Goal: Task Accomplishment & Management: Use online tool/utility

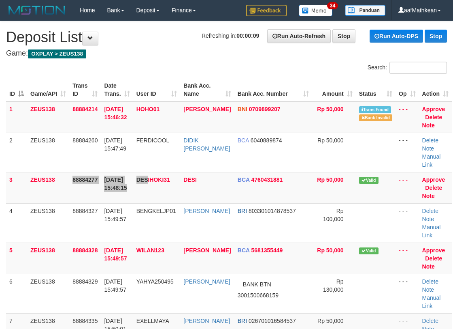
drag, startPoint x: 82, startPoint y: 173, endPoint x: 153, endPoint y: 176, distance: 70.6
click at [157, 175] on tr "3 ZEUS138 88884277 01/10/2025 15:48:15 DESIHOKI31 DESI BCA 4760431881 Rp 50,000…" at bounding box center [229, 187] width 446 height 31
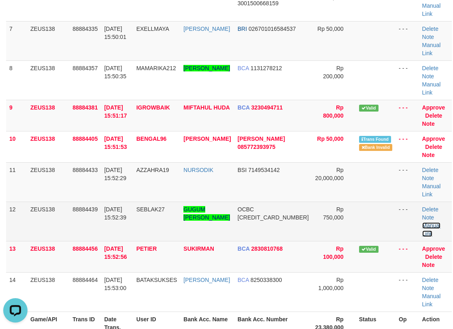
click at [426, 222] on link "Manual Link" at bounding box center [432, 229] width 19 height 15
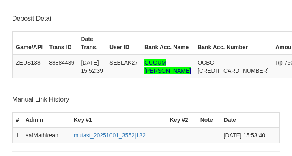
scroll to position [181, 0]
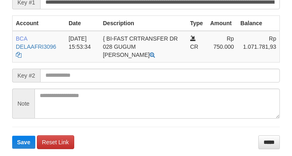
click at [135, 98] on form "**********" at bounding box center [145, 63] width 267 height 170
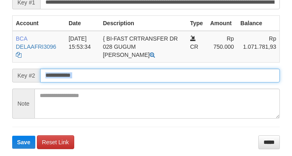
click at [12, 135] on button "Save" at bounding box center [23, 141] width 23 height 13
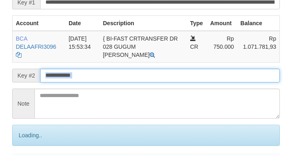
click at [128, 82] on input "text" at bounding box center [160, 75] width 240 height 14
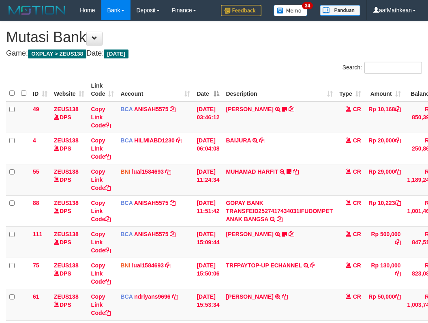
scroll to position [155, 67]
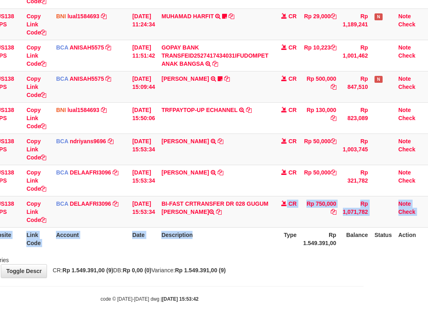
drag, startPoint x: 216, startPoint y: 229, endPoint x: 262, endPoint y: 239, distance: 47.0
click at [249, 238] on table "ID Website Link Code Account Date Description Type Amount Balance Status Action…" at bounding box center [185, 86] width 486 height 327
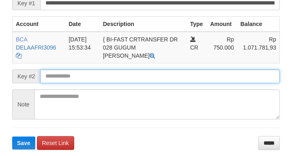
click at [115, 83] on input "text" at bounding box center [160, 76] width 240 height 14
click at [12, 136] on button "Save" at bounding box center [23, 142] width 23 height 13
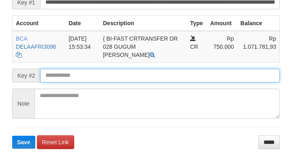
click at [114, 82] on input "text" at bounding box center [160, 75] width 240 height 14
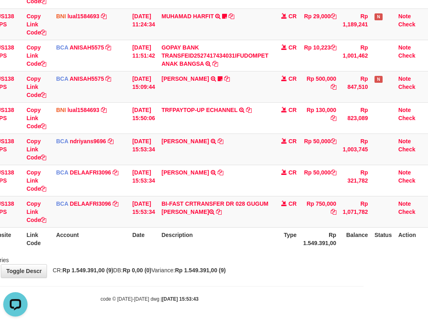
click at [331, 237] on table "ID Website Link Code Account Date Description Type Amount Balance Status Action…" at bounding box center [185, 86] width 486 height 327
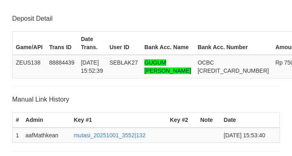
scroll to position [180, 0]
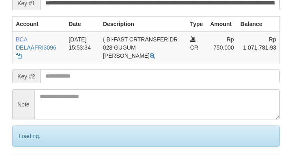
click at [104, 83] on input "text" at bounding box center [160, 76] width 240 height 14
click at [102, 83] on input "text" at bounding box center [160, 76] width 240 height 14
click at [90, 83] on input "text" at bounding box center [160, 76] width 240 height 14
drag, startPoint x: 91, startPoint y: 97, endPoint x: 83, endPoint y: 97, distance: 7.7
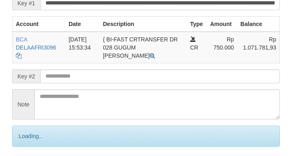
click at [90, 83] on input "text" at bounding box center [160, 76] width 240 height 14
drag, startPoint x: 100, startPoint y: 92, endPoint x: 102, endPoint y: 96, distance: 4.2
click at [99, 83] on input "text" at bounding box center [160, 76] width 240 height 14
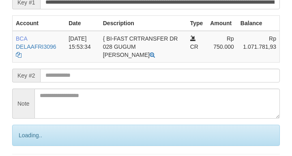
click at [101, 82] on input "text" at bounding box center [160, 75] width 240 height 14
drag, startPoint x: 102, startPoint y: 95, endPoint x: 117, endPoint y: 94, distance: 15.0
click at [104, 82] on input "text" at bounding box center [160, 75] width 240 height 14
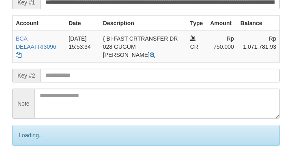
drag, startPoint x: 117, startPoint y: 94, endPoint x: 3, endPoint y: 84, distance: 114.3
click at [118, 82] on input "text" at bounding box center [160, 75] width 240 height 14
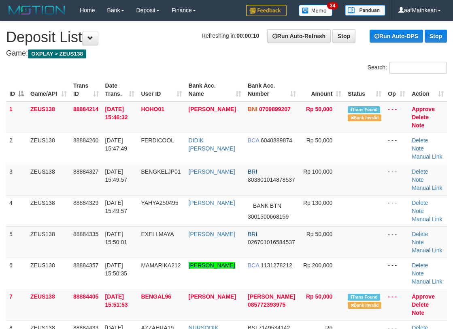
drag, startPoint x: 0, startPoint y: 0, endPoint x: 3, endPoint y: 201, distance: 201.4
click at [150, 206] on td "YAHYA250495" at bounding box center [161, 210] width 47 height 31
click at [166, 83] on tr "ID Game/API Trans ID Date Trans. User ID Bank Acc. Name Bank Acc. Number Amount…" at bounding box center [226, 89] width 441 height 23
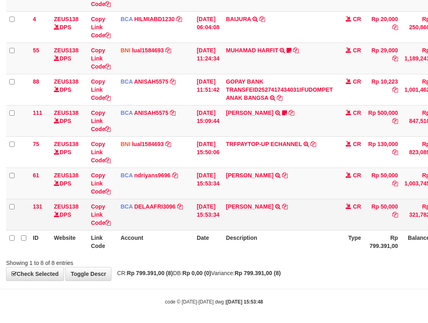
scroll to position [124, 0]
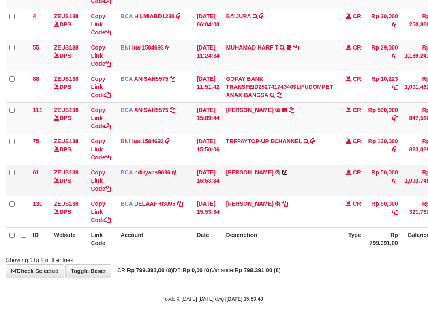
click at [286, 171] on icon at bounding box center [285, 172] width 6 height 6
drag, startPoint x: 119, startPoint y: 242, endPoint x: 178, endPoint y: 267, distance: 63.9
click at [138, 252] on div "ID Website Link Code Account Date Description Type Amount Balance Status Action…" at bounding box center [214, 102] width 428 height 301
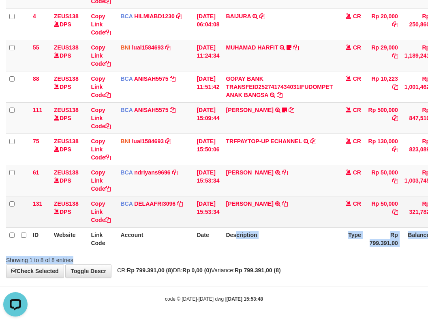
drag, startPoint x: 178, startPoint y: 267, endPoint x: 291, endPoint y: 213, distance: 126.2
click at [268, 226] on div "Search: ID Website Link Code Account Date Description Type Amount Balance Statu…" at bounding box center [214, 101] width 416 height 326
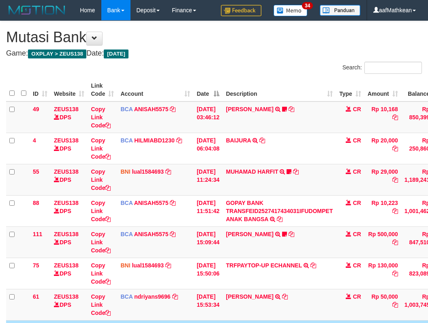
scroll to position [107, 0]
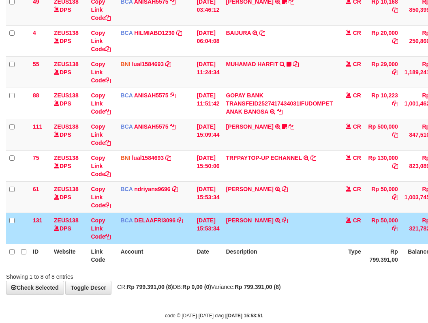
click at [237, 236] on td "NUR ALI TRSF E-BANKING CR 0110/FTSCY/WS95051 50000.002025100155774839 TRFDN-NUR…" at bounding box center [278, 227] width 113 height 31
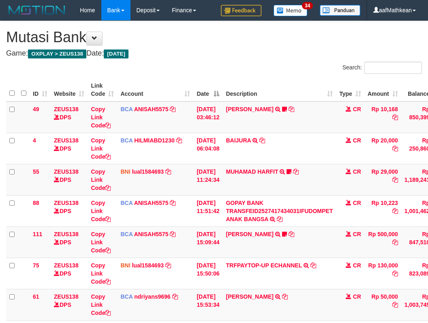
scroll to position [107, 0]
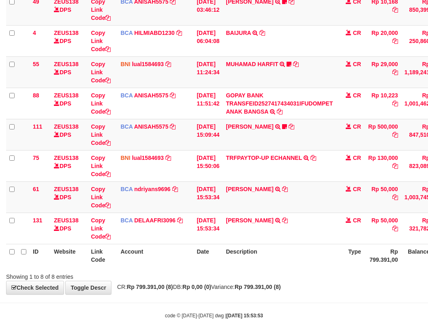
scroll to position [124, 0]
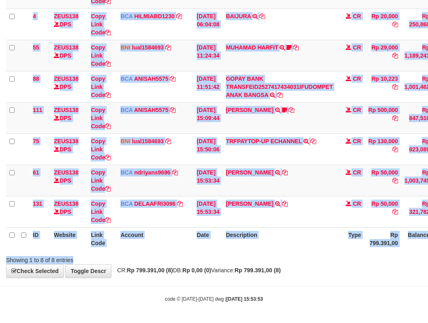
drag, startPoint x: 244, startPoint y: 258, endPoint x: 253, endPoint y: 263, distance: 10.5
click at [251, 263] on div "Search: ID Website Link Code Account Date Description Type Amount Balance Statu…" at bounding box center [214, 101] width 416 height 326
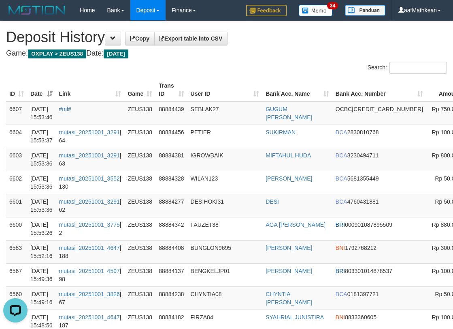
scroll to position [0, 96]
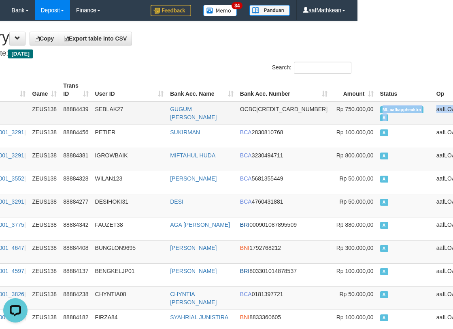
drag, startPoint x: 435, startPoint y: 103, endPoint x: 403, endPoint y: 111, distance: 33.6
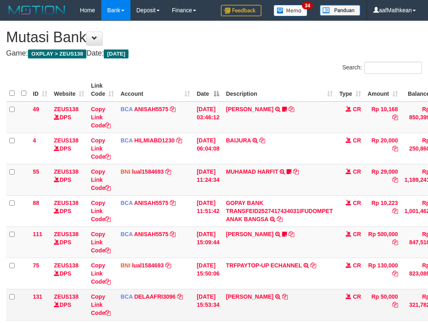
scroll to position [73, 0]
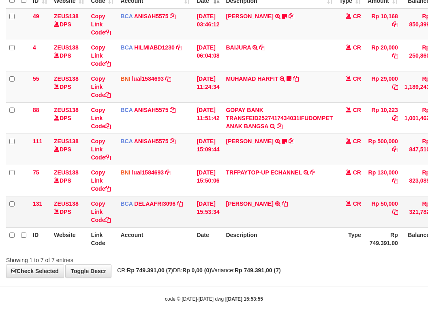
click at [266, 200] on td "NUR ALI TRSF E-BANKING CR 0110/FTSCY/WS95051 50000.002025100155774839 TRFDN-NUR…" at bounding box center [278, 211] width 113 height 31
click at [282, 202] on icon at bounding box center [285, 204] width 6 height 6
click at [282, 203] on icon at bounding box center [285, 204] width 6 height 6
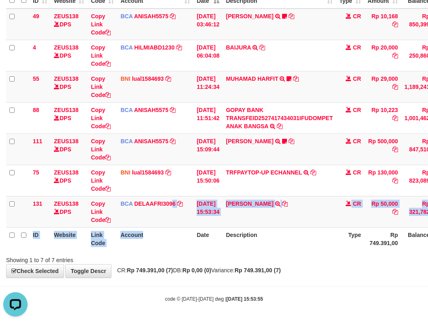
drag, startPoint x: 181, startPoint y: 226, endPoint x: 205, endPoint y: 232, distance: 24.2
click at [201, 231] on table "ID Website Link Code Account Date Description Type Amount Balance Status Action…" at bounding box center [247, 117] width 483 height 265
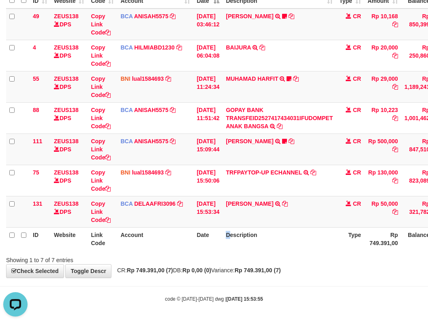
click at [237, 244] on tr "ID Website Link Code Account Date Description Type Rp 749.391,00 Balance Status…" at bounding box center [247, 238] width 483 height 23
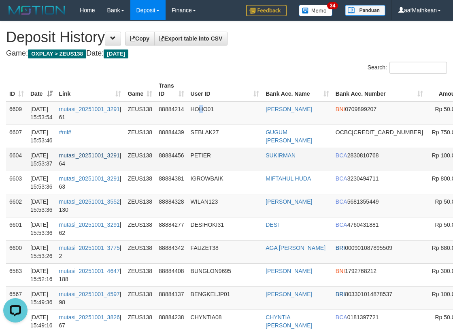
drag, startPoint x: 209, startPoint y: 118, endPoint x: 86, endPoint y: 157, distance: 129.4
click at [201, 124] on td "HOHO01" at bounding box center [225, 113] width 75 height 24
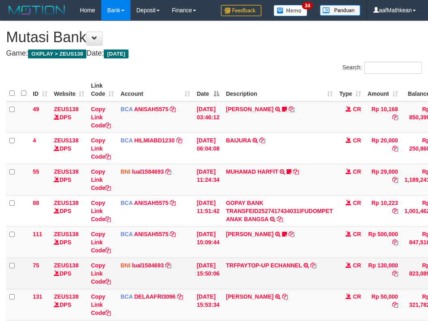
scroll to position [42, 0]
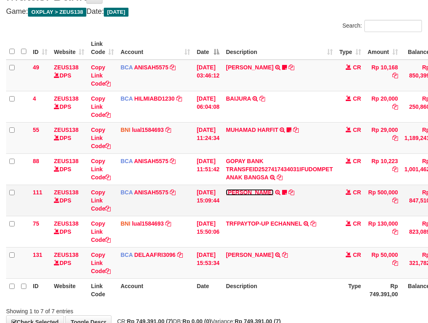
click at [267, 192] on link "[PERSON_NAME]" at bounding box center [249, 192] width 47 height 6
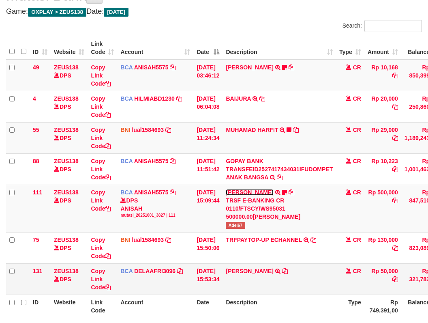
scroll to position [93, 0]
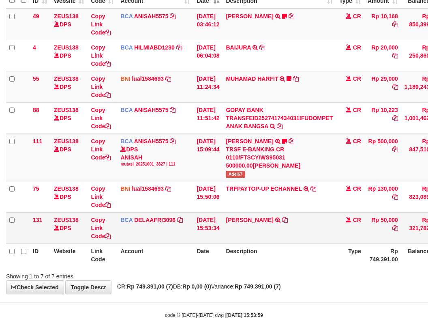
click at [245, 225] on td "NUR ALI TRSF E-BANKING CR 0110/FTSCY/WS95051 50000.002025100155774839 TRFDN-NUR…" at bounding box center [278, 227] width 113 height 31
drag, startPoint x: 242, startPoint y: 182, endPoint x: 242, endPoint y: 177, distance: 4.5
click at [242, 181] on td "TRFPAYTOP-UP ECHANNEL TRF/PAY/TOP-UP ECHANNEL" at bounding box center [278, 196] width 113 height 31
click at [242, 177] on span "Adel67" at bounding box center [235, 174] width 19 height 7
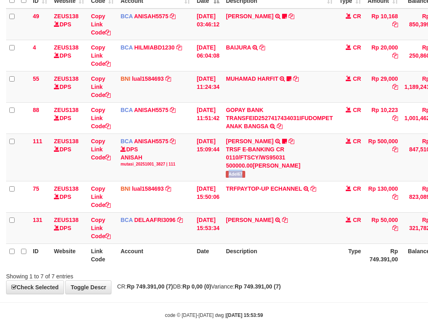
copy span "Adel67"
click at [282, 217] on icon at bounding box center [285, 220] width 6 height 6
drag, startPoint x: 179, startPoint y: 210, endPoint x: 185, endPoint y: 218, distance: 10.7
click at [180, 213] on tbody "49 ZEUS138 DPS Copy Link Code BCA ANISAH5575 DPS ANISAH mutasi_20251001_3827 | …" at bounding box center [247, 126] width 483 height 235
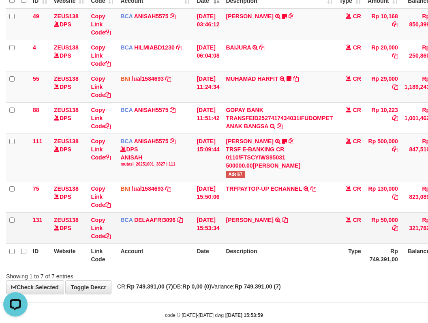
click at [199, 224] on td "01/10/2025 15:53:34" at bounding box center [207, 227] width 29 height 31
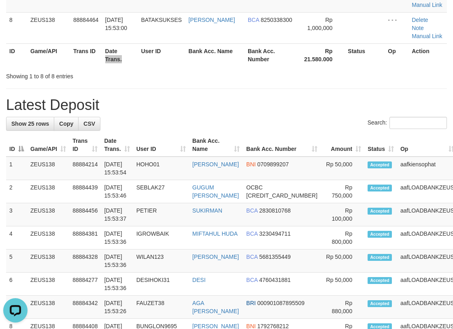
click at [134, 49] on th "Date Trans." at bounding box center [120, 54] width 36 height 23
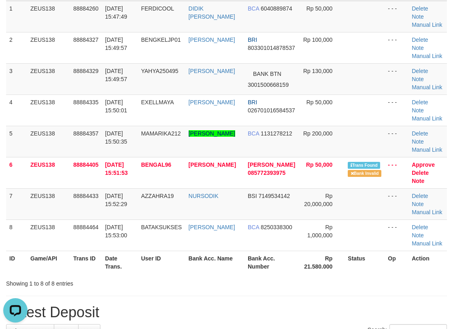
scroll to position [639, 0]
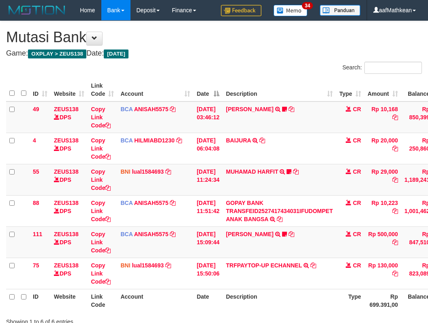
scroll to position [47, 3]
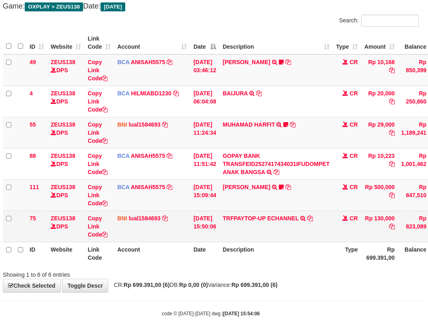
click at [246, 215] on td "TRFPAYTOP-UP ECHANNEL TRF/PAY/TOP-UP ECHANNEL" at bounding box center [275, 225] width 113 height 31
click at [222, 215] on link "TRFPAYTOP-UP ECHANNEL" at bounding box center [260, 218] width 76 height 6
click at [272, 218] on td "TRFPAYTOP-UP ECHANNEL TRF/PAY/TOP-UP ECHANNEL" at bounding box center [275, 225] width 113 height 31
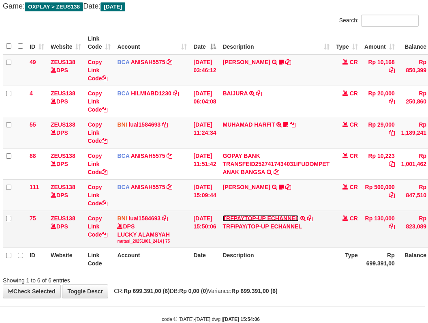
scroll to position [67, 0]
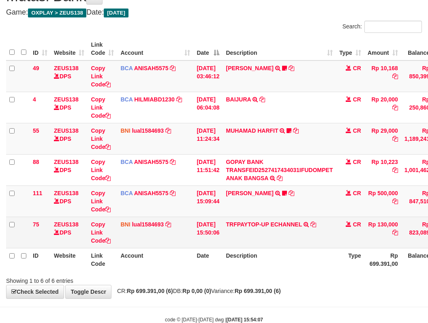
click at [226, 221] on link "TRFPAYTOP-UP ECHANNEL" at bounding box center [264, 224] width 76 height 6
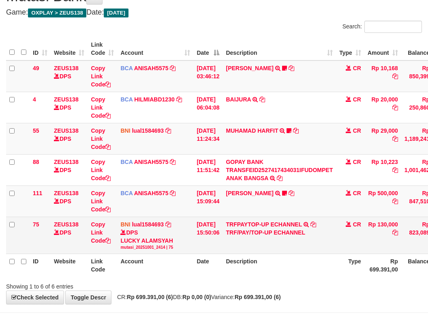
scroll to position [67, 0]
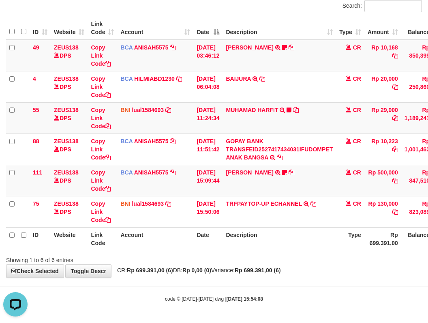
click at [244, 243] on th "Description" at bounding box center [278, 238] width 113 height 23
click at [247, 255] on div "Search: ID Website Link Code Account Date Description Type Amount Balance Statu…" at bounding box center [214, 132] width 416 height 264
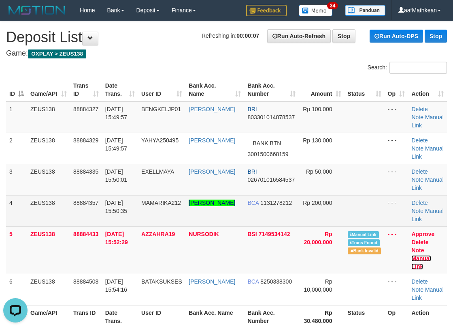
drag, startPoint x: 442, startPoint y: 250, endPoint x: 244, endPoint y: 225, distance: 199.5
click at [431, 255] on link "Manual Link" at bounding box center [421, 262] width 19 height 15
click at [412, 255] on link "Manual Link" at bounding box center [421, 262] width 19 height 15
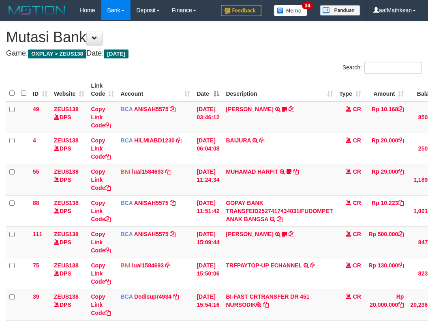
scroll to position [62, 0]
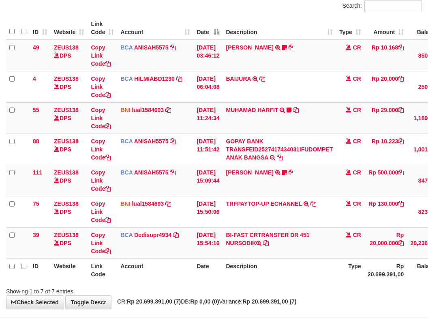
click at [272, 270] on th "Description" at bounding box center [278, 269] width 113 height 23
drag, startPoint x: 233, startPoint y: 243, endPoint x: 244, endPoint y: 244, distance: 10.6
click at [244, 244] on td "BI-FAST CRTRANSFER DR 451 NURSODIK" at bounding box center [278, 242] width 113 height 31
copy td "NUR"
click at [316, 266] on th "Description" at bounding box center [278, 269] width 113 height 23
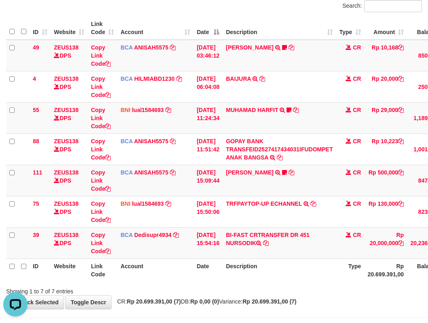
click at [314, 272] on th "Description" at bounding box center [278, 269] width 113 height 23
click at [300, 278] on th "Description" at bounding box center [278, 269] width 113 height 23
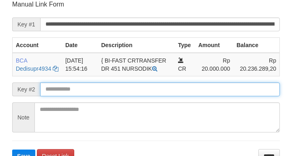
click at [81, 91] on input "text" at bounding box center [160, 89] width 240 height 14
click at [12, 149] on button "Save" at bounding box center [23, 155] width 23 height 13
click at [81, 93] on input "text" at bounding box center [160, 89] width 240 height 14
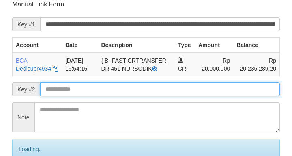
click at [79, 94] on input "text" at bounding box center [160, 89] width 240 height 14
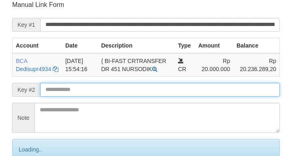
click at [78, 96] on input "text" at bounding box center [160, 90] width 240 height 14
click at [77, 96] on input "text" at bounding box center [160, 90] width 240 height 14
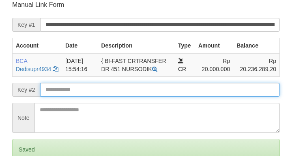
click at [81, 96] on input "text" at bounding box center [160, 90] width 240 height 14
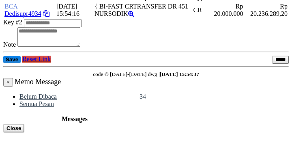
click at [81, 27] on input "text" at bounding box center [53, 23] width 58 height 8
click at [3, 56] on button "Save" at bounding box center [11, 59] width 17 height 7
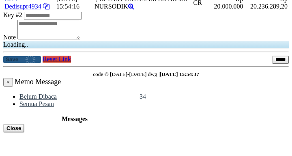
click at [81, 20] on input "text" at bounding box center [53, 16] width 58 height 8
click at [3, 56] on button "Save" at bounding box center [22, 59] width 38 height 7
click at [81, 20] on input "text" at bounding box center [53, 16] width 58 height 8
click at [3, 56] on button "Save" at bounding box center [22, 59] width 38 height 7
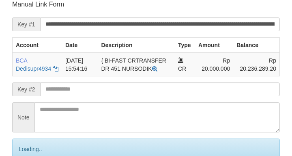
click at [116, 96] on input "text" at bounding box center [160, 89] width 240 height 14
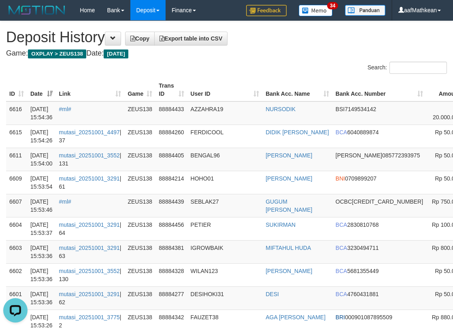
click at [265, 69] on div "Search:" at bounding box center [340, 69] width 215 height 14
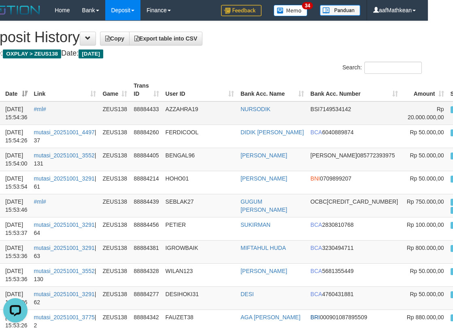
scroll to position [0, 96]
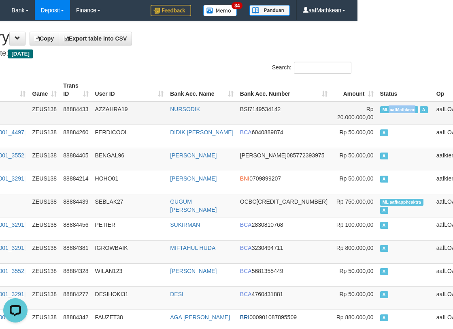
drag, startPoint x: 443, startPoint y: 106, endPoint x: 375, endPoint y: 109, distance: 68.5
click at [381, 109] on span "ML aafMathkean" at bounding box center [400, 109] width 38 height 7
copy span "aafMathkean"
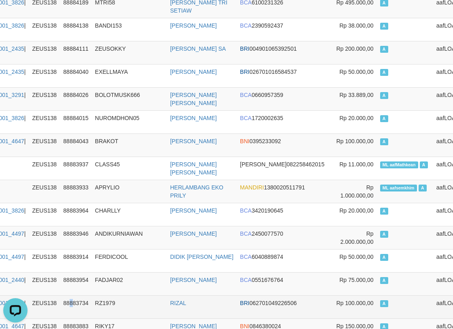
click at [78, 295] on td "88883734" at bounding box center [76, 306] width 32 height 23
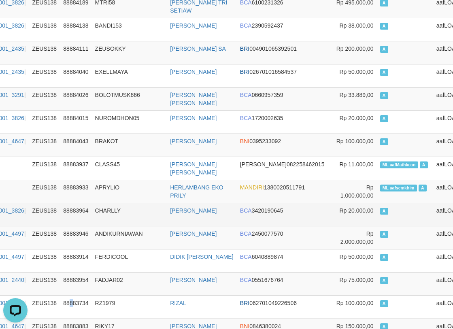
scroll to position [776, 96]
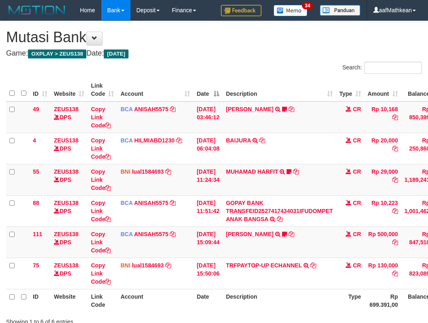
scroll to position [35, 0]
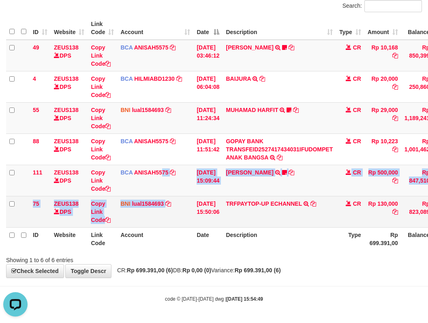
drag, startPoint x: 162, startPoint y: 195, endPoint x: 191, endPoint y: 215, distance: 35.2
click at [169, 205] on tbody "49 ZEUS138 DPS Copy Link Code BCA ANISAH5575 DPS ANISAH mutasi_20251001_3827 | …" at bounding box center [247, 134] width 483 height 188
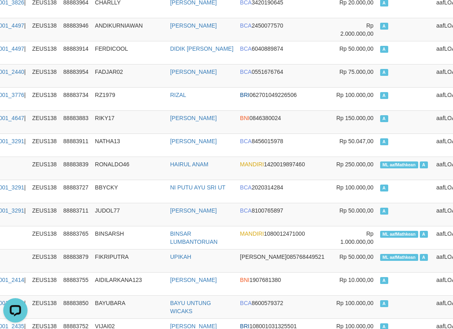
scroll to position [0, 96]
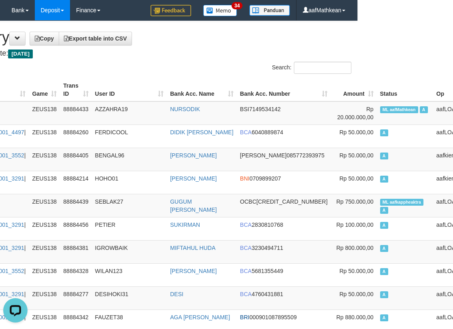
click at [156, 84] on th "User ID" at bounding box center [129, 89] width 75 height 23
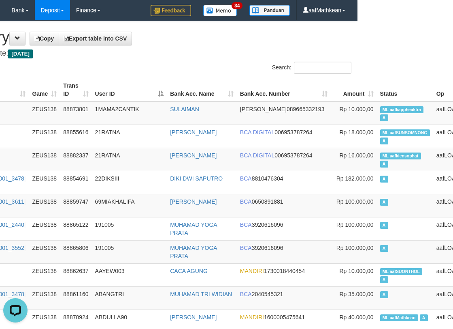
click at [182, 54] on h4 "Game: OXPLAY > ZEUS138 Date: Today" at bounding box center [130, 53] width 441 height 8
click at [184, 54] on h4 "Game: OXPLAY > ZEUS138 Date: Today" at bounding box center [130, 53] width 441 height 8
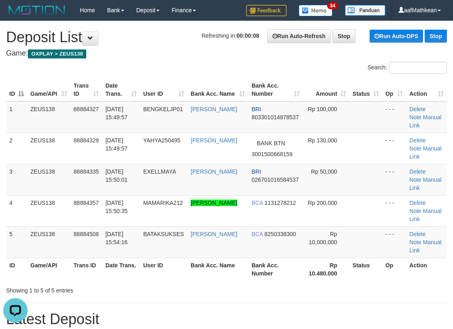
click at [125, 68] on div "Search: ID Game/API Trans ID Date Trans. User ID Bank Acc. Name Bank Acc. Numbe…" at bounding box center [226, 178] width 441 height 233
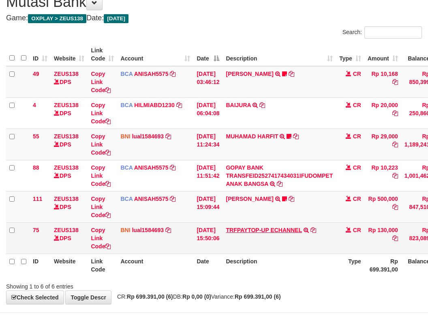
click at [280, 252] on table "ID Website Link Code Account Date Description Type Amount Balance Status Action…" at bounding box center [247, 159] width 483 height 233
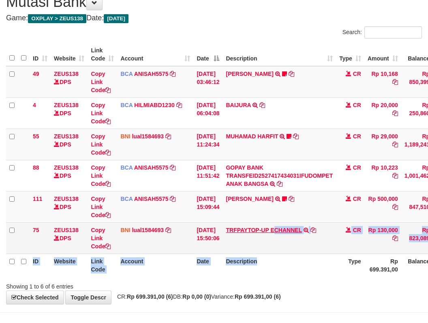
scroll to position [62, 0]
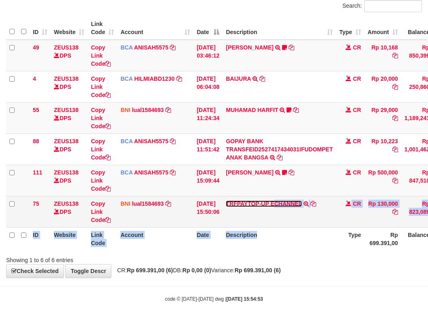
click at [261, 201] on link "TRFPAYTOP-UP ECHANNEL" at bounding box center [264, 203] width 76 height 6
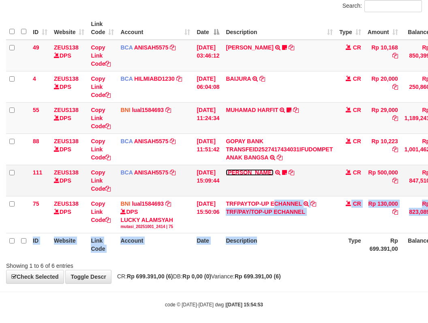
click at [253, 172] on link "[PERSON_NAME]" at bounding box center [249, 172] width 47 height 6
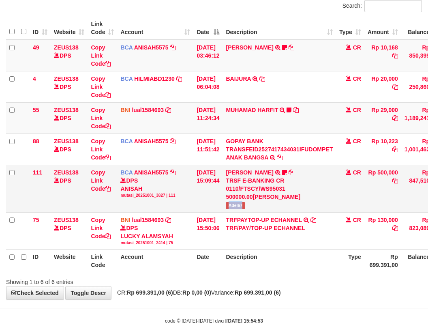
drag, startPoint x: 229, startPoint y: 205, endPoint x: 278, endPoint y: 199, distance: 49.4
click at [258, 206] on td "[PERSON_NAME] TRSF E-BANKING CR 0110/FTSCY/WS95031 500000.00[PERSON_NAME] Adel67" at bounding box center [278, 188] width 113 height 47
copy span "Adel67"
click at [199, 289] on div "**********" at bounding box center [214, 129] width 428 height 340
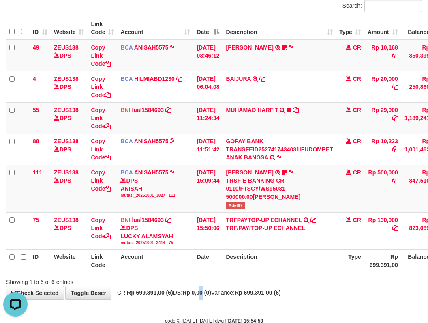
drag, startPoint x: 216, startPoint y: 297, endPoint x: 218, endPoint y: 288, distance: 9.2
click at [217, 294] on div "**********" at bounding box center [214, 129] width 428 height 340
click at [241, 278] on div "Showing 1 to 6 of 6 entries" at bounding box center [214, 279] width 428 height 11
drag, startPoint x: 248, startPoint y: 281, endPoint x: 272, endPoint y: 275, distance: 25.4
click at [257, 280] on div "Showing 1 to 6 of 6 entries" at bounding box center [214, 279] width 428 height 11
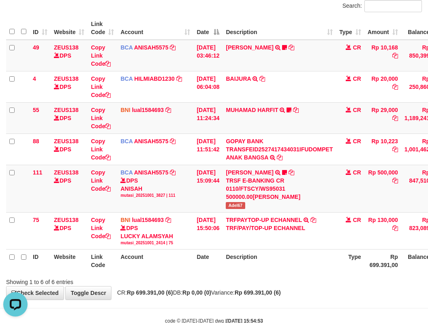
click at [273, 257] on th "Description" at bounding box center [278, 260] width 113 height 23
click at [274, 262] on th "Description" at bounding box center [278, 260] width 113 height 23
drag, startPoint x: 267, startPoint y: 260, endPoint x: 283, endPoint y: 259, distance: 15.4
click at [274, 260] on th "Description" at bounding box center [278, 260] width 113 height 23
click at [291, 255] on th "Description" at bounding box center [278, 260] width 113 height 23
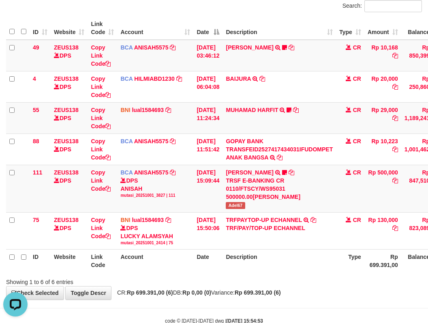
click at [291, 255] on th "Description" at bounding box center [278, 260] width 113 height 23
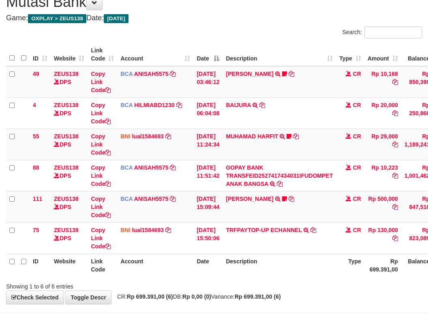
scroll to position [62, 0]
drag, startPoint x: 229, startPoint y: 259, endPoint x: 235, endPoint y: 262, distance: 6.7
click at [229, 259] on th "Description" at bounding box center [278, 264] width 113 height 23
drag, startPoint x: 235, startPoint y: 262, endPoint x: 431, endPoint y: 190, distance: 208.5
click at [236, 262] on th "Description" at bounding box center [278, 264] width 113 height 23
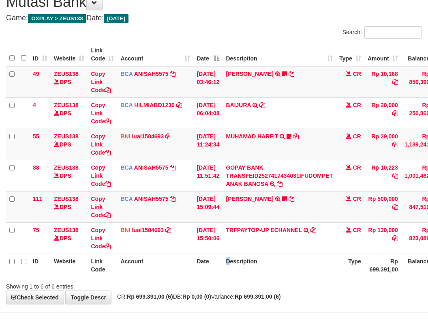
scroll to position [62, 0]
click at [237, 207] on tr "111 ZEUS138 DPS Copy Link Code BCA ANISAH5575 DPS [PERSON_NAME] mutasi_20251001…" at bounding box center [247, 206] width 483 height 31
drag, startPoint x: 235, startPoint y: 241, endPoint x: 258, endPoint y: 245, distance: 22.7
click at [247, 253] on th "Description" at bounding box center [278, 264] width 113 height 23
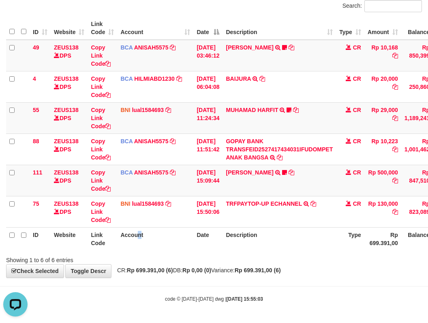
click at [144, 238] on th "Account" at bounding box center [155, 238] width 76 height 23
click at [167, 277] on div "**********" at bounding box center [214, 118] width 428 height 318
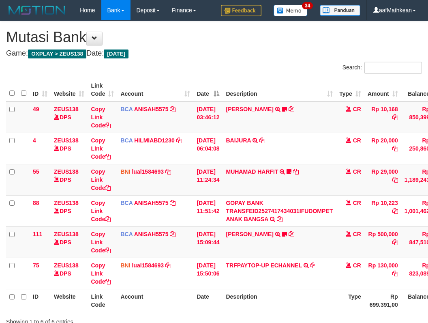
scroll to position [35, 0]
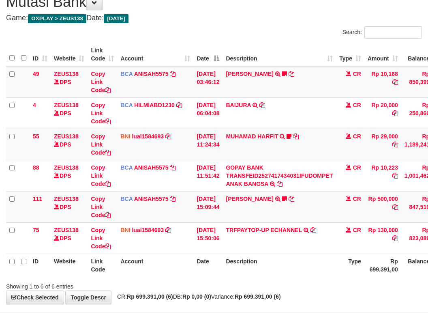
click at [235, 267] on tr "ID Website Link Code Account Date Description Type Rp 699.391,00 Balance Status…" at bounding box center [247, 264] width 483 height 23
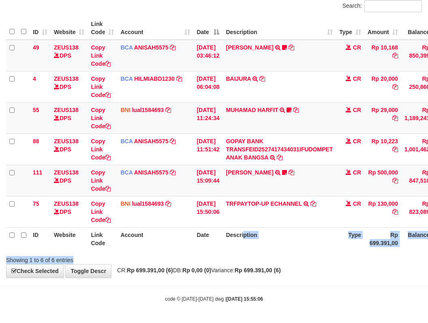
drag, startPoint x: 251, startPoint y: 250, endPoint x: 264, endPoint y: 260, distance: 15.6
click at [256, 258] on div "Search: ID Website Link Code Account Date Description Type Amount Balance Statu…" at bounding box center [214, 132] width 416 height 264
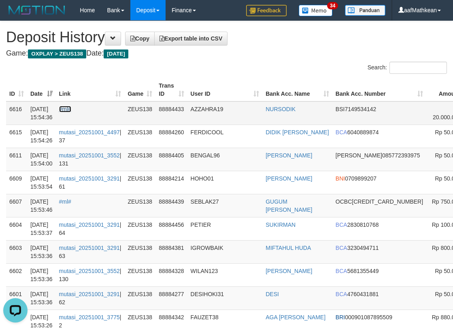
click at [69, 110] on link "#ml#" at bounding box center [65, 109] width 12 height 6
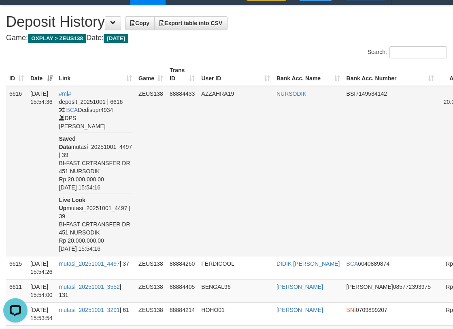
scroll to position [41, 0]
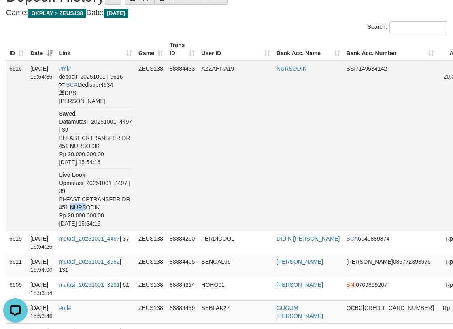
drag, startPoint x: 64, startPoint y: 229, endPoint x: 82, endPoint y: 232, distance: 18.1
click at [82, 231] on td "#ml# deposit_20251001 | 6616 BCA Dedisupr4934 DPS DEDI SUPRATMAN Saved Data mut…" at bounding box center [96, 146] width 80 height 170
click at [317, 142] on td "NURSODIK" at bounding box center [309, 146] width 70 height 170
click at [233, 163] on td "AZZAHRA19" at bounding box center [235, 146] width 75 height 170
click at [234, 161] on td "AZZAHRA19" at bounding box center [235, 146] width 75 height 170
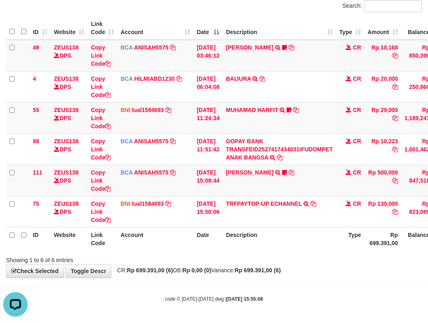
click at [282, 229] on table "ID Website Link Code Account Date Description Type Amount Balance Status Action…" at bounding box center [247, 133] width 483 height 233
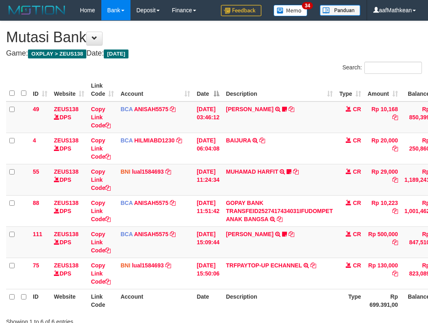
click at [286, 257] on td "TRFPAYTOP-UP ECHANNEL TRF/PAY/TOP-UP ECHANNEL" at bounding box center [278, 272] width 113 height 31
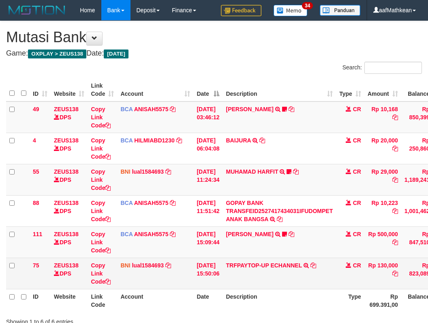
scroll to position [35, 0]
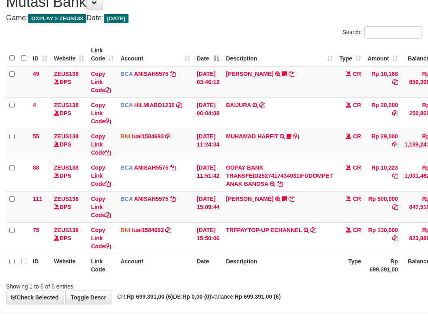
scroll to position [62, 0]
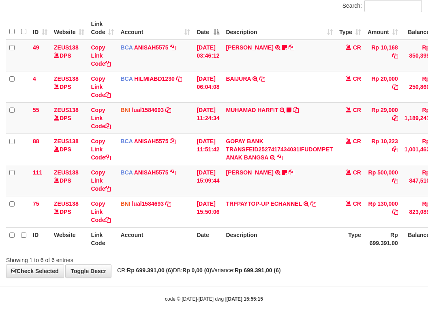
click at [280, 272] on strong "Rp 699.391,00 (6)" at bounding box center [258, 270] width 46 height 6
drag, startPoint x: 291, startPoint y: 274, endPoint x: 292, endPoint y: 269, distance: 4.5
click at [292, 271] on div "**********" at bounding box center [214, 118] width 428 height 318
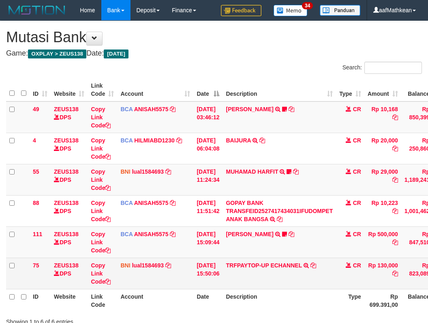
scroll to position [35, 0]
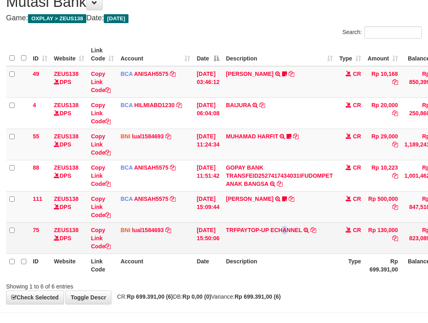
click at [293, 251] on td "TRFPAYTOP-UP ECHANNEL TRF/PAY/TOP-UP ECHANNEL" at bounding box center [278, 237] width 113 height 31
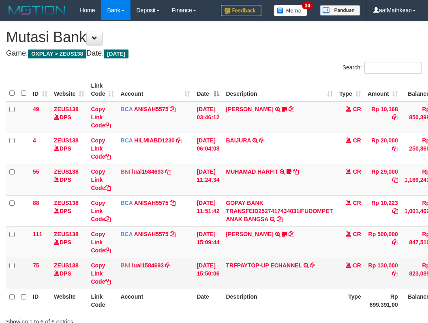
scroll to position [35, 0]
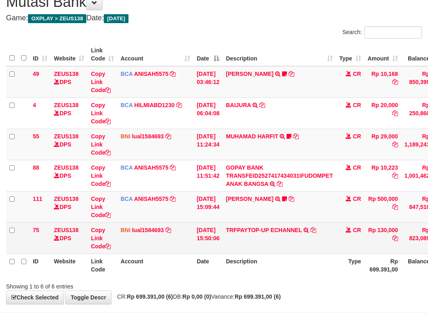
click at [305, 246] on td "TRFPAYTOP-UP ECHANNEL TRF/PAY/TOP-UP ECHANNEL" at bounding box center [278, 237] width 113 height 31
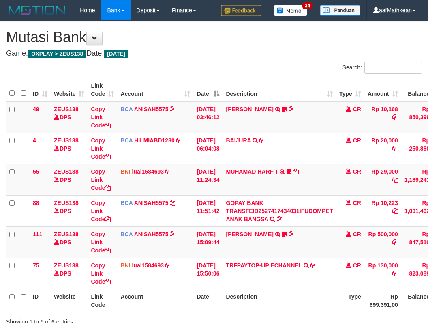
scroll to position [35, 0]
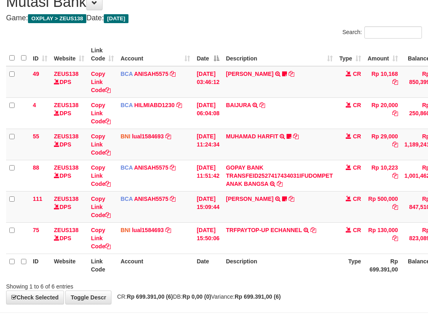
click at [259, 274] on th "Description" at bounding box center [278, 264] width 113 height 23
click at [261, 274] on th "Description" at bounding box center [278, 264] width 113 height 23
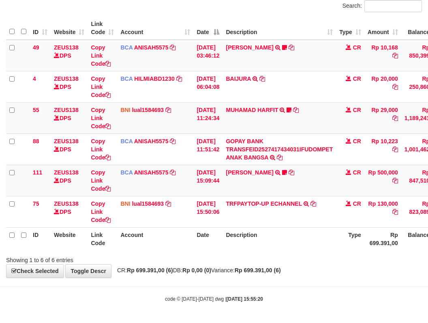
drag, startPoint x: 264, startPoint y: 272, endPoint x: 274, endPoint y: 268, distance: 10.6
click at [266, 271] on strong "Rp 699.391,00 (6)" at bounding box center [258, 270] width 46 height 6
click at [281, 267] on strong "Rp 699.391,00 (6)" at bounding box center [258, 270] width 46 height 6
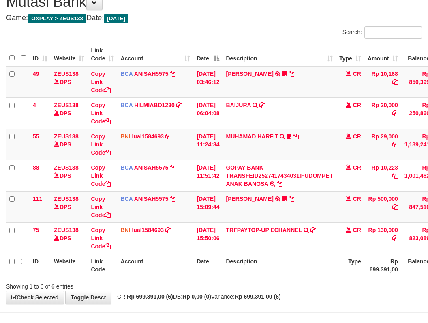
scroll to position [62, 0]
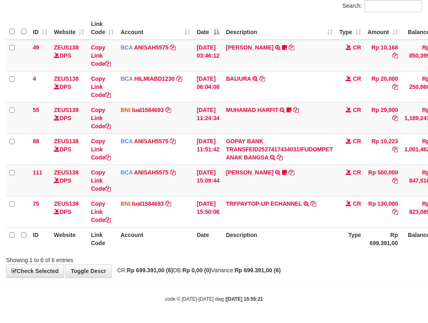
click at [250, 266] on div "**********" at bounding box center [214, 118] width 428 height 318
drag, startPoint x: 222, startPoint y: 284, endPoint x: 250, endPoint y: 283, distance: 27.2
click at [229, 285] on body "Toggle navigation Home Bank Account List Load By Website Group [OXPLAY] ZEUS138…" at bounding box center [214, 130] width 428 height 384
click at [281, 272] on strong "Rp 699.391,00 (6)" at bounding box center [258, 270] width 46 height 6
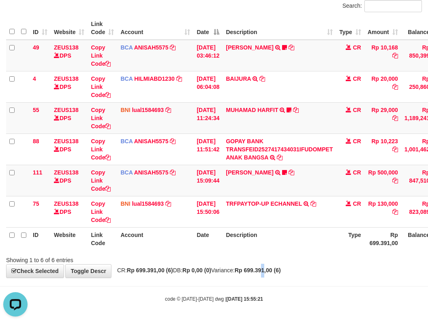
drag, startPoint x: 285, startPoint y: 267, endPoint x: 295, endPoint y: 266, distance: 10.3
click at [281, 267] on strong "Rp 699.391,00 (6)" at bounding box center [258, 270] width 46 height 6
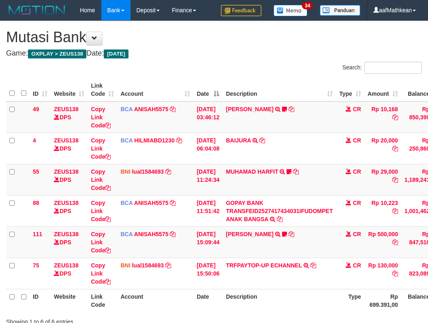
click at [303, 289] on th "Description" at bounding box center [278, 300] width 113 height 23
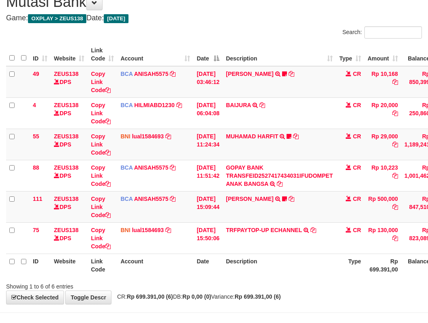
click at [304, 255] on th "Description" at bounding box center [278, 264] width 113 height 23
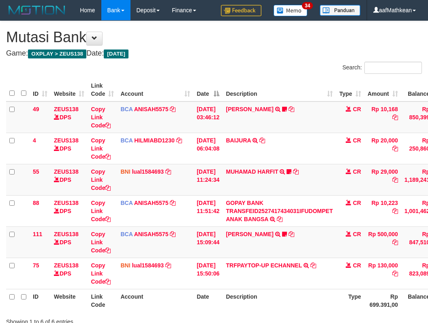
scroll to position [35, 0]
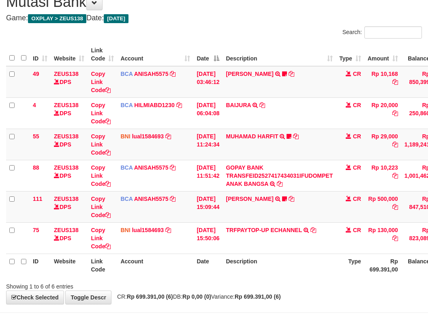
click at [255, 282] on div "Showing 1 to 6 of 6 entries" at bounding box center [214, 284] width 428 height 11
drag, startPoint x: 259, startPoint y: 281, endPoint x: 296, endPoint y: 276, distance: 38.1
click at [259, 281] on div "Showing 1 to 6 of 6 entries" at bounding box center [214, 284] width 428 height 11
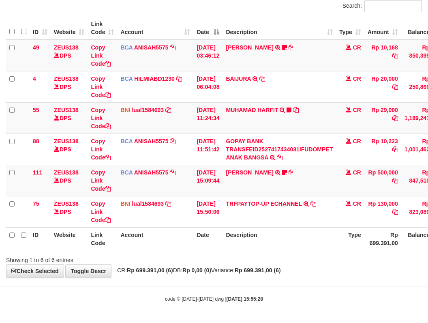
click at [267, 289] on body "Toggle navigation Home Bank Account List Load By Website Group [OXPLAY] ZEUS138…" at bounding box center [214, 130] width 428 height 384
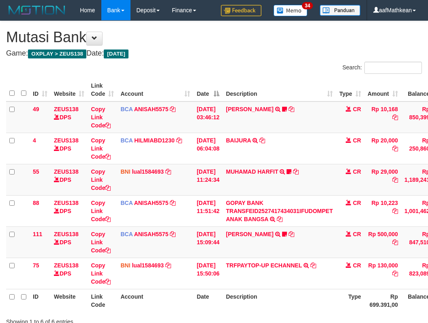
click at [278, 289] on th "Description" at bounding box center [278, 300] width 113 height 23
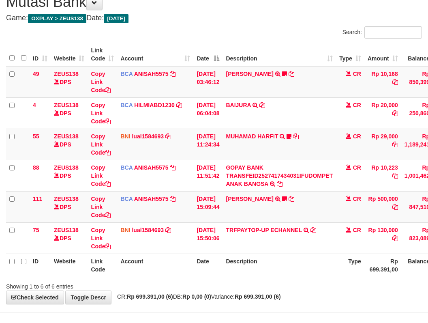
click at [282, 267] on th "Description" at bounding box center [278, 264] width 113 height 23
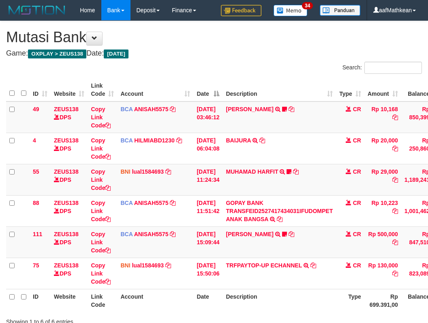
scroll to position [35, 0]
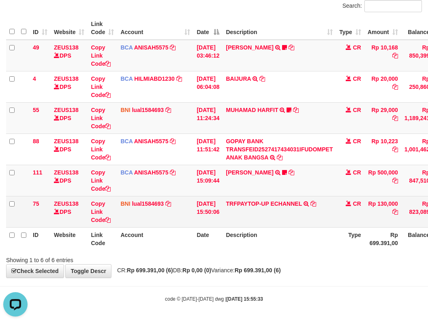
click at [280, 211] on td "TRFPAYTOP-UP ECHANNEL TRF/PAY/TOP-UP ECHANNEL" at bounding box center [278, 211] width 113 height 31
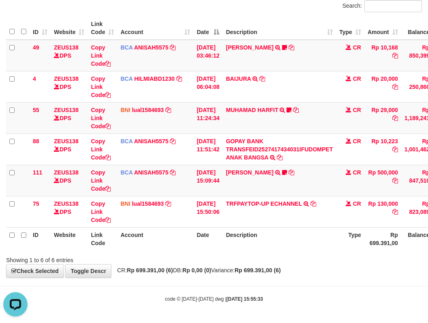
click at [336, 233] on th "Description" at bounding box center [278, 238] width 113 height 23
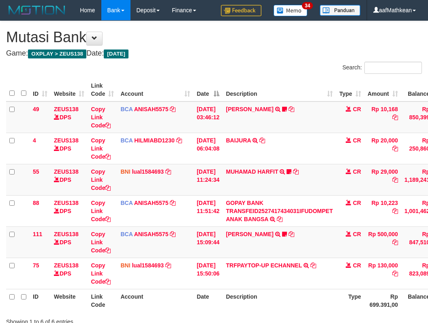
click at [336, 257] on td "TRFPAYTOP-UP ECHANNEL TRF/PAY/TOP-UP ECHANNEL" at bounding box center [278, 272] width 113 height 31
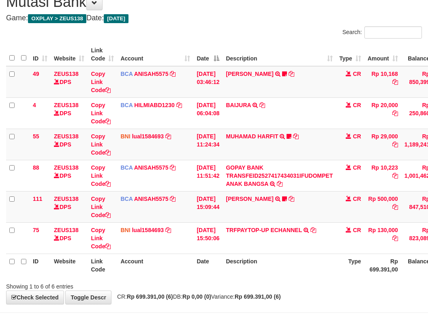
click at [336, 233] on td "TRFPAYTOP-UP ECHANNEL TRF/PAY/TOP-UP ECHANNEL" at bounding box center [278, 237] width 113 height 31
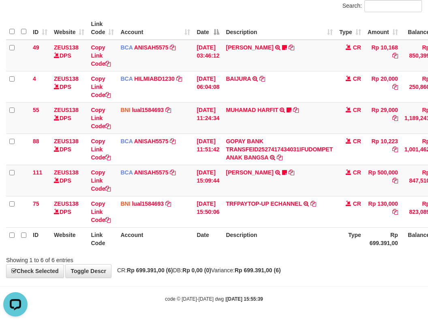
scroll to position [62, 0]
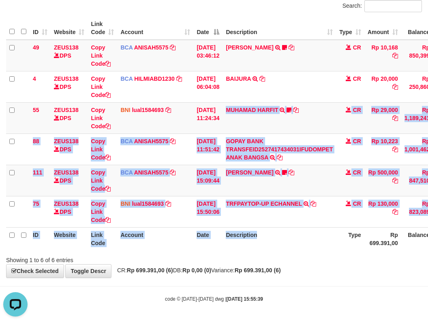
drag, startPoint x: 265, startPoint y: 206, endPoint x: 278, endPoint y: 243, distance: 39.2
click at [278, 243] on table "ID Website Link Code Account Date Description Type Amount Balance Status Action…" at bounding box center [247, 133] width 483 height 233
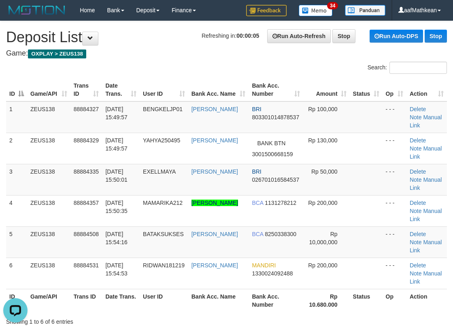
click at [86, 74] on div "Search: ID Game/API Trans ID Date Trans. User ID Bank Acc. Name Bank Acc. Numbe…" at bounding box center [226, 194] width 441 height 264
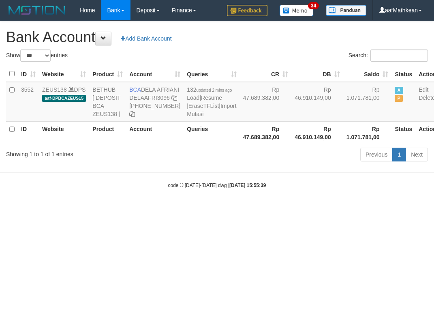
select select "***"
drag, startPoint x: 0, startPoint y: 0, endPoint x: 203, endPoint y: 111, distance: 231.1
click at [239, 155] on body "Toggle navigation Home Bank Account List Load By Website Group [OXPLAY] ZEUS138…" at bounding box center [217, 104] width 434 height 209
select select "***"
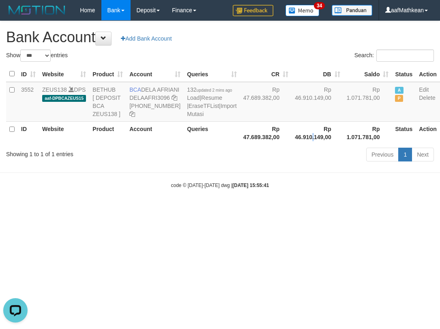
click at [291, 144] on th "Rp 46.910.149,00" at bounding box center [317, 132] width 52 height 23
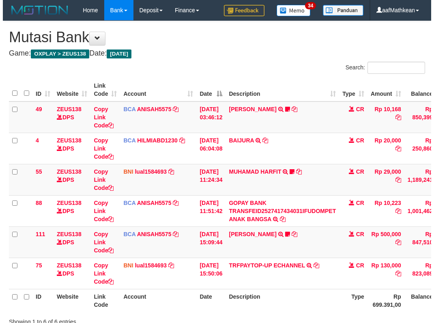
scroll to position [62, 0]
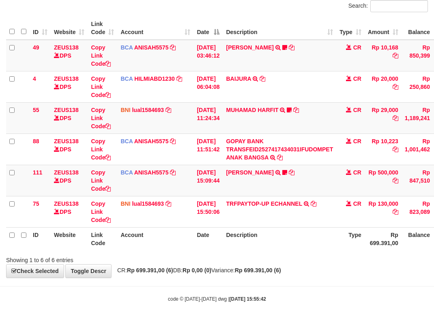
click at [308, 257] on div "Showing 1 to 6 of 6 entries" at bounding box center [217, 257] width 434 height 11
click at [298, 256] on div "Showing 1 to 6 of 6 entries" at bounding box center [217, 257] width 434 height 11
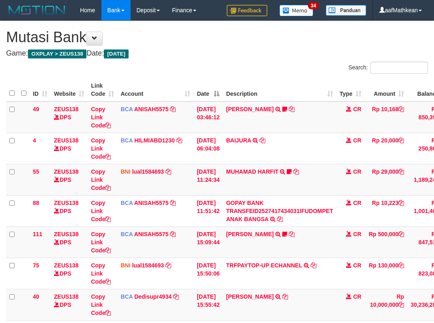
scroll to position [62, 0]
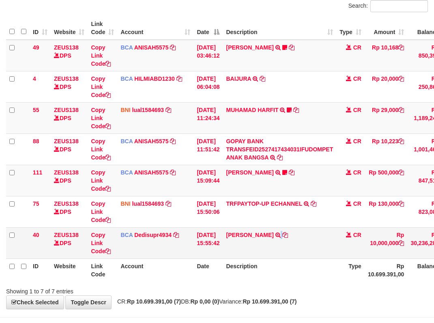
click at [303, 246] on td "SIMON ADRIEL SIAGI TRSF E-BANKING CR 0110/FTSCY/WS95031 10000000.00SIMON ADRIEL…" at bounding box center [278, 242] width 113 height 31
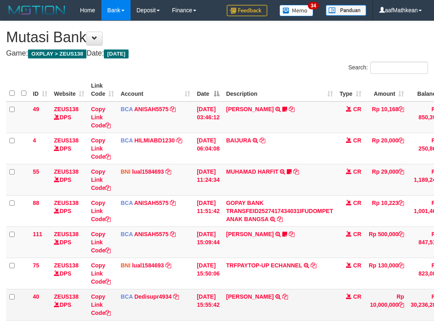
scroll to position [62, 0]
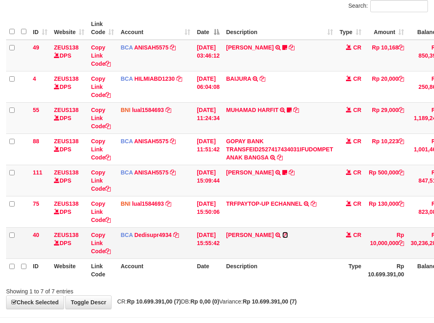
click at [288, 235] on icon at bounding box center [285, 235] width 6 height 6
click at [219, 266] on th "Date" at bounding box center [207, 269] width 29 height 23
drag, startPoint x: 228, startPoint y: 275, endPoint x: 243, endPoint y: 274, distance: 15.0
click at [231, 276] on tr "ID Website Link Code Account Date Description Type Rp 10.699.391,00 Balance Sta…" at bounding box center [252, 269] width 493 height 23
drag, startPoint x: 290, startPoint y: 274, endPoint x: 312, endPoint y: 267, distance: 23.5
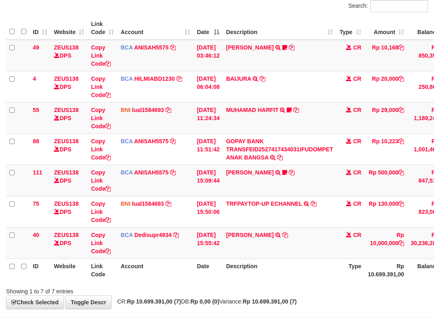
click at [297, 274] on th "Description" at bounding box center [278, 269] width 113 height 23
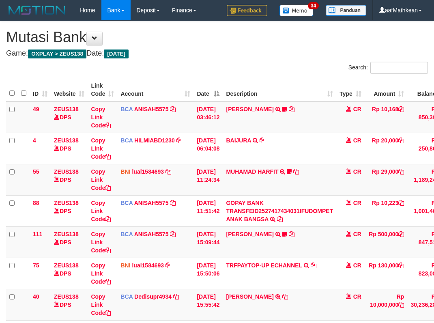
scroll to position [62, 0]
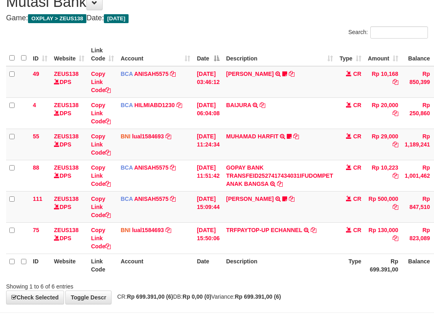
drag, startPoint x: 226, startPoint y: 229, endPoint x: 434, endPoint y: 259, distance: 209.8
click at [240, 231] on table "ID Website Link Code Account Date Description Type Amount Balance Status Action…" at bounding box center [247, 159] width 483 height 233
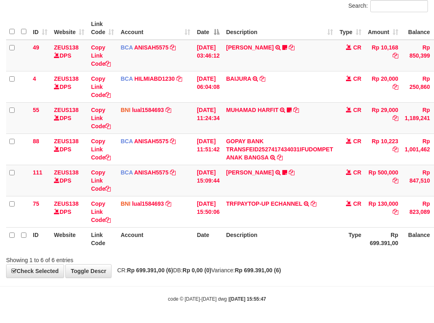
click at [254, 272] on span "CR: Rp 699.391,00 (6) DB: Rp 0,00 (0) Variance: Rp 699.391,00 (6)" at bounding box center [197, 270] width 168 height 6
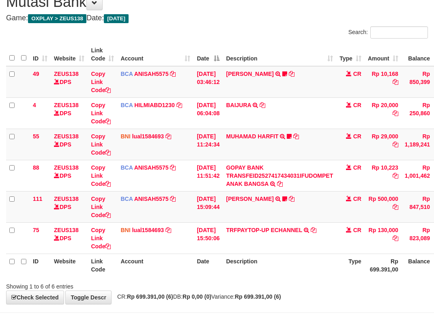
drag, startPoint x: 291, startPoint y: 260, endPoint x: 293, endPoint y: 255, distance: 5.1
click at [291, 257] on th "Description" at bounding box center [278, 264] width 113 height 23
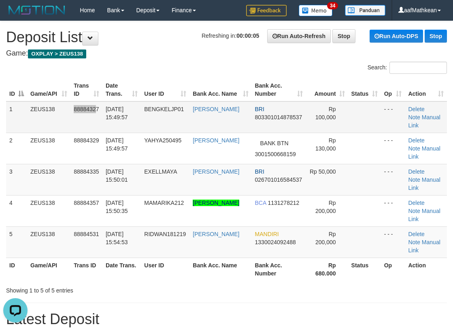
click at [97, 104] on td "88884327" at bounding box center [87, 117] width 32 height 32
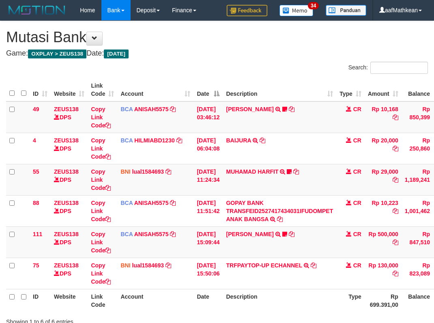
scroll to position [35, 0]
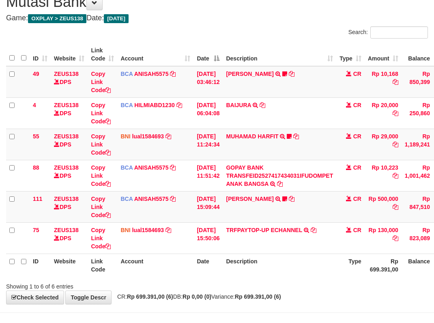
click at [302, 245] on td "TRFPAYTOP-UP ECHANNEL TRF/PAY/TOP-UP ECHANNEL" at bounding box center [278, 237] width 113 height 31
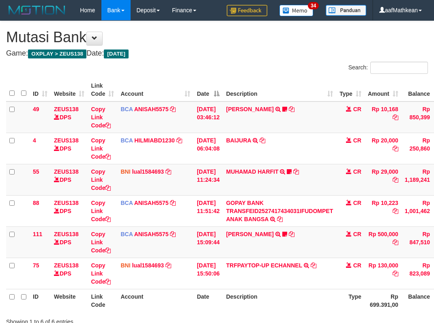
scroll to position [62, 0]
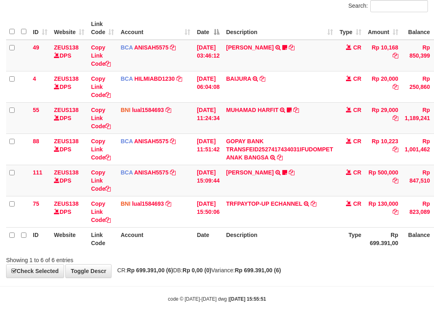
click at [314, 247] on th "Description" at bounding box center [278, 238] width 113 height 23
click at [316, 248] on th "Description" at bounding box center [278, 238] width 113 height 23
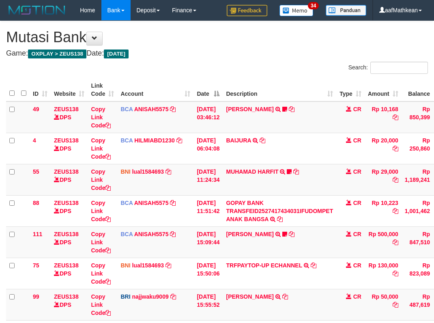
scroll to position [62, 0]
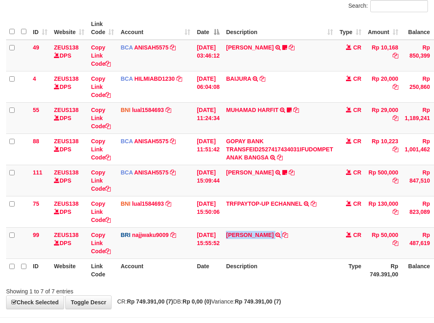
click at [316, 248] on td "AGOSTINHO PERE TRANSFER NBMB AGOSTINHO PERE TO SITI KURNIA NINGSIH" at bounding box center [278, 242] width 113 height 31
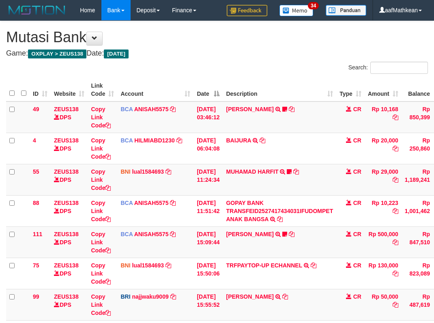
scroll to position [62, 0]
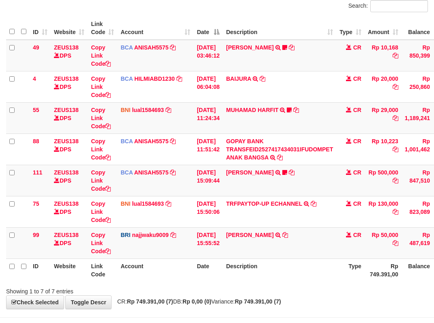
click at [316, 248] on td "AGOSTINHO PERE TRANSFER NBMB AGOSTINHO PERE TO SITI KURNIA NINGSIH" at bounding box center [278, 242] width 113 height 31
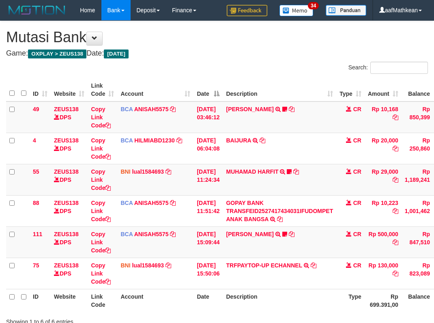
scroll to position [35, 0]
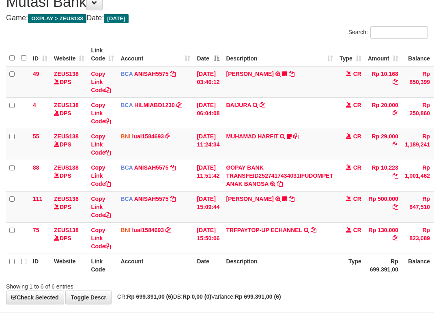
scroll to position [62, 0]
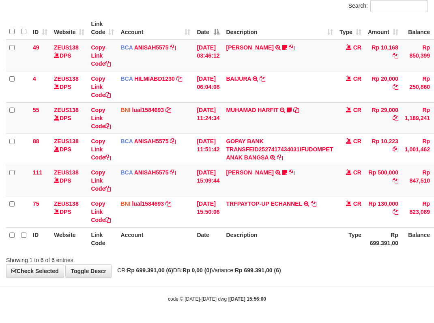
click at [330, 255] on div "Search: ID Website Link Code Account Date Description Type Amount Balance Statu…" at bounding box center [216, 132] width 421 height 264
click at [332, 255] on div "Showing 1 to 6 of 6 entries" at bounding box center [217, 257] width 434 height 11
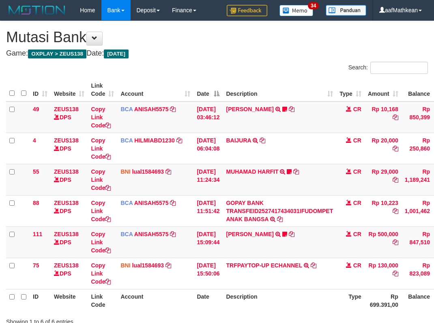
scroll to position [35, 0]
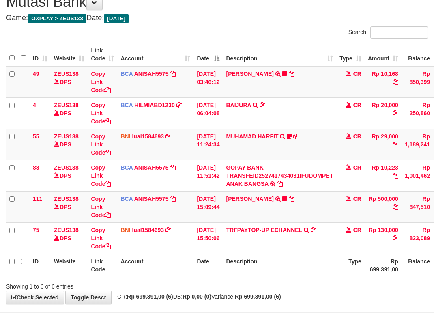
click at [331, 253] on th "Description" at bounding box center [278, 264] width 113 height 23
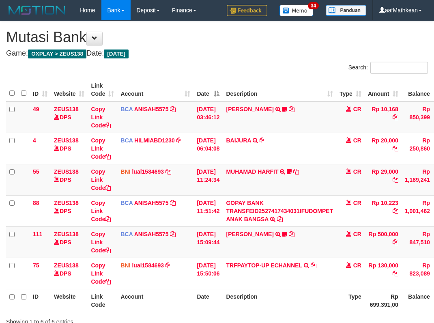
scroll to position [62, 0]
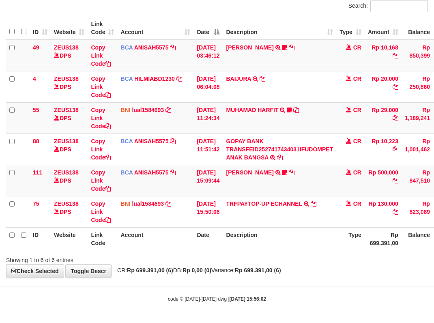
click at [328, 282] on body "Toggle navigation Home Bank Account List Load By Website Group [OXPLAY] ZEUS138…" at bounding box center [217, 130] width 434 height 384
click at [332, 278] on body "Toggle navigation Home Bank Account List Load By Website Group [OXPLAY] ZEUS138…" at bounding box center [217, 130] width 434 height 384
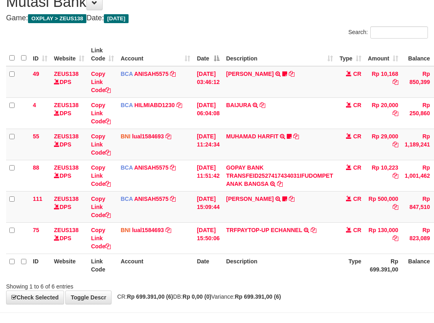
click at [336, 275] on th "Description" at bounding box center [278, 264] width 113 height 23
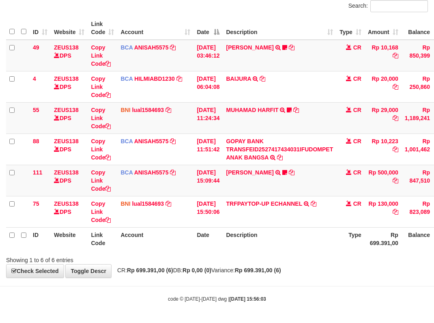
click at [337, 273] on div "**********" at bounding box center [217, 118] width 434 height 318
click at [333, 266] on div "**********" at bounding box center [217, 118] width 434 height 318
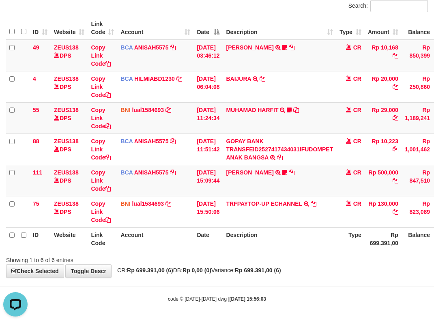
click at [335, 266] on div "**********" at bounding box center [217, 118] width 434 height 318
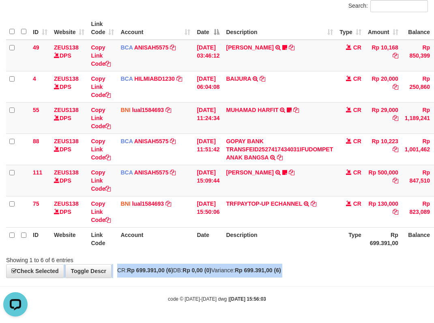
click at [335, 266] on div "**********" at bounding box center [217, 118] width 434 height 318
click at [338, 265] on div "**********" at bounding box center [217, 118] width 434 height 318
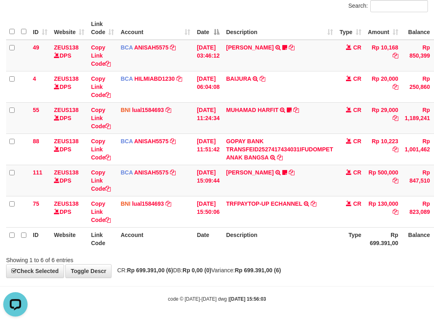
click at [338, 263] on div "Showing 1 to 6 of 6 entries" at bounding box center [217, 257] width 434 height 11
click at [338, 262] on div "Showing 1 to 6 of 6 entries" at bounding box center [217, 257] width 434 height 11
click at [339, 262] on div "Showing 1 to 6 of 6 entries" at bounding box center [217, 257] width 434 height 11
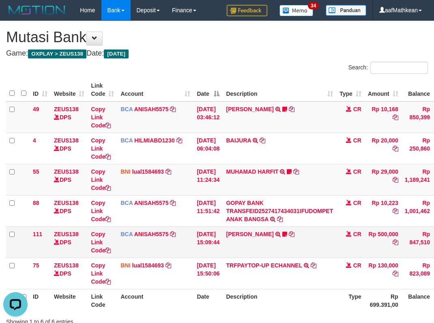
click at [343, 241] on td "CR" at bounding box center [350, 241] width 28 height 31
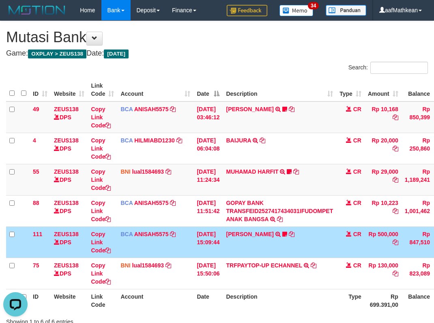
click at [336, 244] on td "KAREN ADELIN MARTH TRSF E-BANKING CR 0110/FTSCY/WS95031 500000.00KAREN ADELIN M…" at bounding box center [278, 241] width 113 height 31
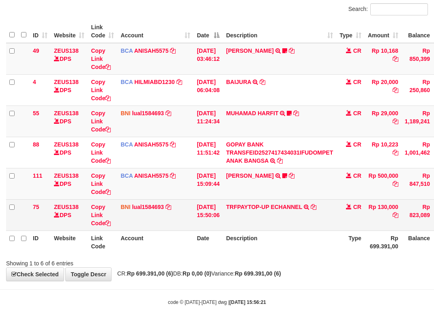
scroll to position [62, 0]
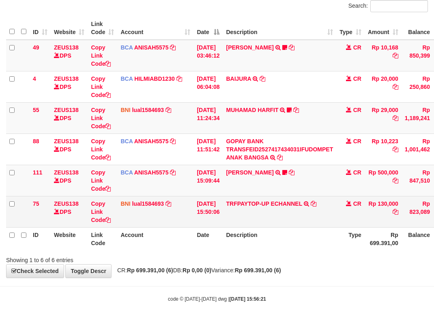
click at [280, 199] on td "TRFPAYTOP-UP ECHANNEL TRF/PAY/TOP-UP ECHANNEL" at bounding box center [278, 211] width 113 height 31
drag, startPoint x: 284, startPoint y: 199, endPoint x: 292, endPoint y: 199, distance: 7.7
click at [290, 201] on td "TRFPAYTOP-UP ECHANNEL TRF/PAY/TOP-UP ECHANNEL" at bounding box center [278, 211] width 113 height 31
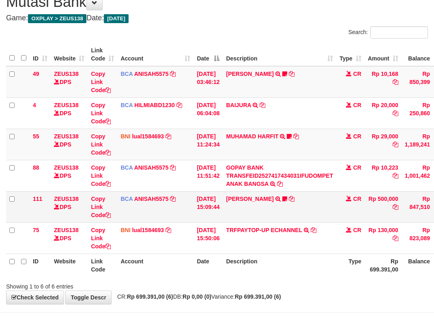
click at [298, 213] on td "KAREN ADELIN MARTH TRSF E-BANKING CR 0110/FTSCY/WS95031 500000.00KAREN ADELIN M…" at bounding box center [278, 206] width 113 height 31
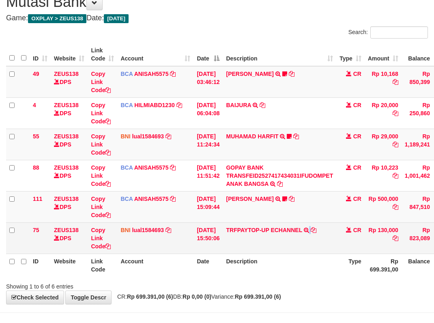
click at [316, 228] on td "TRFPAYTOP-UP ECHANNEL TRF/PAY/TOP-UP ECHANNEL" at bounding box center [278, 237] width 113 height 31
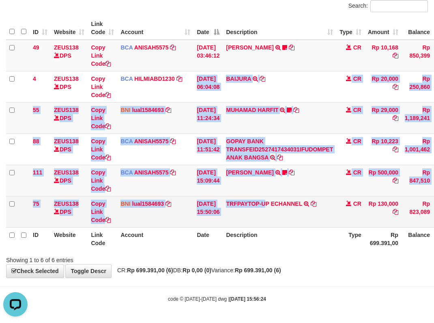
drag, startPoint x: 245, startPoint y: 169, endPoint x: 293, endPoint y: 221, distance: 70.3
click at [281, 210] on tbody "49 ZEUS138 DPS Copy Link Code BCA ANISAH5575 DPS ANISAH mutasi_20251001_3827 | …" at bounding box center [247, 134] width 483 height 188
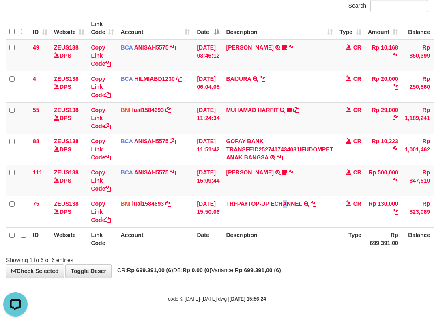
drag, startPoint x: 293, startPoint y: 221, endPoint x: 294, endPoint y: 227, distance: 6.7
click at [294, 227] on table "ID Website Link Code Account Date Description Type Amount Balance Status Action…" at bounding box center [247, 133] width 483 height 233
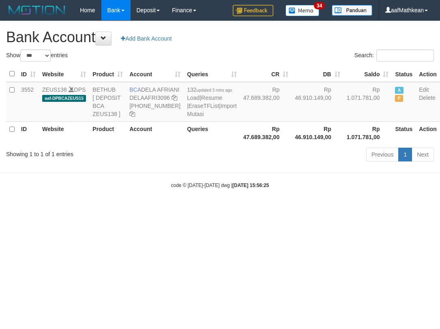
select select "***"
click at [291, 144] on th "Rp 46.910.149,00" at bounding box center [317, 132] width 52 height 23
select select "***"
click at [261, 209] on html "Toggle navigation Home Bank Account List Load By Website Group [OXPLAY] ZEUS138…" at bounding box center [220, 104] width 440 height 209
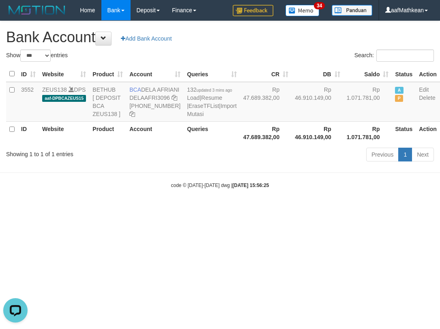
drag, startPoint x: 262, startPoint y: 246, endPoint x: 248, endPoint y: 232, distance: 19.5
click at [259, 209] on html "Toggle navigation Home Bank Account List Load By Website Group [OXPLAY] ZEUS138…" at bounding box center [220, 104] width 440 height 209
click at [222, 177] on body "Toggle navigation Home Bank Account List Load By Website Group [OXPLAY] ZEUS138…" at bounding box center [220, 104] width 440 height 209
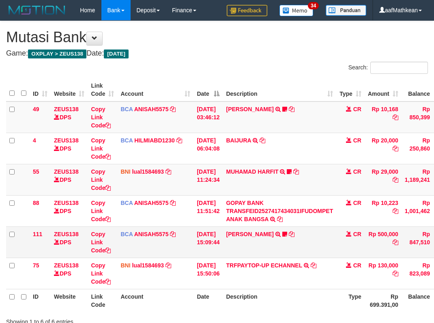
scroll to position [35, 0]
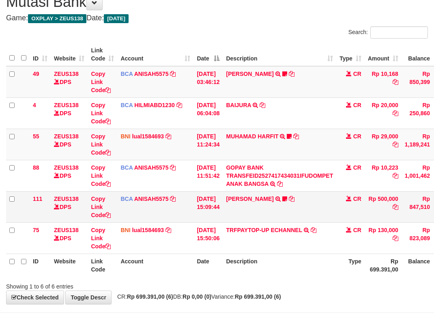
click at [295, 222] on td "KAREN ADELIN MARTH TRSF E-BANKING CR 0110/FTSCY/WS95031 500000.00KAREN ADELIN M…" at bounding box center [278, 206] width 113 height 31
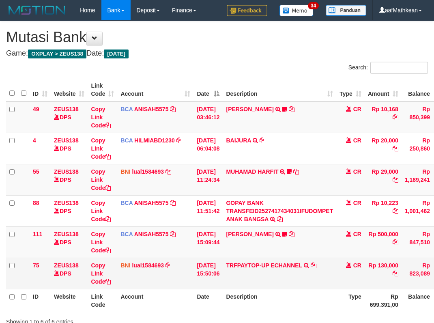
scroll to position [35, 0]
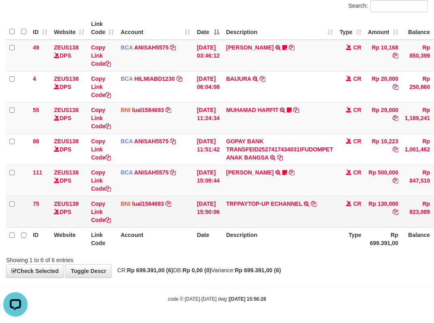
click at [282, 231] on th "Description" at bounding box center [278, 238] width 113 height 23
drag, startPoint x: 268, startPoint y: 195, endPoint x: 288, endPoint y: 223, distance: 34.6
click at [272, 202] on td "TRFPAYTOP-UP ECHANNEL TRF/PAY/TOP-UP ECHANNEL" at bounding box center [278, 211] width 113 height 31
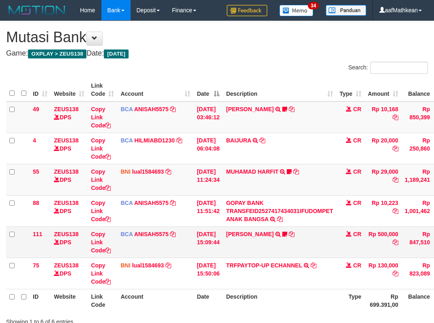
click at [267, 167] on table "ID Website Link Code Account Date Description Type Amount Balance Status Action…" at bounding box center [247, 194] width 483 height 233
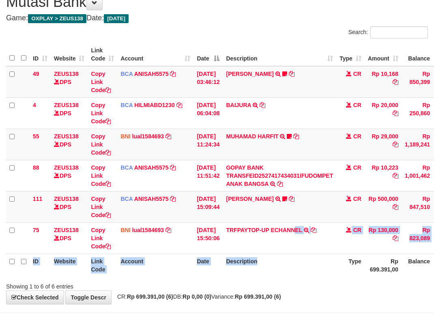
click at [299, 261] on table "ID Website Link Code Account Date Description Type Amount Balance Status Action…" at bounding box center [247, 159] width 483 height 233
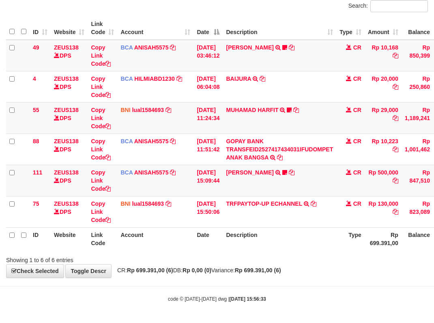
click at [298, 261] on div "Search: ID Website Link Code Account Date Description Type Amount Balance Statu…" at bounding box center [216, 132] width 421 height 264
drag, startPoint x: 297, startPoint y: 260, endPoint x: 282, endPoint y: 258, distance: 14.8
click at [294, 259] on div "Showing 1 to 6 of 6 entries" at bounding box center [217, 257] width 434 height 11
drag, startPoint x: 327, startPoint y: 268, endPoint x: 309, endPoint y: 265, distance: 18.5
click at [323, 270] on div "**********" at bounding box center [217, 118] width 434 height 318
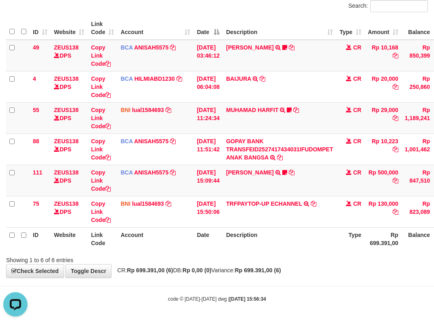
click at [312, 268] on div "**********" at bounding box center [217, 118] width 434 height 318
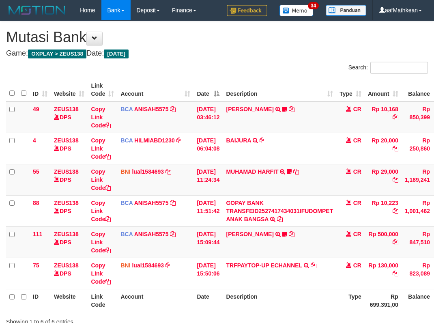
scroll to position [56, 62]
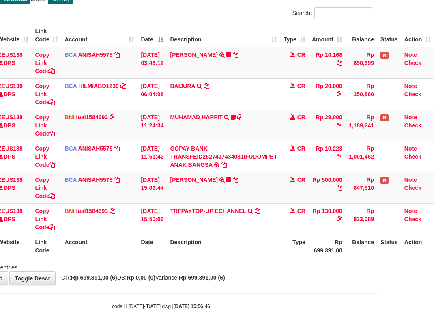
click at [229, 281] on div "**********" at bounding box center [161, 126] width 434 height 318
drag, startPoint x: 230, startPoint y: 284, endPoint x: 438, endPoint y: 251, distance: 210.1
click at [275, 283] on div "**********" at bounding box center [161, 126] width 434 height 318
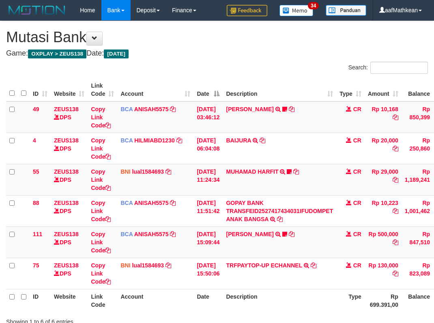
scroll to position [53, 55]
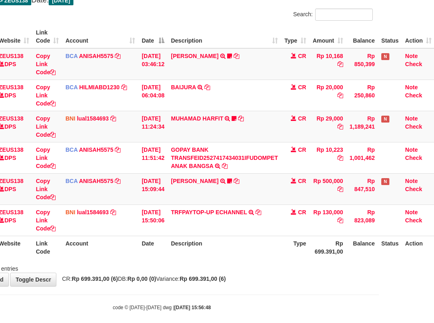
drag, startPoint x: 186, startPoint y: 279, endPoint x: 195, endPoint y: 276, distance: 9.0
click at [193, 277] on span "CR: Rp 699.391,00 (6) DB: Rp 0,00 (0) Variance: Rp 699.391,00 (6)" at bounding box center [142, 278] width 168 height 6
click at [194, 277] on span "CR: Rp 699.391,00 (6) DB: Rp 0,00 (0) Variance: Rp 699.391,00 (6)" at bounding box center [142, 278] width 168 height 6
click at [199, 277] on span "CR: Rp 699.391,00 (6) DB: Rp 0,00 (0) Variance: Rp 699.391,00 (6)" at bounding box center [142, 278] width 168 height 6
click at [217, 273] on div "**********" at bounding box center [162, 127] width 434 height 318
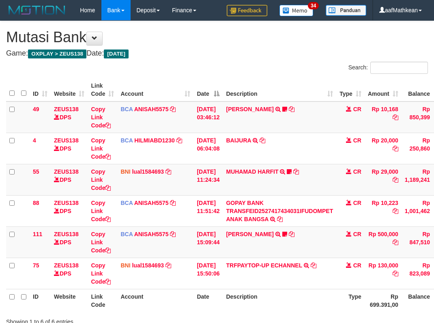
scroll to position [52, 52]
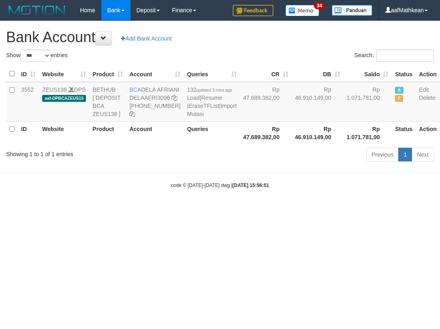
select select "***"
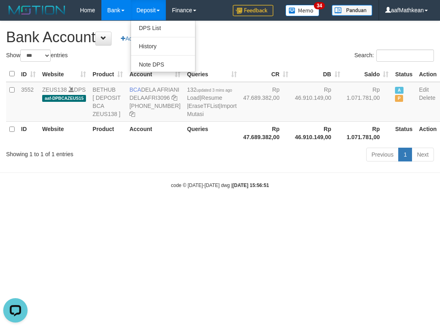
drag, startPoint x: 260, startPoint y: 231, endPoint x: 259, endPoint y: 238, distance: 6.9
click at [261, 209] on html "Toggle navigation Home Bank Account List Load By Website Group [OXPLAY] ZEUS138…" at bounding box center [220, 104] width 440 height 209
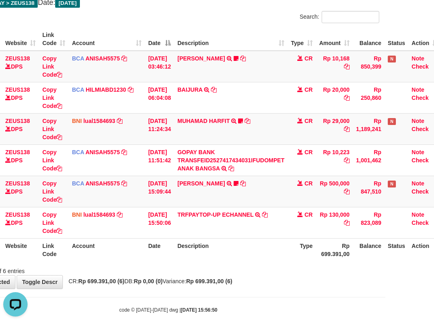
click at [259, 239] on th "Description" at bounding box center [230, 249] width 113 height 23
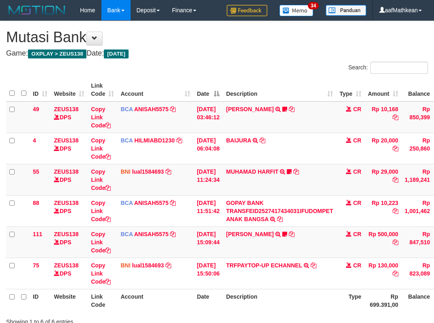
scroll to position [49, 45]
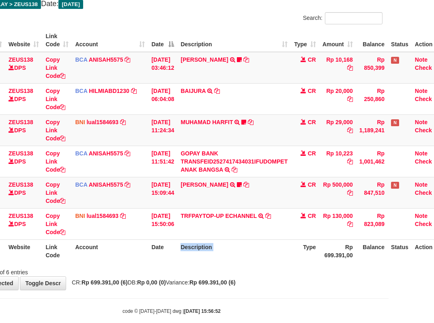
click at [260, 240] on th "Description" at bounding box center [233, 250] width 113 height 23
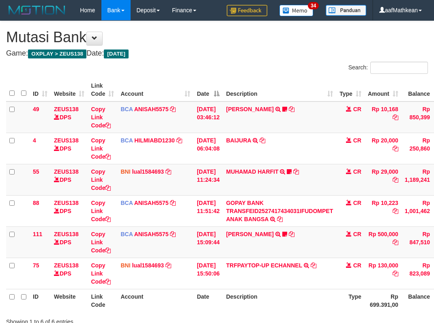
scroll to position [48, 42]
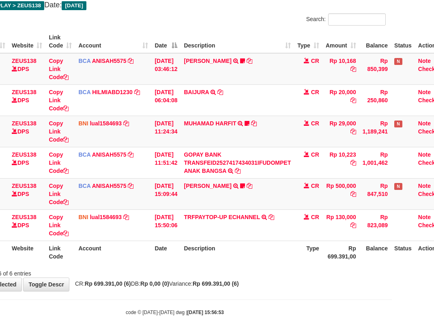
click at [259, 247] on th "Description" at bounding box center [236, 251] width 113 height 23
click at [260, 247] on th "Description" at bounding box center [236, 251] width 113 height 23
click at [262, 247] on th "Description" at bounding box center [236, 251] width 113 height 23
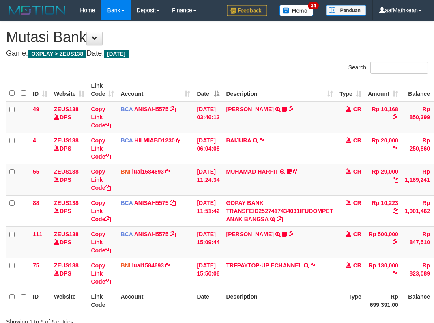
scroll to position [47, 39]
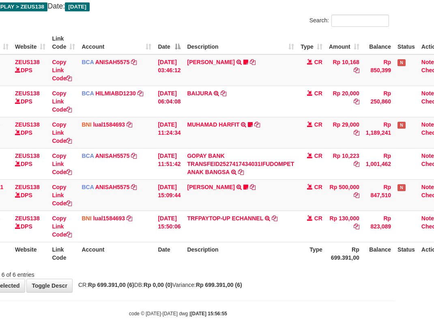
click at [257, 250] on th "Description" at bounding box center [240, 253] width 113 height 23
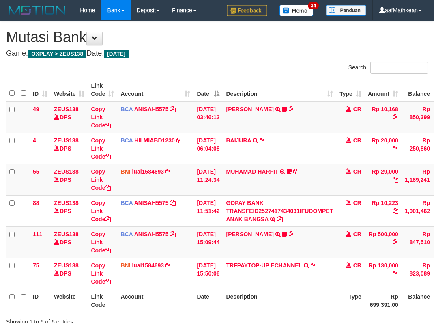
click at [281, 289] on th "Description" at bounding box center [278, 300] width 113 height 23
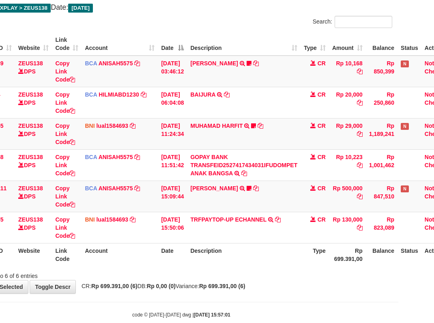
drag, startPoint x: 0, startPoint y: 0, endPoint x: 280, endPoint y: 247, distance: 373.8
click at [280, 247] on th "Description" at bounding box center [243, 254] width 113 height 23
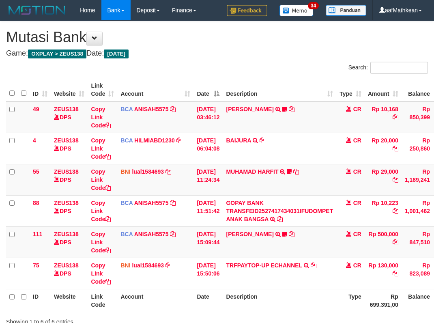
scroll to position [45, 32]
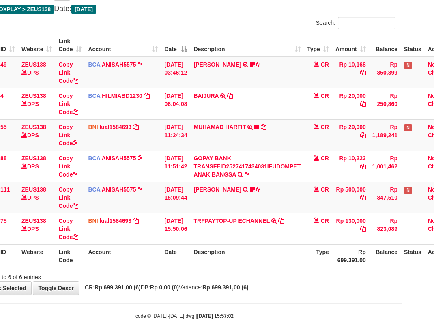
click at [280, 247] on th "Description" at bounding box center [246, 255] width 113 height 23
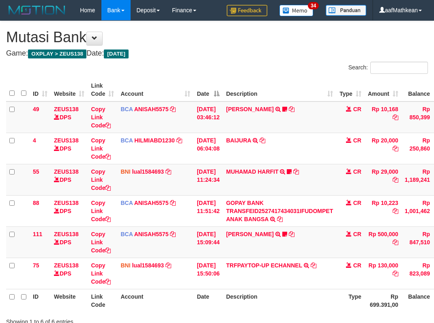
scroll to position [45, 32]
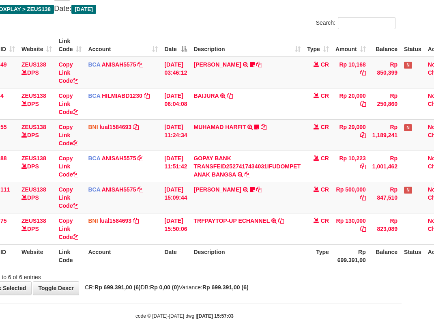
drag, startPoint x: 0, startPoint y: 0, endPoint x: 281, endPoint y: 248, distance: 374.7
click at [281, 248] on th "Description" at bounding box center [246, 255] width 113 height 23
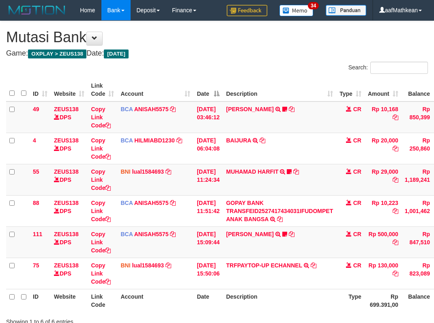
scroll to position [53, 56]
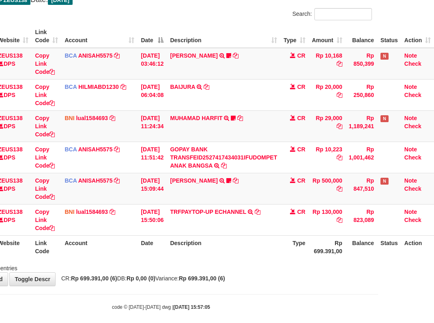
drag, startPoint x: 273, startPoint y: 248, endPoint x: 257, endPoint y: 253, distance: 17.2
click at [273, 248] on th "Description" at bounding box center [223, 246] width 113 height 23
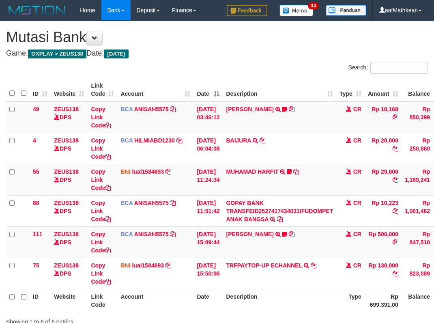
scroll to position [52, 53]
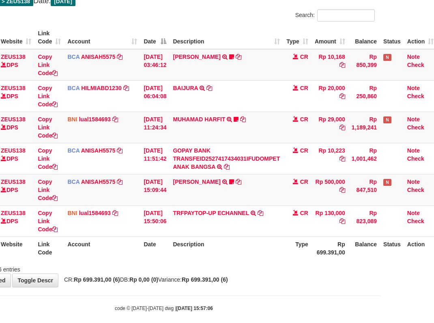
click at [264, 257] on th "Description" at bounding box center [225, 247] width 113 height 23
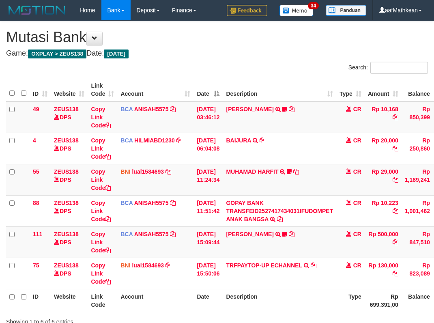
scroll to position [51, 50]
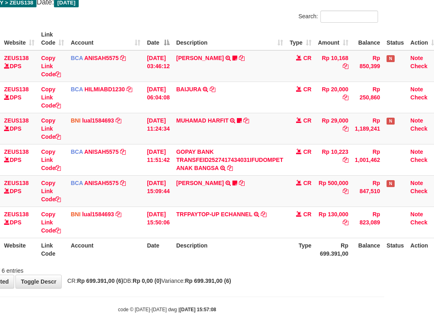
click at [258, 256] on th "Description" at bounding box center [229, 248] width 113 height 23
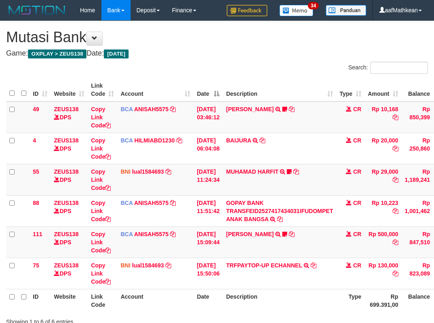
click at [258, 289] on th "Description" at bounding box center [278, 300] width 113 height 23
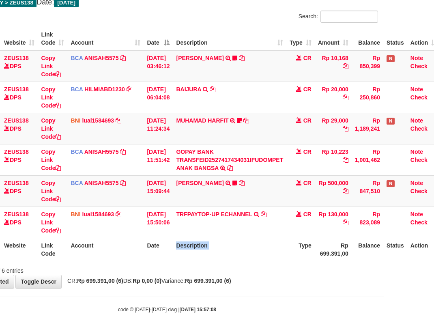
click at [257, 256] on th "Description" at bounding box center [229, 248] width 113 height 23
click at [257, 257] on th "Description" at bounding box center [229, 248] width 113 height 23
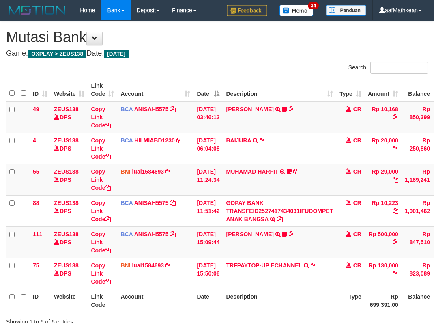
click at [257, 289] on th "Description" at bounding box center [278, 300] width 113 height 23
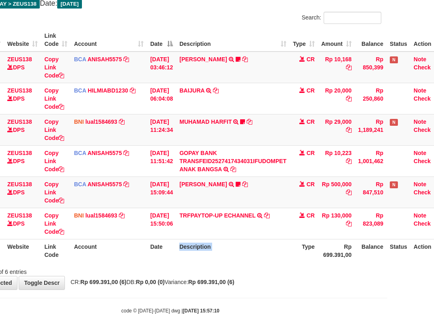
click at [257, 258] on th "Description" at bounding box center [232, 250] width 113 height 23
drag, startPoint x: 256, startPoint y: 257, endPoint x: 252, endPoint y: 253, distance: 5.5
click at [255, 255] on th "Description" at bounding box center [232, 250] width 113 height 23
click at [251, 253] on th "Description" at bounding box center [232, 250] width 113 height 23
drag, startPoint x: 252, startPoint y: 255, endPoint x: 247, endPoint y: 256, distance: 5.0
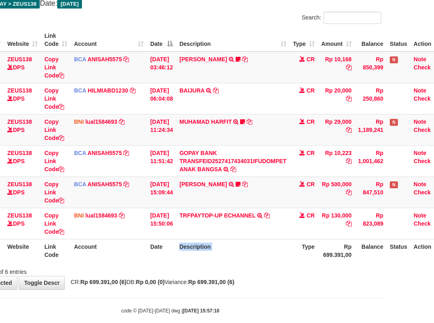
click at [251, 256] on th "Description" at bounding box center [232, 250] width 113 height 23
drag, startPoint x: 253, startPoint y: 269, endPoint x: 248, endPoint y: 266, distance: 5.5
click at [252, 267] on div "Showing 1 to 6 of 6 entries" at bounding box center [170, 269] width 434 height 11
click at [248, 264] on div "Showing 1 to 6 of 6 entries" at bounding box center [170, 269] width 434 height 11
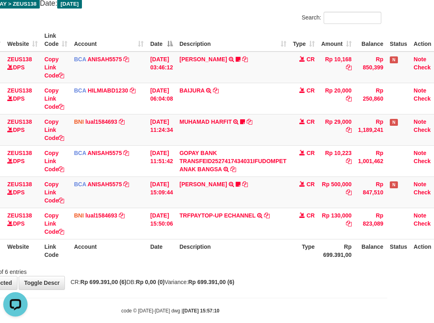
click at [247, 261] on th "Description" at bounding box center [232, 250] width 113 height 23
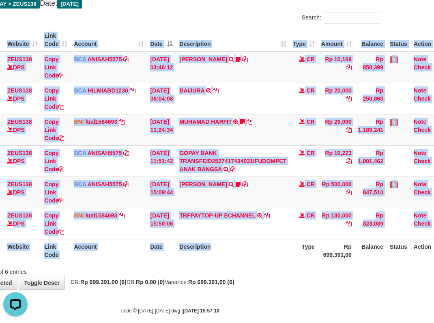
click at [255, 263] on div "ID Website Link Code Account Date Description Type Amount Balance Status Action…" at bounding box center [170, 145] width 434 height 238
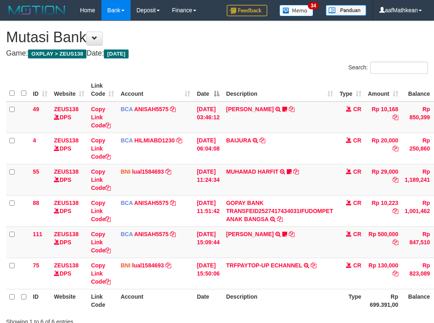
scroll to position [49, 43]
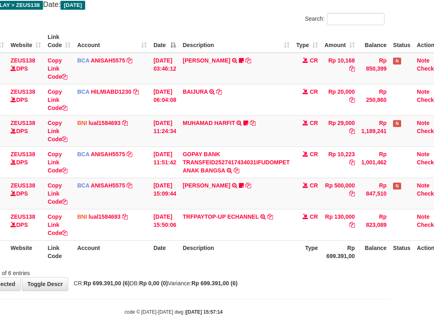
click at [261, 262] on th "Description" at bounding box center [235, 251] width 113 height 23
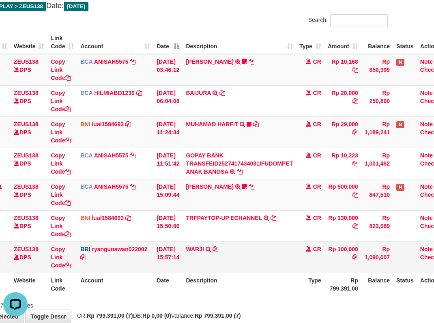
drag, startPoint x: 261, startPoint y: 228, endPoint x: 259, endPoint y: 267, distance: 39.4
click at [258, 235] on td "TRFPAYTOP-UP ECHANNEL TRF/PAY/TOP-UP ECHANNEL" at bounding box center [238, 225] width 113 height 31
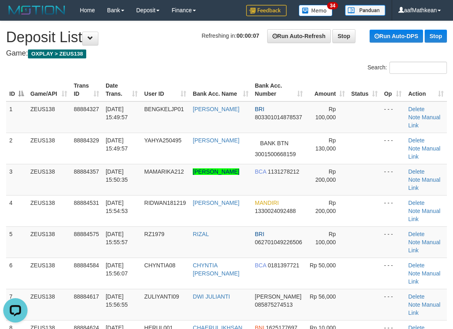
click at [135, 56] on h4 "Game: OXPLAY > ZEUS138" at bounding box center [226, 53] width 441 height 8
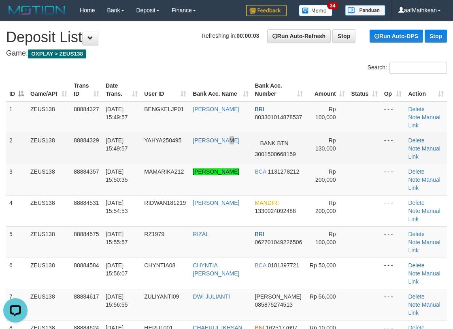
click at [236, 135] on td "[PERSON_NAME]" at bounding box center [221, 148] width 62 height 31
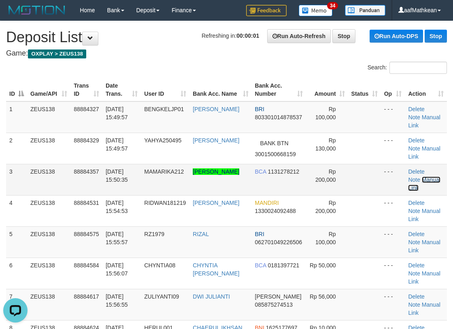
click at [421, 176] on link "Manual Link" at bounding box center [425, 183] width 32 height 15
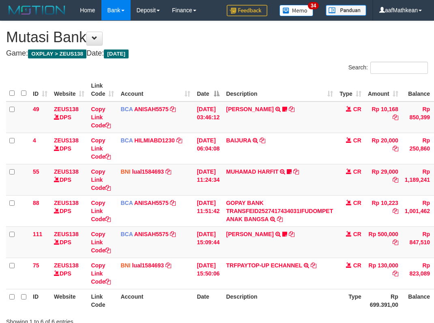
scroll to position [46, 37]
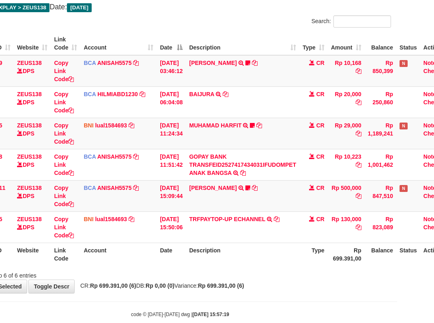
click at [243, 257] on th "Description" at bounding box center [242, 253] width 113 height 23
click at [233, 256] on th "Description" at bounding box center [242, 253] width 113 height 23
click at [248, 281] on div "**********" at bounding box center [180, 134] width 434 height 318
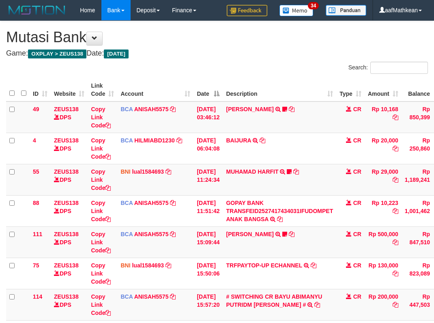
scroll to position [45, 34]
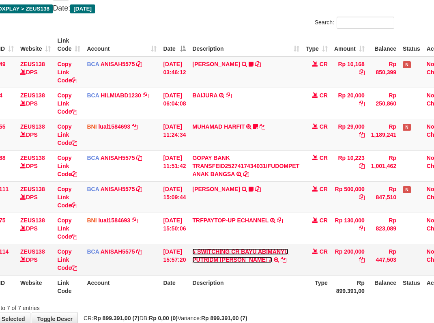
click at [281, 251] on link "# SWITCHING CR BAYU ABIMANYU PUTRIDM [PERSON_NAME] #" at bounding box center [240, 255] width 96 height 15
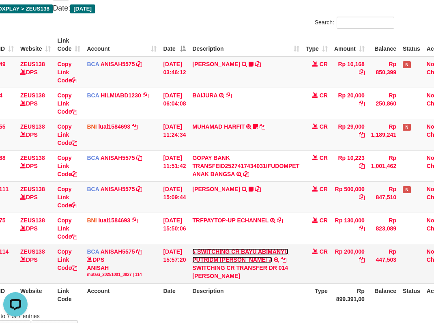
scroll to position [0, 0]
drag, startPoint x: 199, startPoint y: 273, endPoint x: 439, endPoint y: 217, distance: 246.4
click at [267, 278] on div "SWITCHING CR TRANSFER DR 014 [PERSON_NAME]" at bounding box center [245, 271] width 107 height 16
copy div "[PERSON_NAME]"
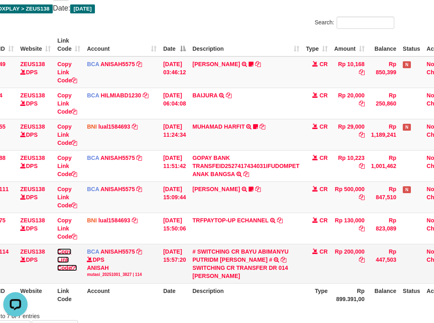
click at [65, 266] on link "Copy Link Code" at bounding box center [67, 259] width 20 height 23
click at [64, 266] on link "Copy Link Code" at bounding box center [67, 259] width 20 height 23
click at [336, 230] on tbody "49 ZEUS138 DPS Copy Link Code BCA ANISAH5575 DPS [PERSON_NAME] mutasi_20251001_…" at bounding box center [213, 169] width 483 height 227
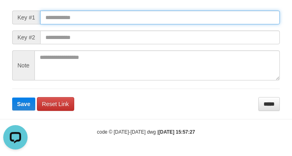
click at [45, 24] on input "text" at bounding box center [160, 18] width 240 height 14
paste input "**********"
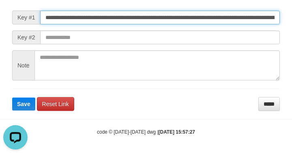
scroll to position [0, 587]
type input "**********"
click at [12, 97] on button "Save" at bounding box center [23, 103] width 23 height 13
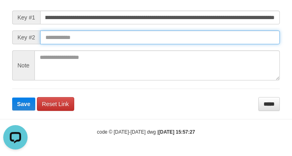
click at [198, 44] on input "text" at bounding box center [160, 37] width 240 height 14
click at [201, 44] on input "text" at bounding box center [160, 37] width 240 height 14
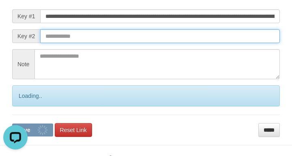
click at [209, 43] on input "text" at bounding box center [160, 36] width 240 height 14
click at [12, 123] on button "Save" at bounding box center [32, 129] width 41 height 13
click at [230, 43] on input "text" at bounding box center [160, 36] width 240 height 14
drag, startPoint x: 232, startPoint y: 50, endPoint x: 36, endPoint y: 52, distance: 195.8
click at [245, 53] on form "**********" at bounding box center [145, 64] width 267 height 144
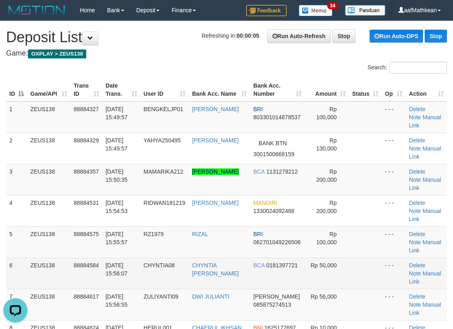
click at [10, 257] on td "6" at bounding box center [16, 272] width 21 height 31
click at [12, 257] on td "6" at bounding box center [16, 272] width 21 height 31
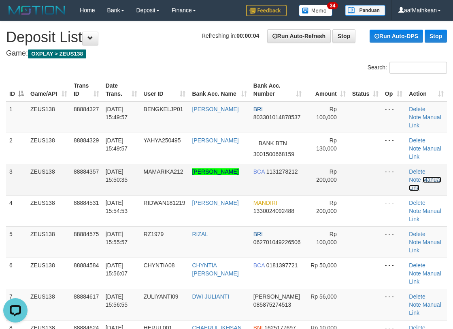
click at [415, 176] on link "Manual Link" at bounding box center [425, 183] width 32 height 15
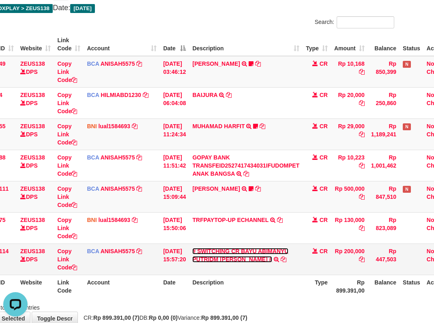
drag, startPoint x: 221, startPoint y: 252, endPoint x: 240, endPoint y: 258, distance: 20.0
click at [221, 252] on link "# SWITCHING CR BAYU ABIMANYU PUTRIDM TAMBE #" at bounding box center [240, 255] width 96 height 15
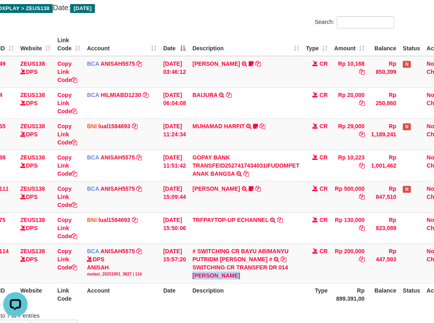
drag, startPoint x: 203, startPoint y: 274, endPoint x: 439, endPoint y: 186, distance: 252.0
click at [247, 274] on div "SWITCHING CR TRANSFER DR 014 BAYU ABIMANYU PUTRIDM TAMBE" at bounding box center [245, 271] width 107 height 16
click at [231, 250] on tbody "49 ZEUS138 DPS Copy Link Code BCA ANISAH5575 DPS ANISAH mutasi_20251001_3827 | …" at bounding box center [213, 169] width 483 height 227
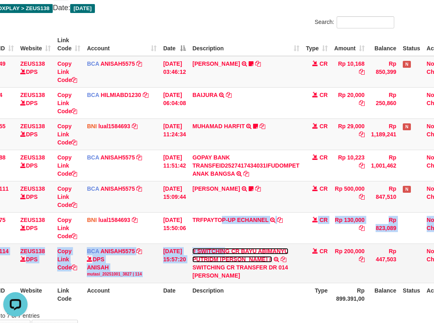
click at [192, 248] on link "# SWITCHING CR BAYU ABIMANYU PUTRIDM TAMBE #" at bounding box center [240, 255] width 96 height 15
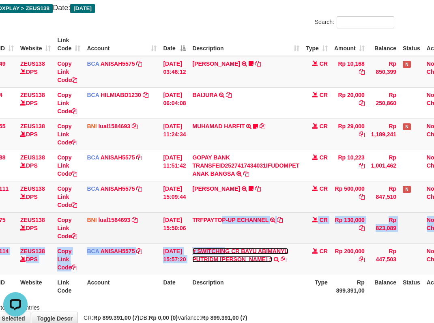
click at [192, 248] on link "# SWITCHING CR BAYU ABIMANYU PUTRIDM TAMBE #" at bounding box center [240, 255] width 96 height 15
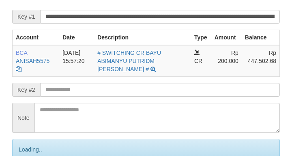
click at [69, 96] on input "text" at bounding box center [160, 90] width 240 height 14
click at [68, 96] on input "text" at bounding box center [160, 90] width 240 height 14
click at [69, 96] on input "text" at bounding box center [160, 90] width 240 height 14
click at [71, 96] on input "text" at bounding box center [160, 90] width 240 height 14
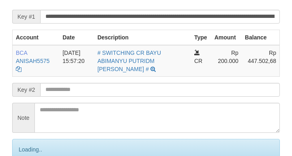
click at [71, 96] on input "text" at bounding box center [160, 90] width 240 height 14
click at [72, 96] on input "text" at bounding box center [160, 90] width 240 height 14
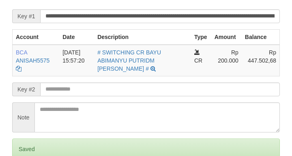
drag, startPoint x: 54, startPoint y: 95, endPoint x: 58, endPoint y: 97, distance: 4.2
click at [55, 96] on input "text" at bounding box center [160, 89] width 240 height 14
drag, startPoint x: 58, startPoint y: 97, endPoint x: 64, endPoint y: 97, distance: 6.5
click at [60, 96] on input "text" at bounding box center [160, 89] width 240 height 14
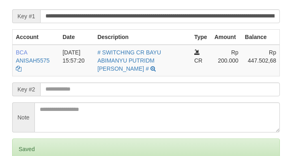
scroll to position [167, 0]
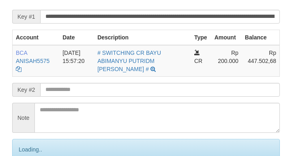
click at [65, 96] on input "text" at bounding box center [160, 90] width 240 height 14
click at [68, 96] on input "text" at bounding box center [160, 90] width 240 height 14
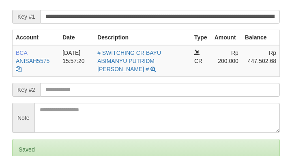
click at [68, 96] on input "text" at bounding box center [160, 90] width 240 height 14
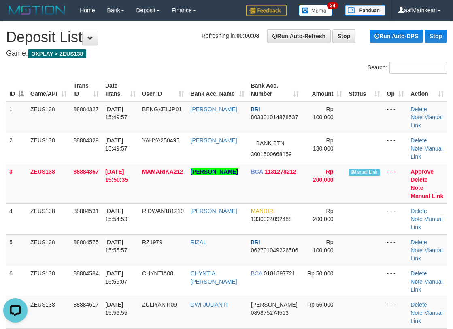
click at [215, 37] on span "Refreshing in: 00:00:08" at bounding box center [231, 35] width 58 height 6
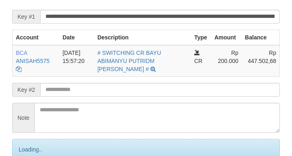
click at [73, 96] on input "text" at bounding box center [160, 90] width 240 height 14
click at [74, 96] on input "text" at bounding box center [160, 90] width 240 height 14
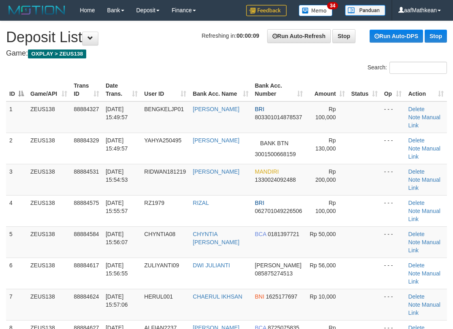
click at [242, 71] on div "Search: ID Game/API Trans ID Date Trans. User ID Bank Acc. Name Bank Acc. Numbe…" at bounding box center [226, 225] width 441 height 326
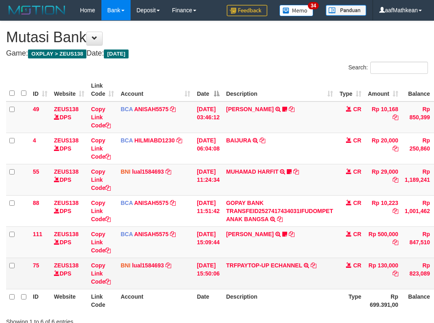
scroll to position [46, 34]
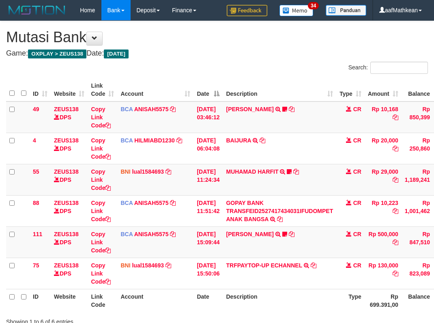
scroll to position [46, 34]
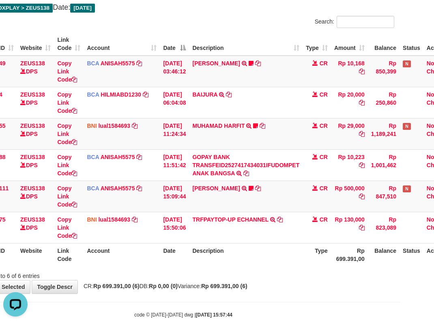
click at [247, 283] on strong "Rp 699.391,00 (6)" at bounding box center [224, 285] width 46 height 6
click at [247, 284] on strong "Rp 699.391,00 (6)" at bounding box center [224, 285] width 46 height 6
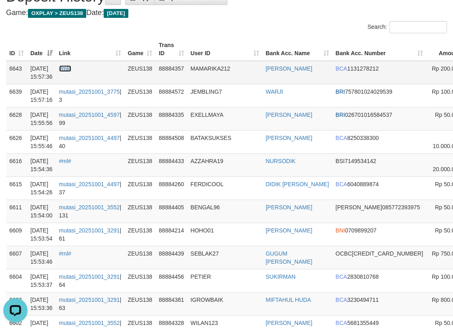
click at [71, 68] on link "#ml#" at bounding box center [65, 68] width 12 height 6
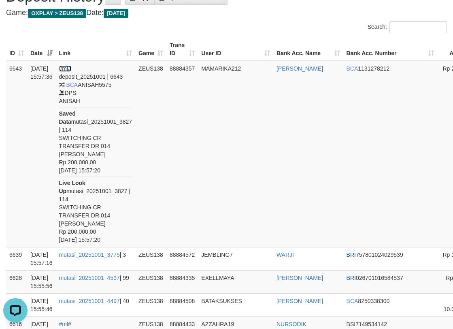
click at [59, 65] on link "#ml#" at bounding box center [65, 68] width 12 height 6
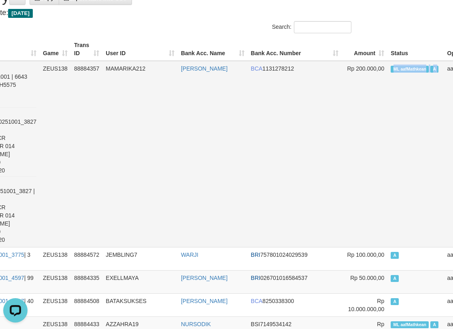
drag, startPoint x: 402, startPoint y: 80, endPoint x: 388, endPoint y: 69, distance: 17.6
click at [391, 71] on td "ML aafMathkean A" at bounding box center [416, 154] width 56 height 186
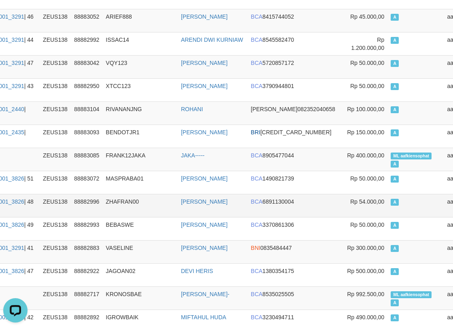
scroll to position [2150, 96]
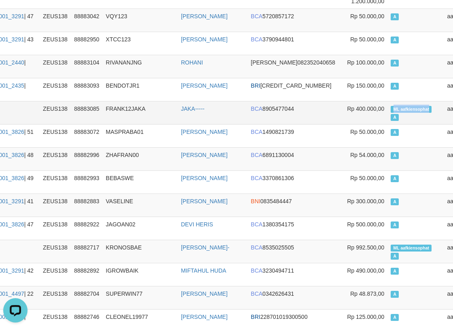
copy span "ML aafkiensophat"
drag, startPoint x: 344, startPoint y: 130, endPoint x: 366, endPoint y: 137, distance: 22.4
click at [391, 113] on span "ML aafkiensophat" at bounding box center [411, 109] width 41 height 7
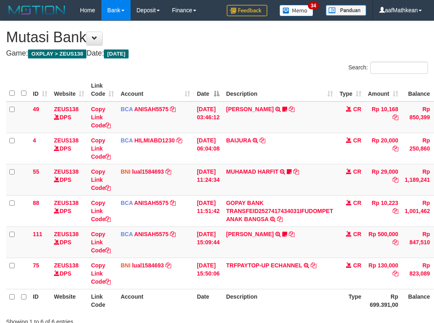
scroll to position [24, 6]
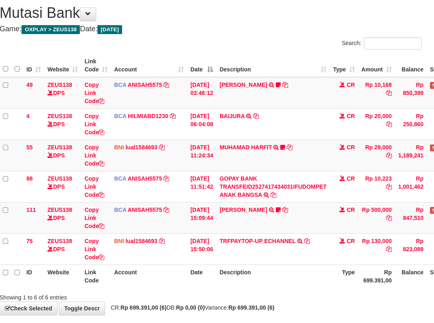
click at [280, 275] on th "Description" at bounding box center [272, 275] width 113 height 23
drag, startPoint x: 282, startPoint y: 274, endPoint x: 255, endPoint y: 268, distance: 27.8
click at [280, 274] on th "Description" at bounding box center [272, 275] width 113 height 23
click at [255, 268] on th "Description" at bounding box center [272, 275] width 113 height 23
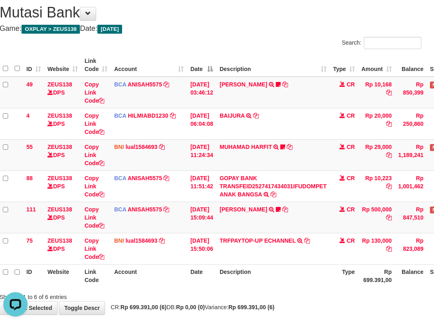
drag, startPoint x: 271, startPoint y: 278, endPoint x: 280, endPoint y: 277, distance: 8.6
click at [272, 278] on th "Description" at bounding box center [272, 275] width 113 height 23
drag, startPoint x: 280, startPoint y: 277, endPoint x: 283, endPoint y: 274, distance: 4.6
click at [278, 278] on th "Description" at bounding box center [272, 275] width 113 height 23
click at [285, 275] on th "Description" at bounding box center [272, 275] width 113 height 23
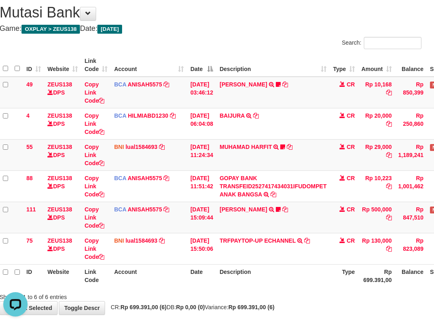
click at [286, 274] on th "Description" at bounding box center [272, 275] width 113 height 23
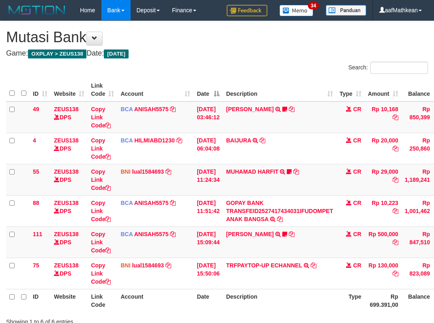
click at [286, 289] on th "Description" at bounding box center [278, 300] width 113 height 23
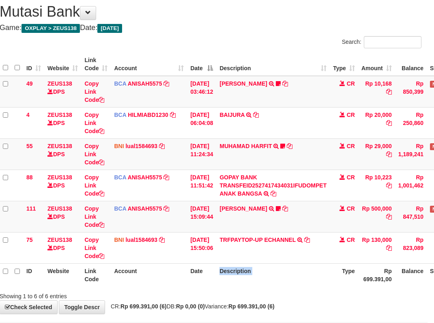
drag, startPoint x: 0, startPoint y: 0, endPoint x: 288, endPoint y: 271, distance: 395.6
click at [287, 273] on th "Description" at bounding box center [272, 274] width 113 height 23
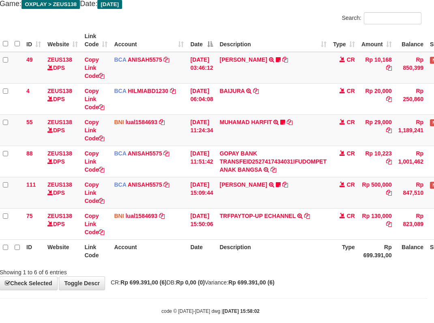
scroll to position [62, 6]
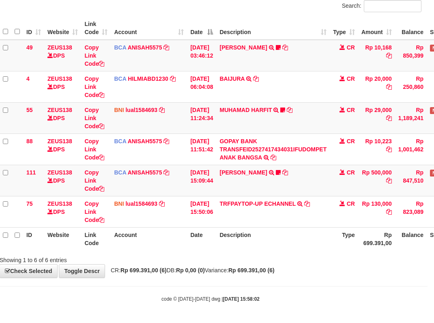
drag, startPoint x: 308, startPoint y: 268, endPoint x: 304, endPoint y: 272, distance: 5.5
click at [302, 271] on div "**********" at bounding box center [211, 118] width 434 height 318
click at [304, 272] on div "**********" at bounding box center [211, 118] width 434 height 318
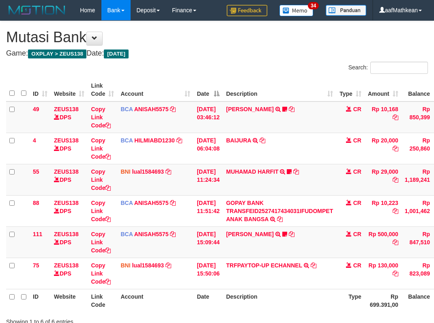
scroll to position [62, 6]
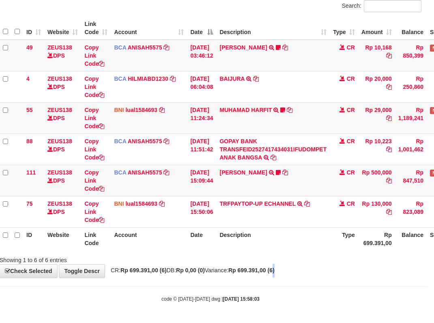
click at [306, 263] on div "**********" at bounding box center [211, 118] width 434 height 318
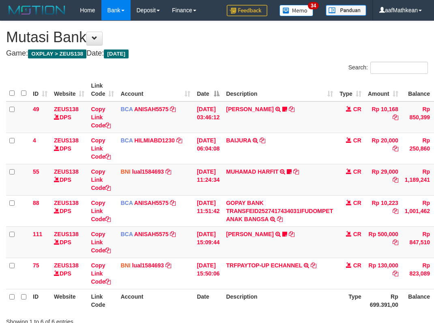
scroll to position [62, 6]
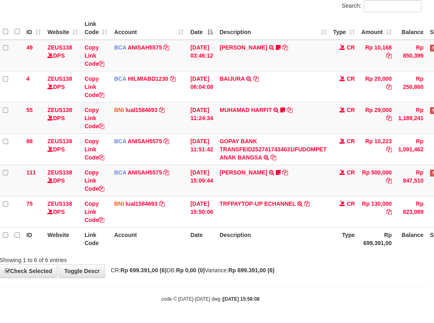
drag, startPoint x: 244, startPoint y: 272, endPoint x: 450, endPoint y: 268, distance: 206.7
click at [245, 272] on span "CR: Rp 699.391,00 (6) DB: Rp 0,00 (0) Variance: Rp 699.391,00 (6)" at bounding box center [191, 270] width 168 height 6
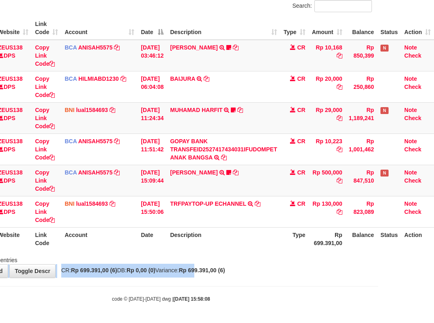
drag, startPoint x: 450, startPoint y: 268, endPoint x: 633, endPoint y: 248, distance: 183.4
click at [378, 248] on html "Toggle navigation Home Bank Account List Load By Website Group [OXPLAY] ZEUS138…" at bounding box center [161, 130] width 434 height 384
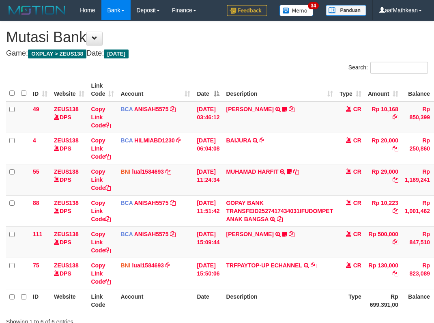
click at [329, 267] on div "**********" at bounding box center [217, 180] width 434 height 318
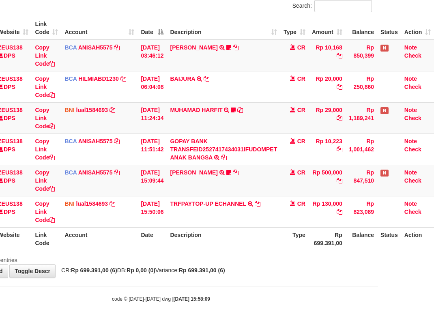
click at [330, 268] on div "**********" at bounding box center [161, 118] width 434 height 318
click at [330, 266] on div "**********" at bounding box center [161, 118] width 434 height 318
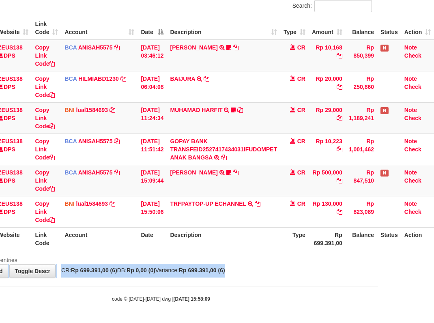
click at [318, 264] on div "**********" at bounding box center [161, 118] width 434 height 318
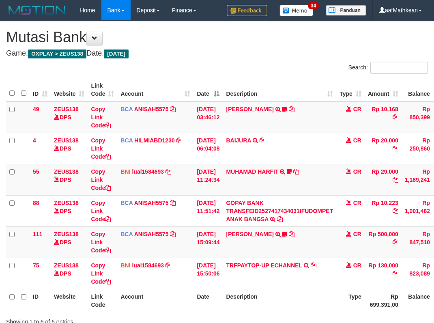
scroll to position [62, 62]
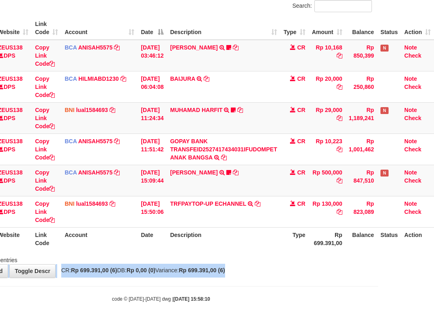
drag, startPoint x: 203, startPoint y: 261, endPoint x: 438, endPoint y: 245, distance: 235.2
click at [325, 259] on div "Showing 1 to 6 of 6 entries" at bounding box center [161, 257] width 434 height 11
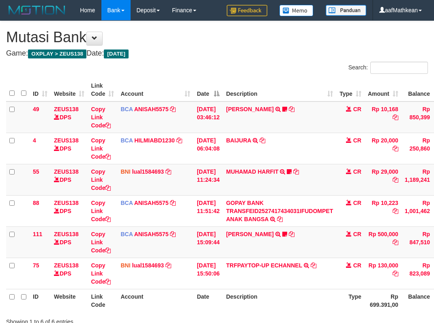
scroll to position [62, 62]
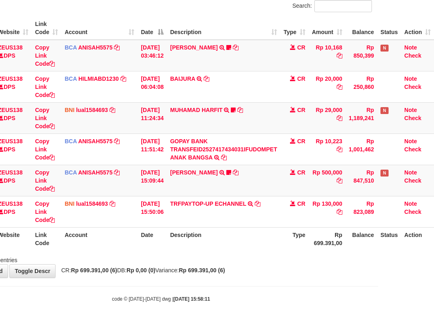
click at [293, 235] on tr "ID Website Link Code Account Date Description Type Rp 699.391,00 Balance Status…" at bounding box center [191, 238] width 483 height 23
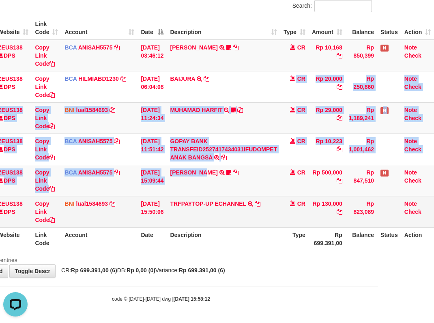
click at [229, 209] on tbody "49 ZEUS138 DPS Copy Link Code BCA ANISAH5575 DPS [PERSON_NAME] mutasi_20251001_…" at bounding box center [191, 134] width 483 height 188
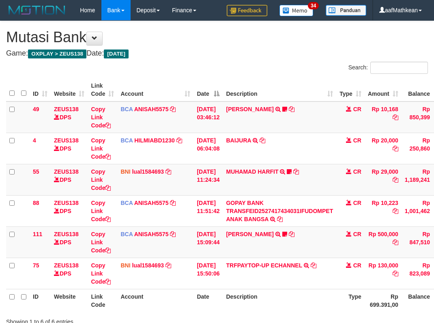
scroll to position [62, 62]
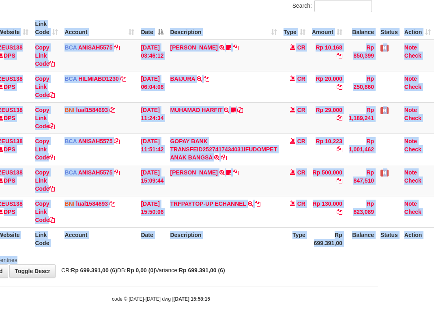
click at [306, 260] on div "Search: ID Website Link Code Account Date Description Type Amount Balance Statu…" at bounding box center [160, 132] width 421 height 264
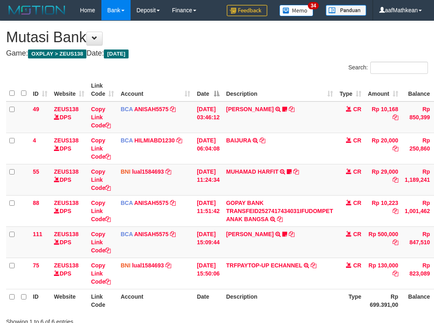
scroll to position [62, 62]
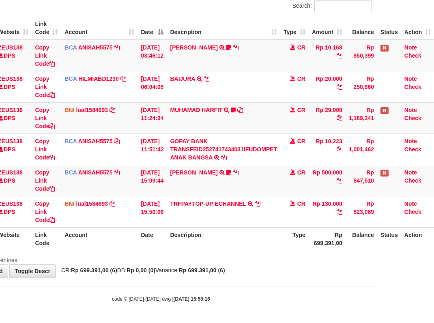
click at [237, 258] on div "Showing 1 to 6 of 6 entries" at bounding box center [161, 257] width 434 height 11
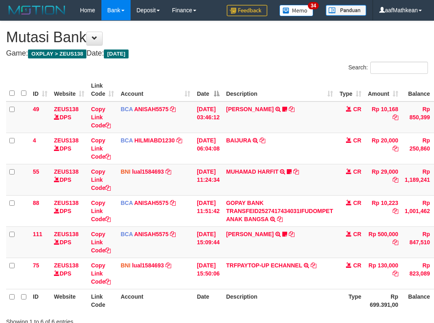
scroll to position [62, 62]
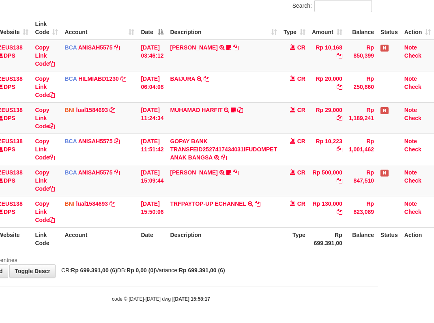
click at [255, 237] on th "Description" at bounding box center [223, 238] width 113 height 23
click at [259, 237] on th "Description" at bounding box center [223, 238] width 113 height 23
drag, startPoint x: 264, startPoint y: 241, endPoint x: 266, endPoint y: 237, distance: 4.9
click at [265, 241] on th "Description" at bounding box center [223, 238] width 113 height 23
click at [277, 231] on th "Description" at bounding box center [223, 238] width 113 height 23
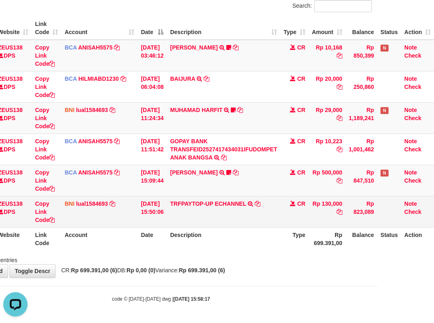
scroll to position [0, 0]
drag, startPoint x: 275, startPoint y: 231, endPoint x: 265, endPoint y: 218, distance: 16.2
click at [275, 229] on th "Description" at bounding box center [223, 238] width 113 height 23
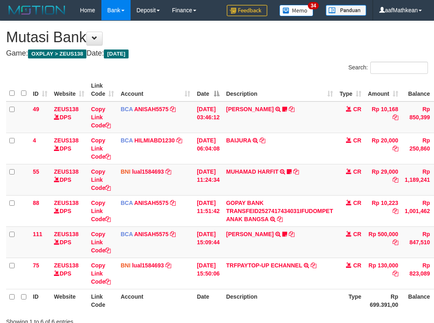
scroll to position [62, 62]
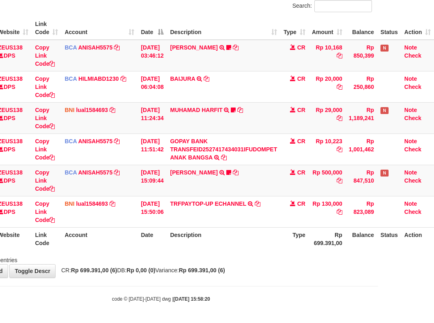
click at [260, 240] on th "Description" at bounding box center [223, 238] width 113 height 23
drag, startPoint x: 258, startPoint y: 238, endPoint x: 258, endPoint y: 245, distance: 6.5
click at [258, 245] on th "Description" at bounding box center [223, 238] width 113 height 23
click at [259, 244] on th "Description" at bounding box center [223, 238] width 113 height 23
click at [259, 245] on th "Description" at bounding box center [223, 238] width 113 height 23
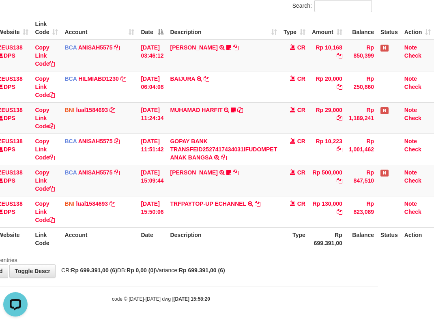
scroll to position [0, 0]
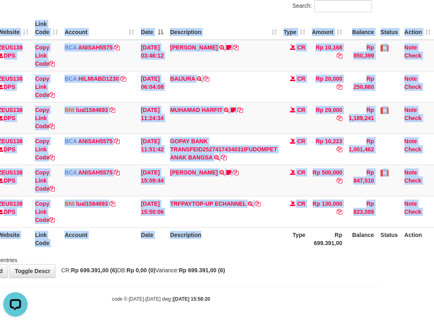
click at [259, 251] on div "ID Website Link Code Account Date Description Type Amount Balance Status Action…" at bounding box center [161, 133] width 434 height 238
click at [259, 252] on div "Search: ID Website Link Code Account Date Description Type Amount Balance Statu…" at bounding box center [160, 132] width 421 height 264
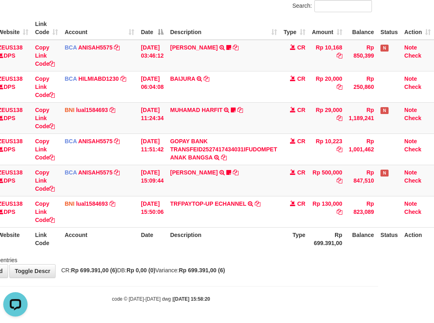
click at [259, 257] on div "Showing 1 to 6 of 6 entries" at bounding box center [161, 257] width 434 height 11
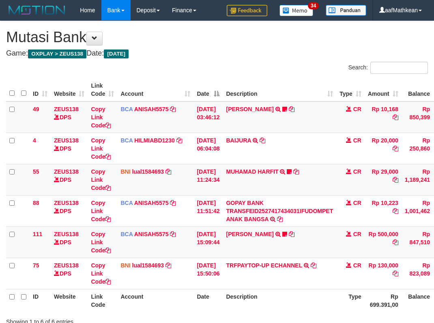
scroll to position [62, 62]
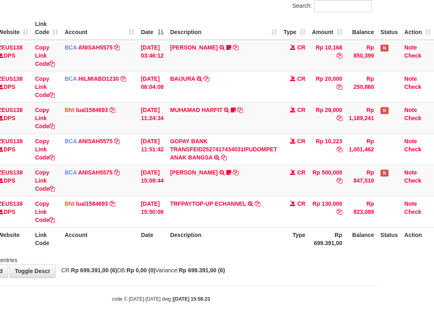
click at [257, 254] on div "Search: ID Website Link Code Account Date Description Type Amount Balance Statu…" at bounding box center [160, 132] width 421 height 264
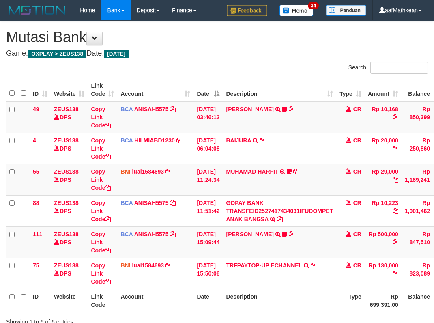
scroll to position [62, 62]
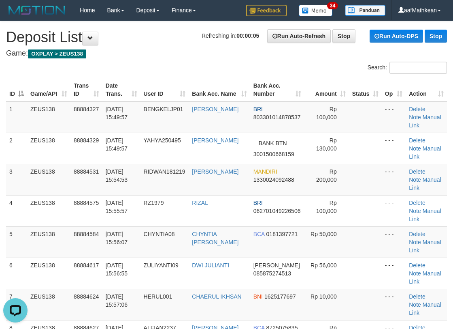
click at [130, 74] on div "Search: ID Game/API Trans ID Date Trans. User ID Bank Acc. Name Bank Acc. Numbe…" at bounding box center [226, 287] width 441 height 451
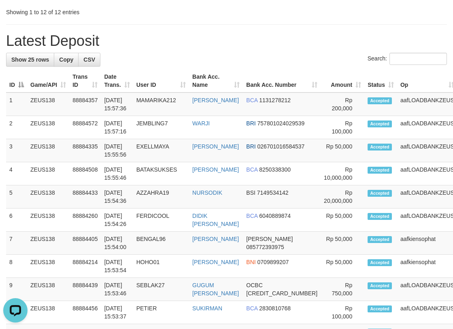
scroll to position [368, 0]
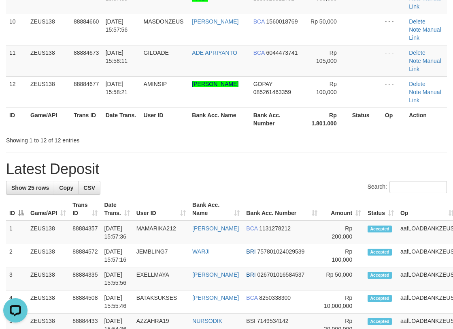
click at [163, 148] on div "**********" at bounding box center [226, 253] width 453 height 1200
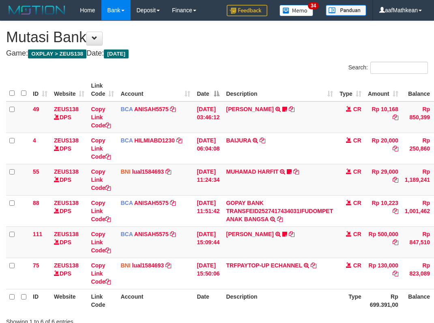
scroll to position [62, 62]
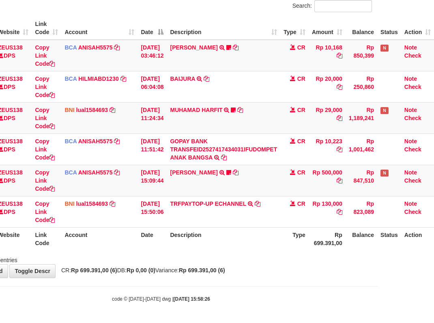
click at [255, 255] on div "Showing 1 to 6 of 6 entries" at bounding box center [161, 257] width 434 height 11
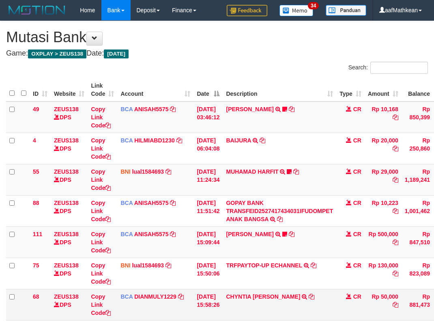
scroll to position [62, 62]
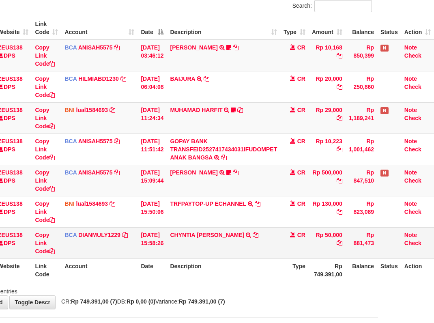
click at [256, 253] on td "CHYNTIA [PERSON_NAME] TRSF E-BANKING CR 0110/FTSCY/WS95271 50000.00[PERSON_NAME]" at bounding box center [223, 242] width 113 height 31
click at [252, 234] on icon at bounding box center [255, 235] width 6 height 6
click at [128, 274] on th "Account" at bounding box center [99, 269] width 76 height 23
drag, startPoint x: 135, startPoint y: 280, endPoint x: 432, endPoint y: 202, distance: 307.4
click at [175, 274] on tr "ID Website Link Code Account Date Description Type Rp 749.391,00 Balance Status…" at bounding box center [191, 269] width 483 height 23
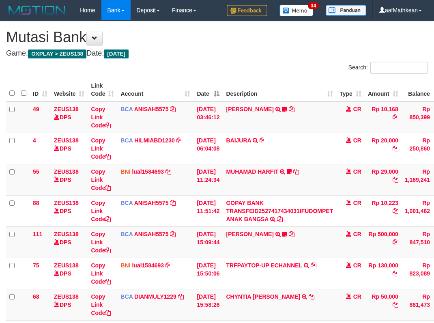
scroll to position [62, 62]
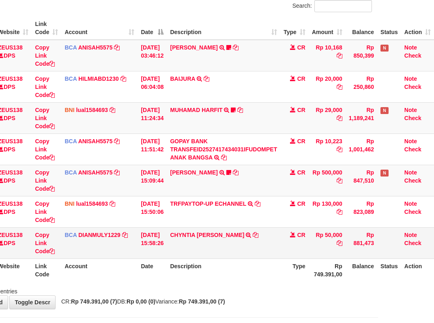
click at [207, 254] on td "CHYNTIA INDRA DEWI TRSF E-BANKING CR 0110/FTSCY/WS95271 50000.00CHYNTIA INDRA D…" at bounding box center [223, 242] width 113 height 31
drag, startPoint x: 223, startPoint y: 257, endPoint x: 240, endPoint y: 254, distance: 16.5
click at [228, 258] on table "ID Website Link Code Account Date Description Type Amount Balance Status Action…" at bounding box center [191, 149] width 483 height 265
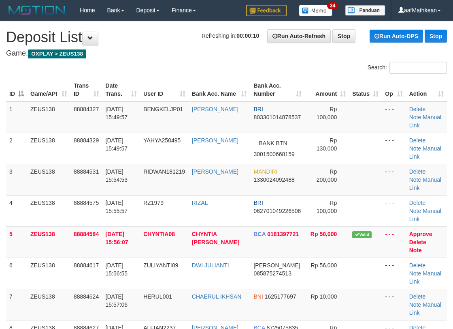
scroll to position [490, 0]
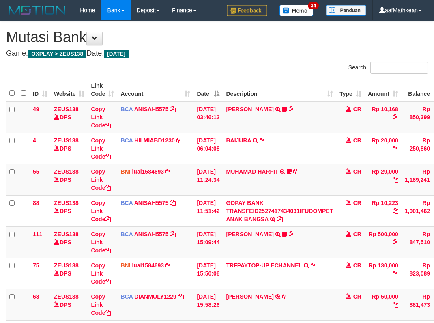
scroll to position [62, 62]
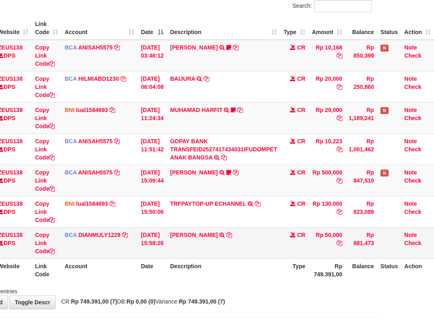
click at [261, 234] on td "[PERSON_NAME] TRSF E-BANKING CR 0110/FTSCY/WS95271 50000.00[PERSON_NAME]" at bounding box center [223, 242] width 113 height 31
drag, startPoint x: 259, startPoint y: 219, endPoint x: 234, endPoint y: 182, distance: 45.0
click at [237, 186] on tbody "49 ZEUS138 DPS Copy Link Code BCA ANISAH5575 DPS ANISAH mutasi_20251001_3827 | …" at bounding box center [191, 149] width 483 height 219
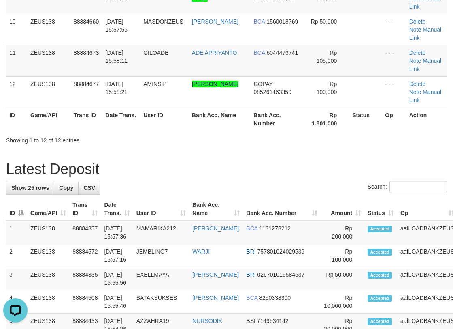
click at [196, 73] on tr "11 ZEUS138 88884673 01/10/2025 15:58:11 GILOADE ADE APRIYANTO BCA 6044473741 Rp…" at bounding box center [226, 60] width 441 height 31
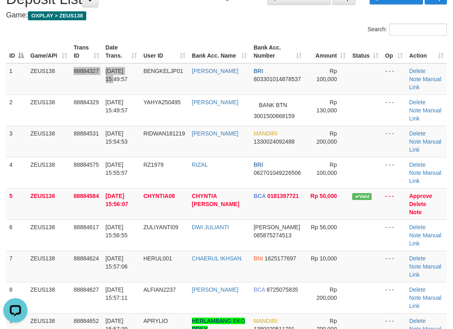
click at [136, 72] on tr "1 ZEUS138 88884327 01/10/2025 15:49:57 BENGKELJP01 MUHAMMAD SOLEH BRI 803301014…" at bounding box center [226, 79] width 441 height 32
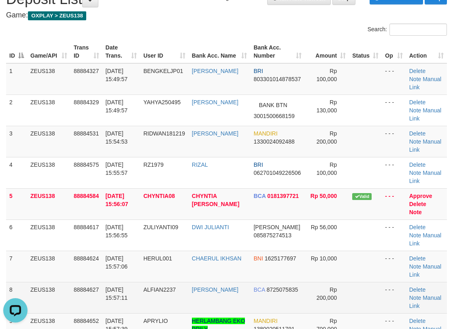
click at [152, 55] on th "User ID" at bounding box center [164, 51] width 49 height 23
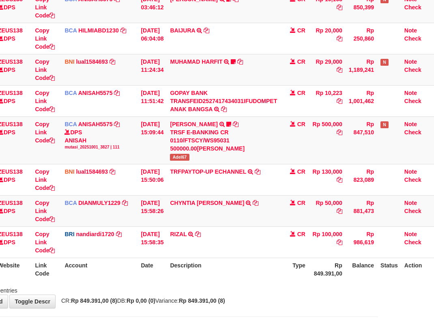
scroll to position [140, 62]
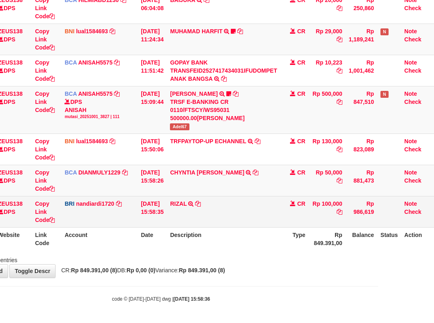
click at [197, 201] on td "RIZAL TRANSFER NBMB RIZAL TO NANDI ARDIANSYAH" at bounding box center [223, 211] width 113 height 31
click at [201, 202] on icon at bounding box center [198, 204] width 6 height 6
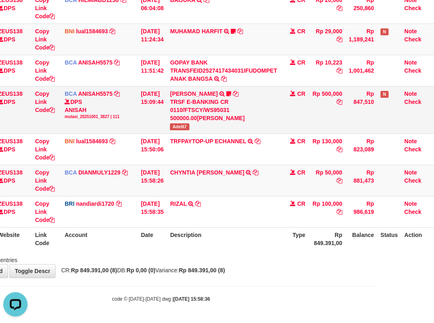
click at [183, 129] on span "Adel67" at bounding box center [179, 126] width 19 height 7
copy span "Adel67"
drag, startPoint x: 111, startPoint y: 291, endPoint x: 130, endPoint y: 294, distance: 19.7
click at [110, 293] on body "Toggle navigation Home Bank Account List Load By Website Group [OXPLAY] ZEUS138…" at bounding box center [161, 91] width 434 height 463
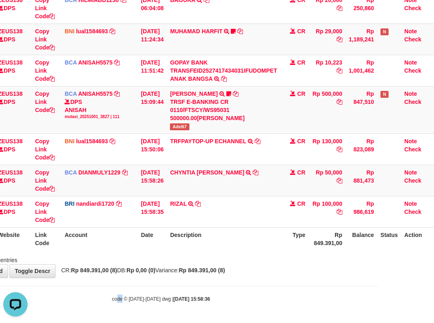
click at [122, 297] on small "code © 2012-2018 dwg | 2025/10/01 15:58:36" at bounding box center [161, 299] width 98 height 6
drag, startPoint x: 175, startPoint y: 263, endPoint x: 438, endPoint y: 161, distance: 282.0
click at [181, 262] on div "Showing 1 to 8 of 8 entries" at bounding box center [161, 257] width 434 height 11
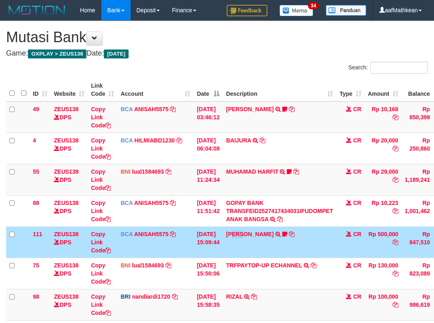
click at [257, 235] on td "KAREN ADELIN MARTH TRSF E-BANKING CR 0110/FTSCY/WS95031 500000.00KAREN ADELIN M…" at bounding box center [278, 241] width 113 height 31
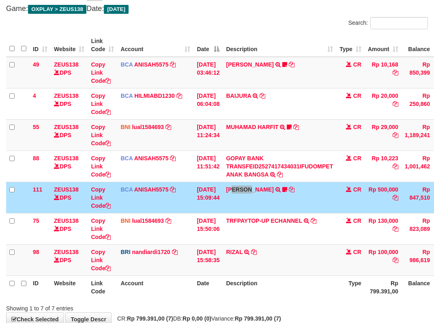
scroll to position [93, 0]
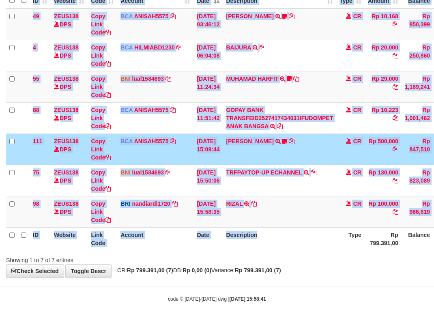
click at [262, 250] on div "ID Website Link Code Account Date Description Type Amount Balance Status Action…" at bounding box center [217, 118] width 434 height 270
drag, startPoint x: 231, startPoint y: 231, endPoint x: 246, endPoint y: 227, distance: 15.0
click at [244, 233] on table "ID Website Link Code Account Date Description Type Amount Balance Status Action…" at bounding box center [247, 117] width 483 height 265
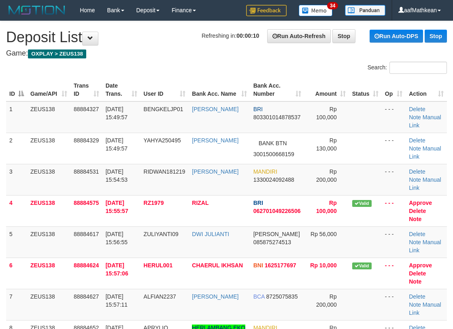
scroll to position [35, 0]
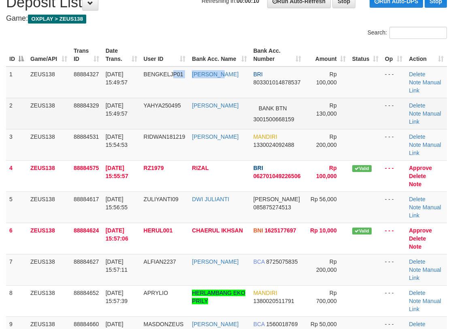
drag, startPoint x: 197, startPoint y: 81, endPoint x: 109, endPoint y: 108, distance: 91.4
click at [198, 87] on tr "1 ZEUS138 88884327 [DATE] 15:49:57 BENGKELJP01 [PERSON_NAME] BRI 80330101487853…" at bounding box center [226, 82] width 441 height 32
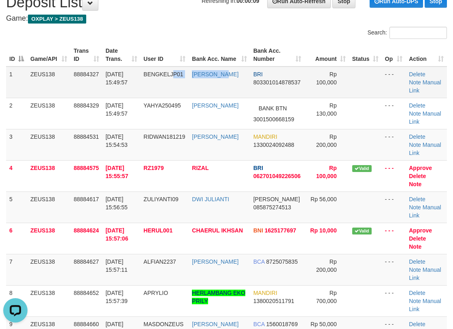
scroll to position [0, 0]
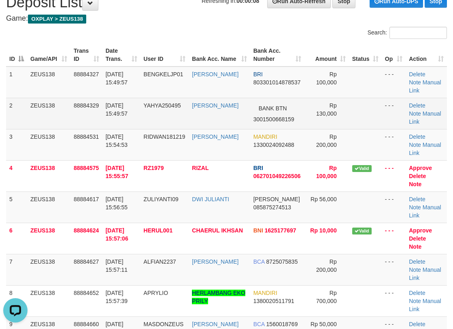
click at [158, 67] on tr "1 ZEUS138 88884327 [DATE] 15:49:57 BENGKELJP01 [PERSON_NAME] BRI 80330101487853…" at bounding box center [226, 82] width 441 height 32
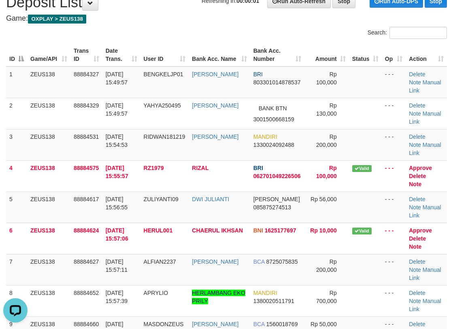
drag, startPoint x: 142, startPoint y: 34, endPoint x: 3, endPoint y: 92, distance: 150.8
click at [141, 34] on div "Search:" at bounding box center [226, 34] width 453 height 14
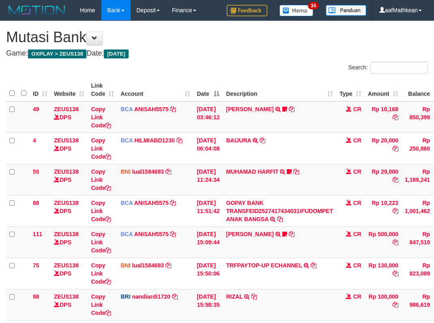
scroll to position [76, 0]
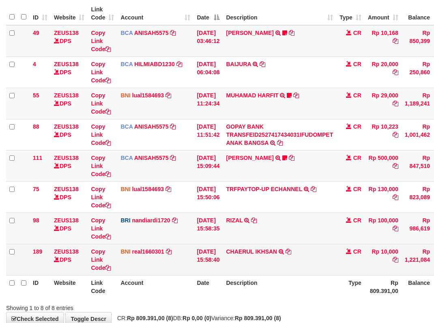
click at [294, 250] on td "CHAERUL IKHSAN TRANSFER DARI BPK CHAERUL IKHSAN" at bounding box center [278, 259] width 113 height 31
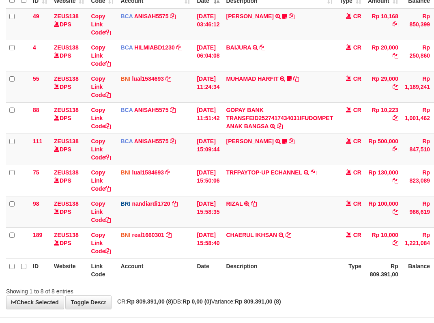
click at [152, 282] on div "ID Website Link Code Account Date Description Type Amount Balance Status Action…" at bounding box center [217, 133] width 434 height 301
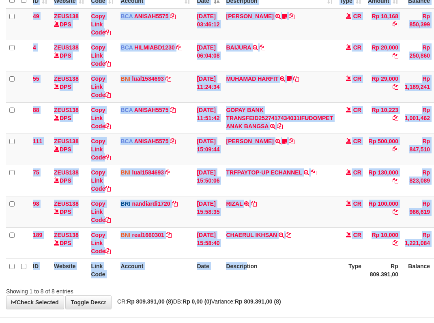
drag, startPoint x: 183, startPoint y: 282, endPoint x: 199, endPoint y: 280, distance: 15.9
click at [281, 271] on div "ID Website Link Code Account Date Description Type Amount Balance Status Action…" at bounding box center [217, 133] width 434 height 301
click at [292, 271] on th "Description" at bounding box center [278, 269] width 113 height 23
click at [285, 266] on th "Description" at bounding box center [278, 269] width 113 height 23
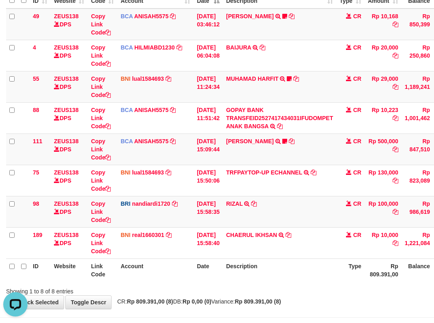
click at [288, 260] on th "Description" at bounding box center [278, 269] width 113 height 23
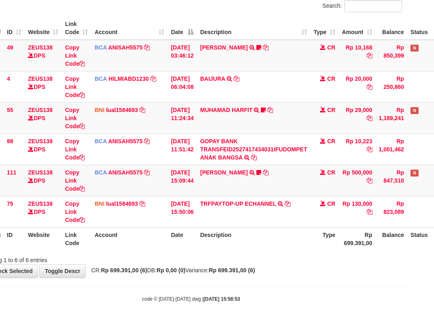
click at [225, 293] on body "Toggle navigation Home Bank Account List Load By Website Group [OXPLAY] ZEUS138…" at bounding box center [191, 130] width 434 height 384
drag, startPoint x: 231, startPoint y: 293, endPoint x: 508, endPoint y: 247, distance: 280.6
click at [408, 247] on html "Toggle navigation Home Bank Account List Load By Website Group [OXPLAY] ZEUS138…" at bounding box center [191, 130] width 434 height 384
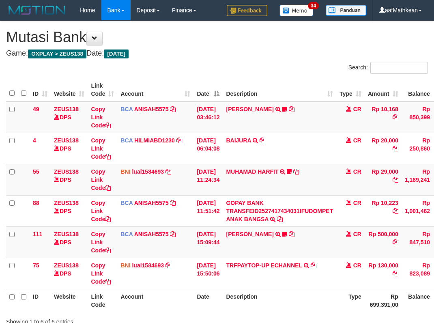
scroll to position [62, 59]
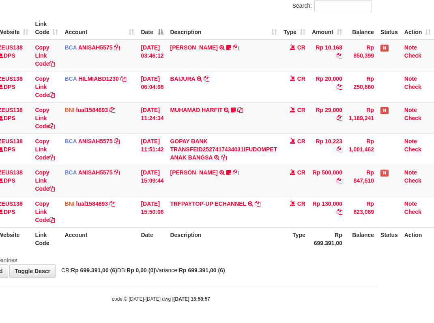
click at [274, 247] on th "Description" at bounding box center [223, 238] width 113 height 23
click at [268, 244] on th "Description" at bounding box center [223, 238] width 113 height 23
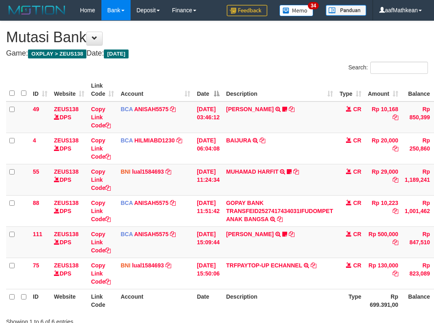
scroll to position [62, 59]
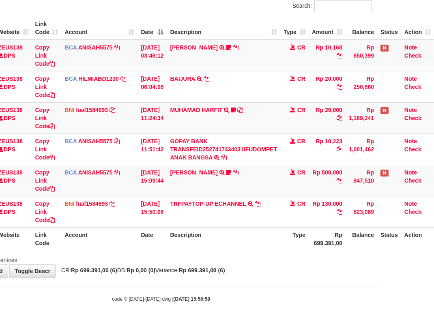
click at [273, 298] on div "code © [DATE]-[DATE] dwg | [DATE] 15:58:58" at bounding box center [161, 298] width 434 height 8
drag, startPoint x: 278, startPoint y: 299, endPoint x: 289, endPoint y: 299, distance: 10.5
click at [281, 299] on div "code © [DATE]-[DATE] dwg | [DATE] 15:58:58" at bounding box center [161, 298] width 434 height 8
drag, startPoint x: 289, startPoint y: 299, endPoint x: 438, endPoint y: 288, distance: 149.9
click at [304, 299] on div "code © [DATE]-[DATE] dwg | [DATE] 15:58:58" at bounding box center [161, 298] width 434 height 8
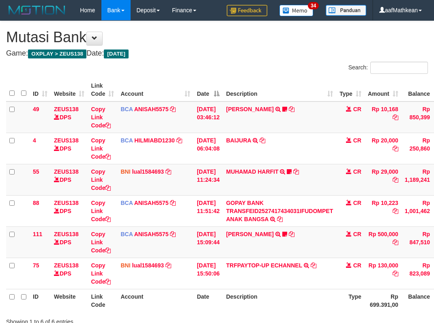
scroll to position [62, 59]
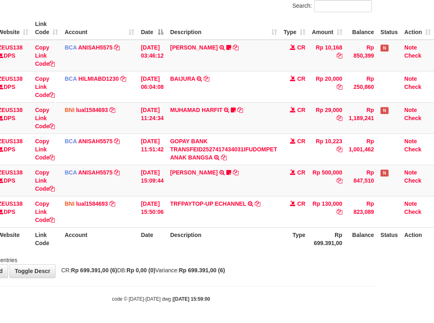
click at [297, 246] on th "Type" at bounding box center [294, 238] width 28 height 23
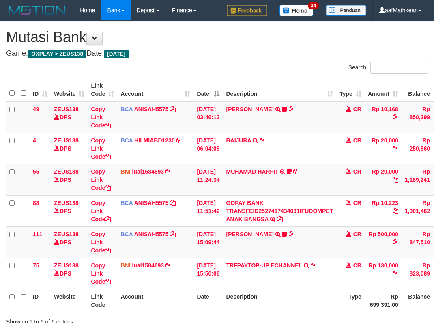
click at [336, 289] on th "Type" at bounding box center [350, 300] width 28 height 23
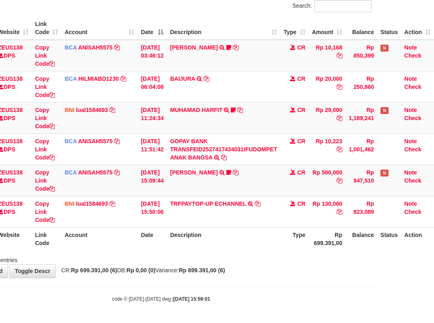
drag, startPoint x: 246, startPoint y: 279, endPoint x: 496, endPoint y: 337, distance: 256.7
click at [255, 281] on body "Toggle navigation Home Bank Account List Load By Website Group [OXPLAY] ZEUS138…" at bounding box center [161, 130] width 434 height 384
click at [378, 322] on html "Toggle navigation Home Bank Account List Load By Website Group [OXPLAY] ZEUS138…" at bounding box center [161, 130] width 434 height 384
click at [237, 228] on th "Description" at bounding box center [223, 238] width 113 height 23
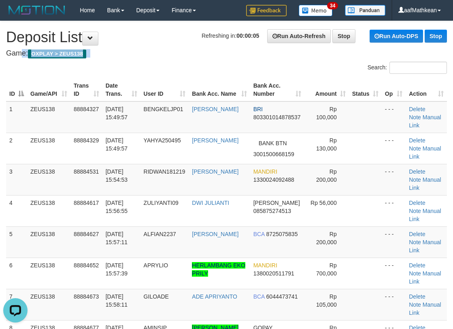
click at [130, 50] on h4 "Game: OXPLAY > ZEUS138" at bounding box center [226, 53] width 441 height 8
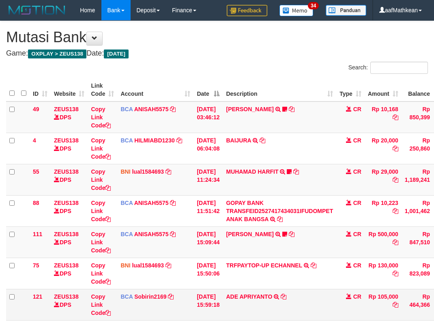
scroll to position [62, 62]
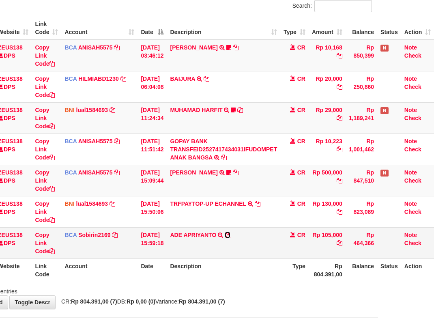
click at [227, 234] on icon at bounding box center [228, 235] width 6 height 6
click at [170, 231] on link "ADE APRIYANTO" at bounding box center [193, 234] width 46 height 6
click at [179, 235] on link "ADE APRIYANTO" at bounding box center [193, 234] width 46 height 6
click at [252, 270] on th "Description" at bounding box center [223, 269] width 113 height 23
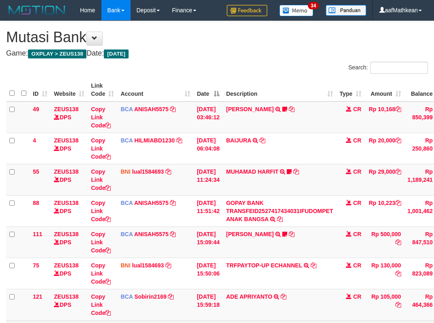
scroll to position [62, 62]
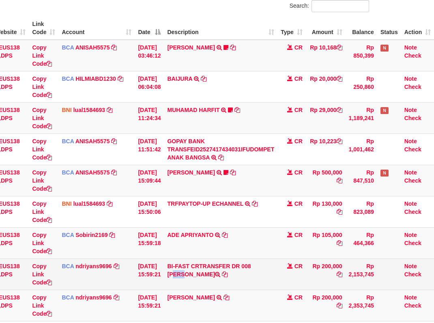
drag, startPoint x: 0, startPoint y: 0, endPoint x: 253, endPoint y: 268, distance: 368.7
click at [253, 268] on td "BI-FAST CRTRANSFER DR 008 [PERSON_NAME]" at bounding box center [220, 273] width 113 height 31
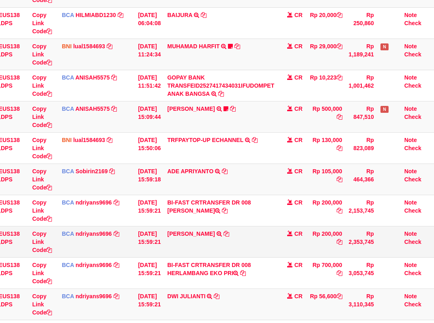
scroll to position [183, 62]
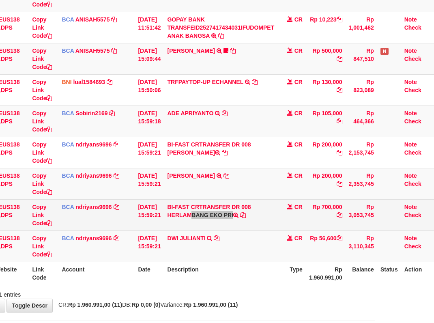
drag, startPoint x: 169, startPoint y: 215, endPoint x: 247, endPoint y: 214, distance: 77.4
click at [242, 218] on td "BI-FAST CRTRANSFER DR 008 HERLAMBANG EKO PRI" at bounding box center [220, 214] width 113 height 31
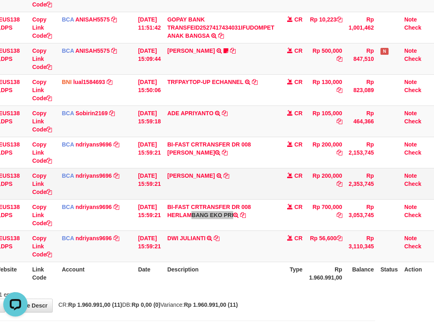
scroll to position [0, 0]
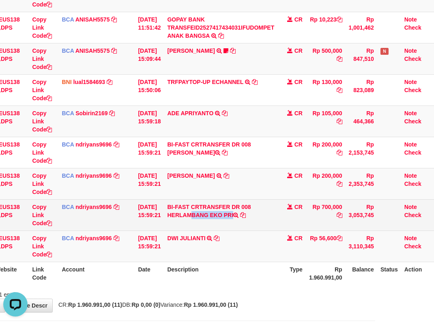
drag, startPoint x: 173, startPoint y: 208, endPoint x: 180, endPoint y: 215, distance: 9.7
click at [174, 210] on td "BI-FAST CRTRANSFER DR 008 HERLAMBANG EKO PRI" at bounding box center [220, 214] width 113 height 31
drag, startPoint x: 170, startPoint y: 216, endPoint x: 267, endPoint y: 211, distance: 97.0
click at [230, 220] on td "BI-FAST CRTRANSFER DR 008 HERLAMBANG EKO PRI" at bounding box center [220, 214] width 113 height 31
copy td "HERLAMBANG EKO P"
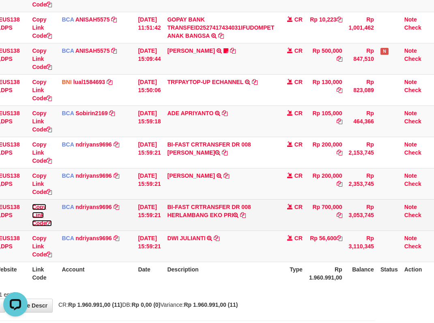
click at [39, 223] on link "Copy Link Code" at bounding box center [42, 214] width 20 height 23
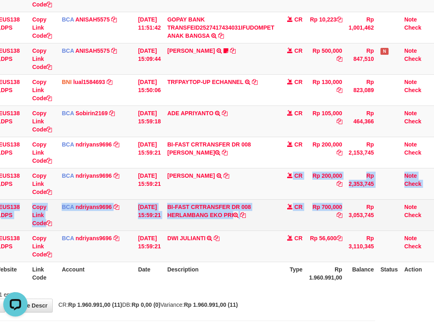
drag, startPoint x: 362, startPoint y: 225, endPoint x: 438, endPoint y: 228, distance: 75.9
click at [400, 227] on tbody "49 ZEUS138 DPS Copy Link Code BCA ANISAH5575 DPS ANISAH mutasi_20251001_3827 | …" at bounding box center [190, 90] width 486 height 344
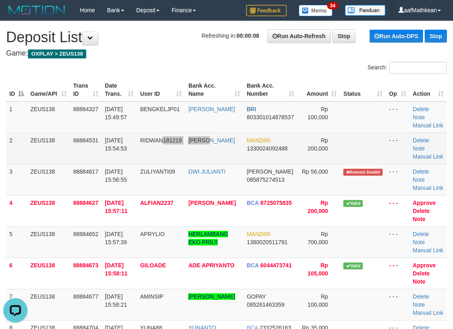
drag, startPoint x: 225, startPoint y: 133, endPoint x: 264, endPoint y: 158, distance: 46.4
click at [250, 149] on tr "2 ZEUS138 88884531 01/10/2025 15:54:53 RIDWAN181219 RIDWAN MARYOTO MANDIRI 1330…" at bounding box center [226, 148] width 441 height 31
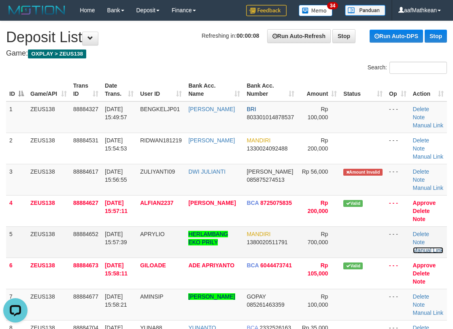
click at [431, 250] on link "Manual Link" at bounding box center [428, 250] width 31 height 6
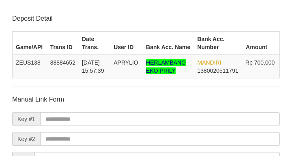
scroll to position [95, 0]
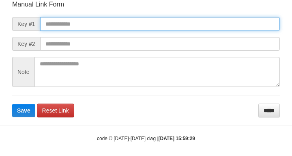
click at [88, 26] on input "text" at bounding box center [160, 24] width 240 height 14
paste input "**********"
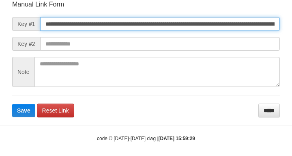
type input "**********"
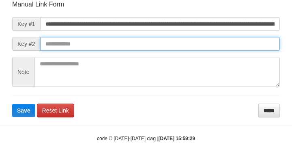
click at [12, 104] on button "Save" at bounding box center [23, 110] width 23 height 13
click at [218, 48] on input "text" at bounding box center [160, 44] width 240 height 14
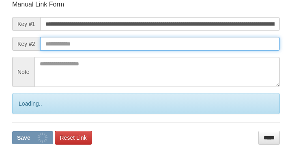
click at [225, 46] on input "text" at bounding box center [160, 44] width 240 height 14
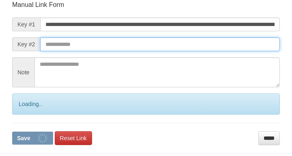
drag, startPoint x: 222, startPoint y: 43, endPoint x: 237, endPoint y: 46, distance: 15.7
click at [236, 47] on input "text" at bounding box center [160, 44] width 240 height 14
click at [244, 47] on input "text" at bounding box center [160, 44] width 240 height 14
click at [239, 51] on input "text" at bounding box center [160, 44] width 240 height 14
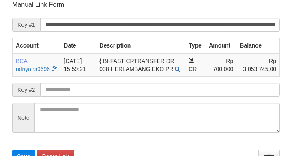
click at [96, 66] on td "[DATE] 15:59:21" at bounding box center [78, 65] width 36 height 24
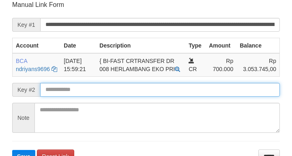
click at [12, 150] on button "Save" at bounding box center [23, 156] width 23 height 13
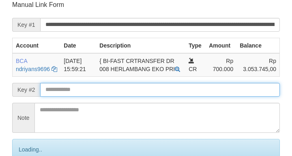
click at [81, 94] on input "text" at bounding box center [160, 90] width 240 height 14
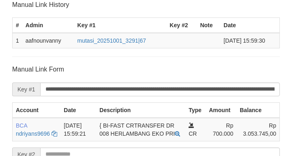
click at [79, 94] on input "**********" at bounding box center [160, 89] width 240 height 14
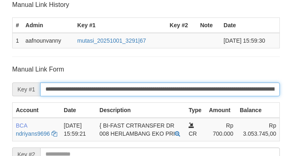
click at [78, 96] on input "**********" at bounding box center [160, 89] width 240 height 14
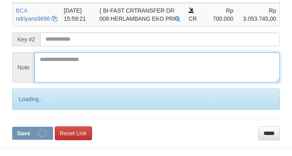
drag, startPoint x: 71, startPoint y: 58, endPoint x: 74, endPoint y: 42, distance: 15.7
click at [74, 52] on textarea at bounding box center [156, 67] width 245 height 30
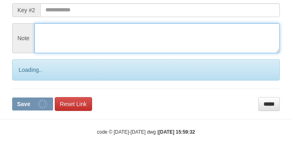
click at [73, 41] on textarea at bounding box center [156, 38] width 245 height 30
click at [73, 37] on textarea at bounding box center [156, 38] width 245 height 30
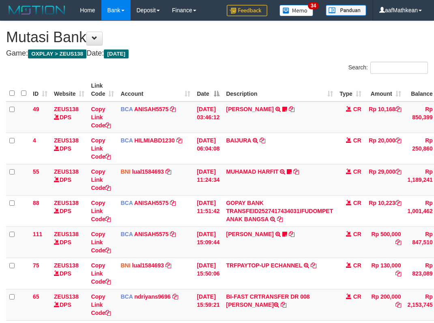
scroll to position [155, 62]
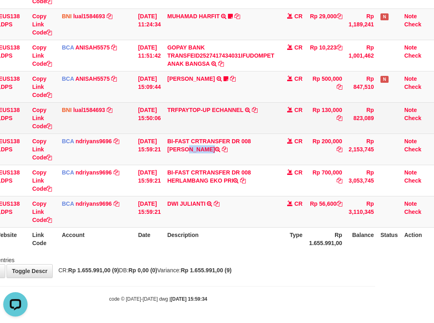
drag, startPoint x: 169, startPoint y: 150, endPoint x: 355, endPoint y: 123, distance: 188.3
click at [229, 153] on td "BI-FAST CRTRANSFER DR 008 RIDWAN MARYOTO" at bounding box center [220, 148] width 113 height 31
copy td "RIDWAN MARYOTO"
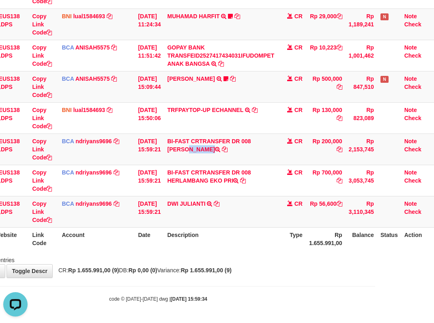
click at [221, 226] on td "DWI JULIANTI TRSF E-BANKING CR 0110/FTSCY/WS95051 56600.002025100143361989 TRFD…" at bounding box center [220, 211] width 113 height 31
drag, startPoint x: 232, startPoint y: 231, endPoint x: 238, endPoint y: 231, distance: 5.7
click at [235, 230] on th "Description" at bounding box center [220, 238] width 113 height 23
drag, startPoint x: 238, startPoint y: 231, endPoint x: 248, endPoint y: 230, distance: 10.6
click at [243, 231] on th "Description" at bounding box center [220, 238] width 113 height 23
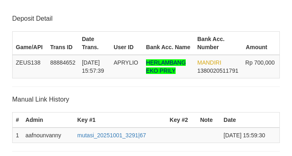
scroll to position [246, 0]
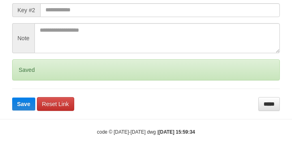
click at [12, 97] on button "Save" at bounding box center [23, 103] width 23 height 13
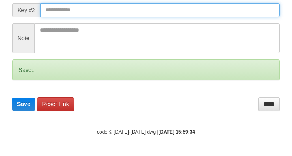
drag, startPoint x: 79, startPoint y: 12, endPoint x: 78, endPoint y: 20, distance: 8.7
click at [80, 13] on input "text" at bounding box center [160, 10] width 240 height 14
click at [12, 97] on button "Save" at bounding box center [23, 103] width 23 height 13
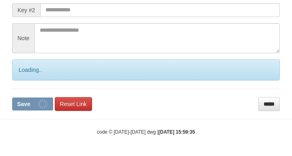
drag, startPoint x: 85, startPoint y: 18, endPoint x: 81, endPoint y: 16, distance: 4.2
click at [86, 17] on form "**********" at bounding box center [145, 15] width 267 height 189
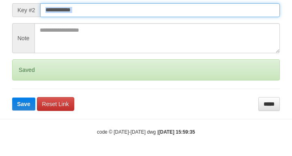
click at [12, 97] on button "Save" at bounding box center [23, 103] width 23 height 13
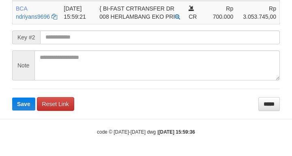
click at [64, 30] on form "**********" at bounding box center [145, 29] width 267 height 162
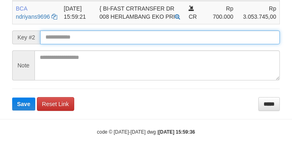
click at [49, 36] on input "text" at bounding box center [160, 37] width 240 height 14
click at [52, 39] on input "text" at bounding box center [160, 37] width 240 height 14
click at [12, 97] on button "Save" at bounding box center [23, 103] width 23 height 13
click at [51, 39] on input "text" at bounding box center [160, 37] width 240 height 14
click at [12, 97] on button "Save" at bounding box center [23, 103] width 23 height 13
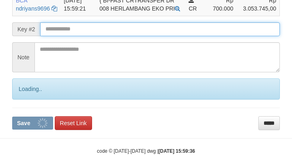
click at [51, 36] on input "text" at bounding box center [160, 29] width 240 height 14
click at [12, 116] on button "Save" at bounding box center [32, 122] width 41 height 13
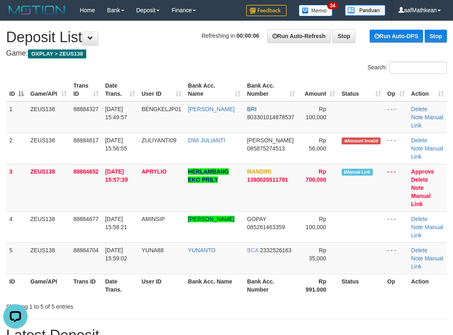
scroll to position [231, 0]
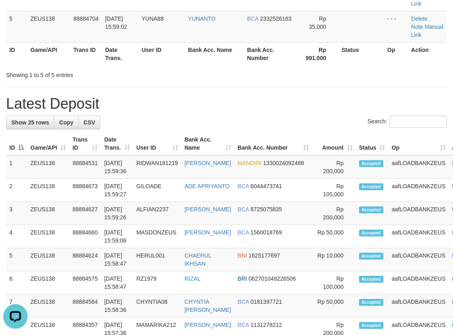
scroll to position [0, 0]
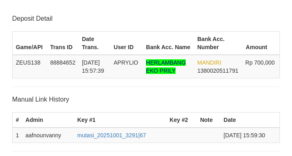
scroll to position [219, 0]
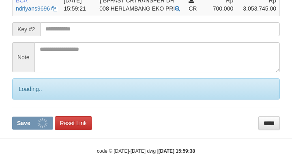
click at [57, 36] on input "text" at bounding box center [160, 29] width 240 height 14
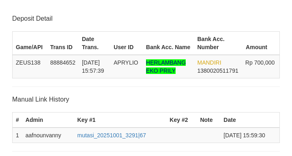
scroll to position [219, 0]
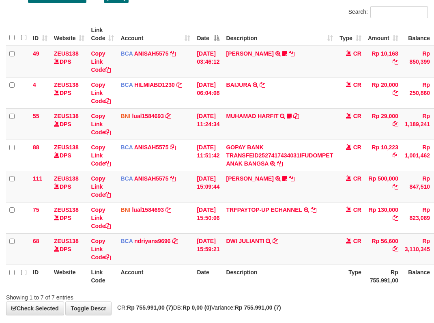
scroll to position [93, 0]
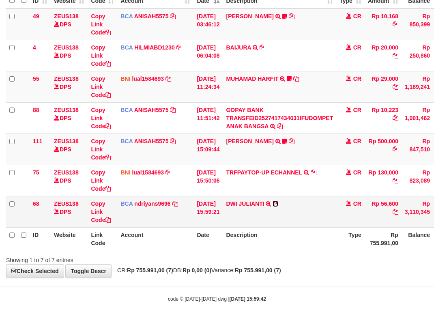
click at [278, 205] on icon at bounding box center [275, 204] width 6 height 6
drag, startPoint x: 207, startPoint y: 182, endPoint x: 456, endPoint y: 104, distance: 259.9
click at [433, 104] on html "Toggle navigation Home Bank Account List Load By Website Group [OXPLAY] ZEUS138…" at bounding box center [217, 114] width 434 height 415
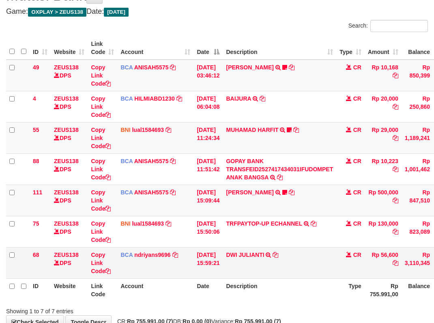
click at [218, 262] on td "[DATE] 15:59:21" at bounding box center [207, 262] width 29 height 31
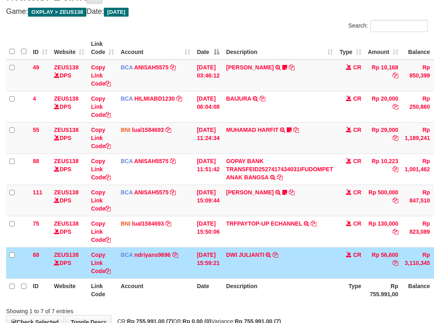
drag, startPoint x: 220, startPoint y: 264, endPoint x: 257, endPoint y: 260, distance: 37.1
click at [243, 267] on tr "68 ZEUS138 DPS Copy Link Code BCA ndriyans9696 DPS ANDRIYANSYAH mutasi_20251001…" at bounding box center [247, 262] width 483 height 31
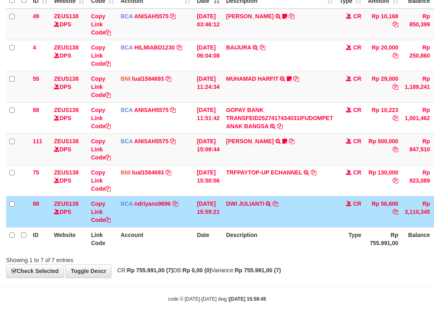
click at [292, 220] on td "DWI JULIANTI TRSF E-BANKING CR 0110/FTSCY/WS95051 56600.002025100143361989 TRFD…" at bounding box center [278, 211] width 113 height 31
click at [288, 208] on td "DWI JULIANTI TRSF E-BANKING CR 0110/FTSCY/WS95051 56600.002025100143361989 TRFD…" at bounding box center [278, 211] width 113 height 31
drag, startPoint x: 294, startPoint y: 208, endPoint x: 291, endPoint y: 216, distance: 8.6
click at [295, 212] on td "DWI JULIANTI TRSF E-BANKING CR 0110/FTSCY/WS95051 56600.002025100143361989 TRFD…" at bounding box center [278, 211] width 113 height 31
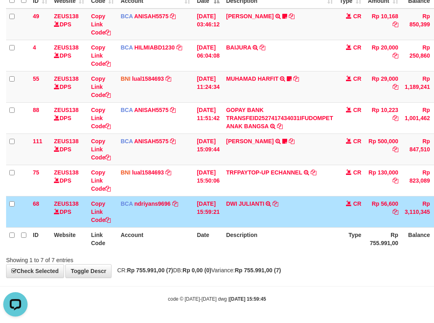
drag, startPoint x: 291, startPoint y: 216, endPoint x: 438, endPoint y: 211, distance: 146.4
click at [318, 217] on td "DWI JULIANTI TRSF E-BANKING CR 0110/FTSCY/WS95051 56600.002025100143361989 TRFD…" at bounding box center [278, 211] width 113 height 31
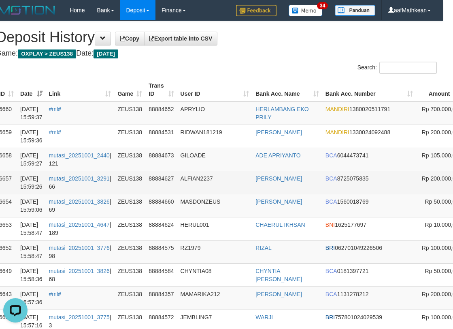
drag, startPoint x: 451, startPoint y: 128, endPoint x: 0, endPoint y: 171, distance: 452.7
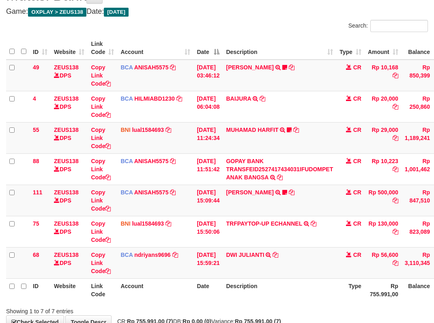
scroll to position [93, 0]
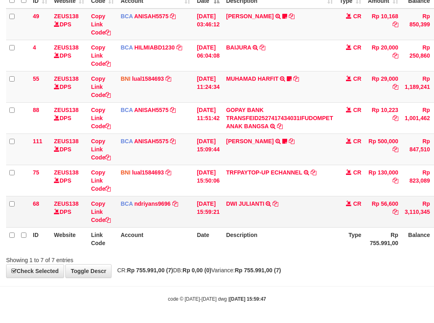
click at [222, 213] on td "[DATE] 15:59:21" at bounding box center [207, 211] width 29 height 31
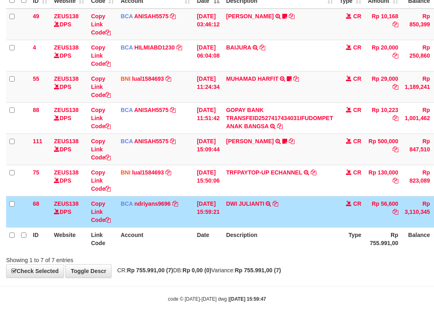
drag, startPoint x: 228, startPoint y: 214, endPoint x: 225, endPoint y: 218, distance: 5.5
click at [228, 216] on tr "68 ZEUS138 DPS Copy Link Code BCA ndriyans9696 DPS ANDRIYANSYAH mutasi_20251001…" at bounding box center [247, 211] width 483 height 31
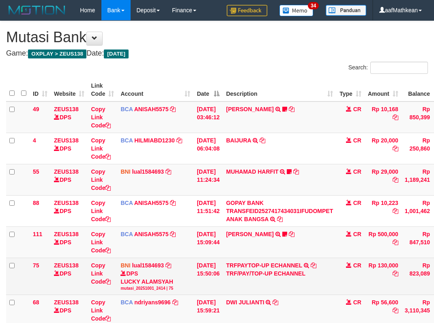
scroll to position [42, 0]
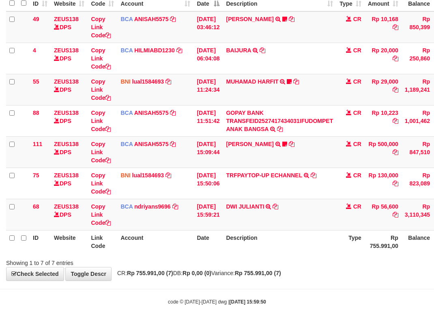
scroll to position [93, 0]
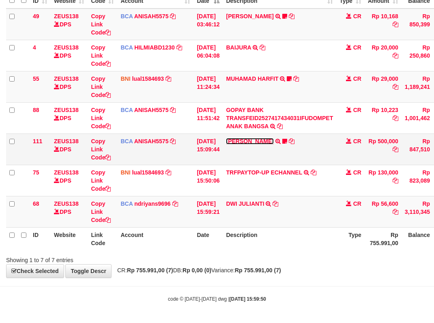
click at [273, 142] on link "[PERSON_NAME]" at bounding box center [249, 141] width 47 height 6
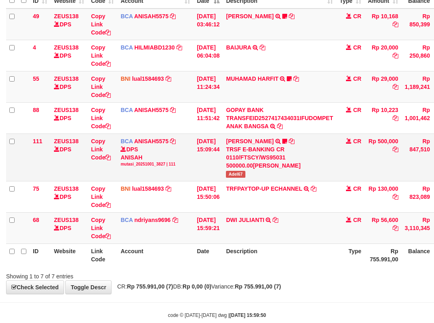
click at [235, 178] on td "[PERSON_NAME] TRSF E-BANKING CR 0110/FTSCY/WS95031 500000.00[PERSON_NAME] Adel67" at bounding box center [278, 156] width 113 height 47
click at [236, 176] on span "Adel67" at bounding box center [235, 174] width 19 height 7
copy span "Adel67"
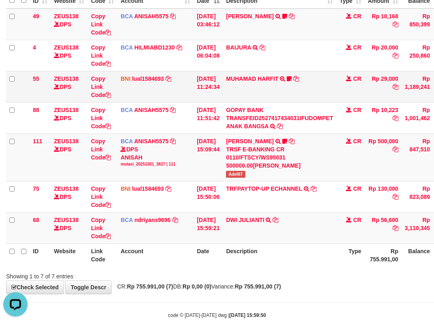
drag, startPoint x: 107, startPoint y: 189, endPoint x: 90, endPoint y: 87, distance: 103.4
click at [104, 188] on td "Copy Link Code" at bounding box center [103, 196] width 30 height 31
click at [96, 149] on td "Copy Link Code" at bounding box center [103, 156] width 30 height 47
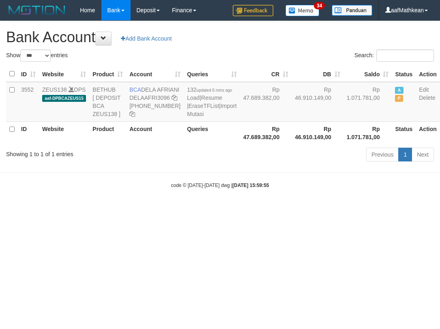
select select "***"
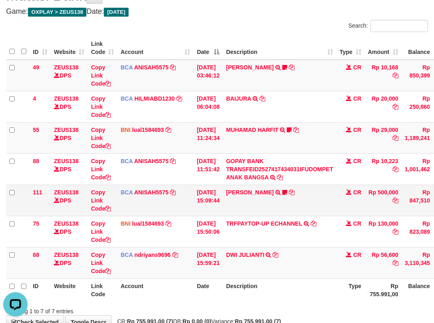
click at [218, 206] on tbody "49 ZEUS138 DPS Copy Link Code BCA ANISAH5575 DPS ANISAH mutasi_20251001_3827 | …" at bounding box center [247, 169] width 483 height 219
click at [245, 260] on td "DWI JULIANTI TRSF E-BANKING CR 0110/FTSCY/WS95051 56600.002025100143361989 TRFD…" at bounding box center [278, 262] width 113 height 31
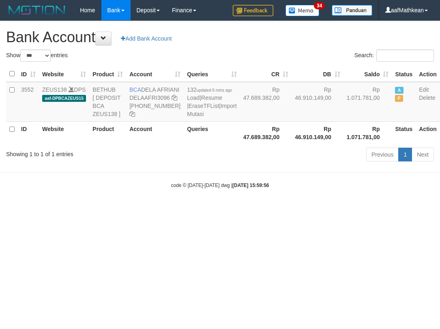
select select "***"
click at [153, 98] on td "BCA DELA AFRIANI DELAAFRI3096 [PHONE_NUMBER]" at bounding box center [155, 102] width 58 height 40
drag, startPoint x: 193, startPoint y: 198, endPoint x: 205, endPoint y: 222, distance: 27.2
click at [193, 207] on body "Toggle navigation Home Bank Account List Load By Website Group [OXPLAY] ZEUS138…" at bounding box center [220, 104] width 440 height 209
drag, startPoint x: 205, startPoint y: 222, endPoint x: 220, endPoint y: 216, distance: 15.3
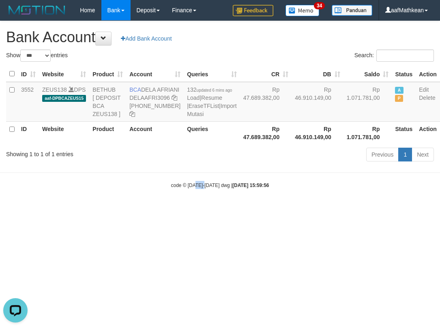
click at [207, 209] on body "Toggle navigation Home Bank Account List Load By Website Group [OXPLAY] ZEUS138…" at bounding box center [220, 104] width 440 height 209
click at [233, 188] on strong "[DATE] 15:59:56" at bounding box center [250, 185] width 36 height 6
select select "***"
drag, startPoint x: 331, startPoint y: 282, endPoint x: 438, endPoint y: 314, distance: 111.3
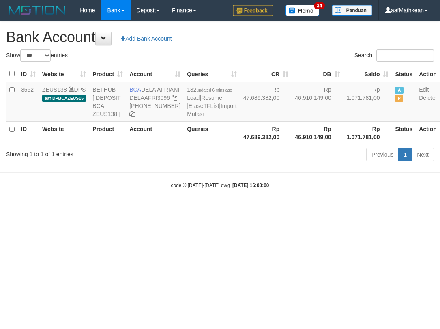
click at [360, 209] on html "Toggle navigation Home Bank Account List Load By Website Group [OXPLAY] ZEUS138…" at bounding box center [220, 104] width 440 height 209
select select "***"
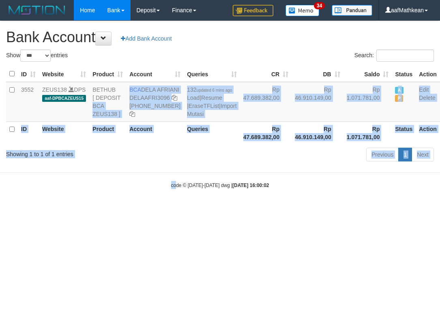
drag, startPoint x: 175, startPoint y: 207, endPoint x: 81, endPoint y: 0, distance: 226.9
click at [116, 91] on body "Toggle navigation Home Bank Account List Load By Website Group [OXPLAY] ZEUS138…" at bounding box center [220, 104] width 440 height 209
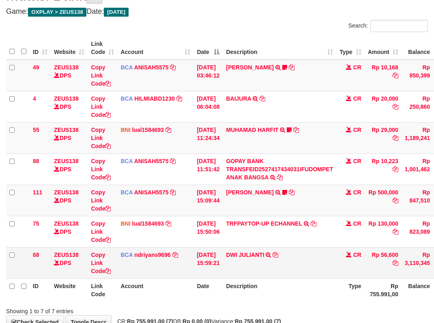
click at [318, 270] on td "DWI JULIANTI TRSF E-BANKING CR 0110/FTSCY/WS95051 56600.002025100143361989 TRFD…" at bounding box center [278, 262] width 113 height 31
click at [309, 260] on td "DWI JULIANTI TRSF E-BANKING CR 0110/FTSCY/WS95051 56600.002025100143361989 TRFD…" at bounding box center [278, 262] width 113 height 31
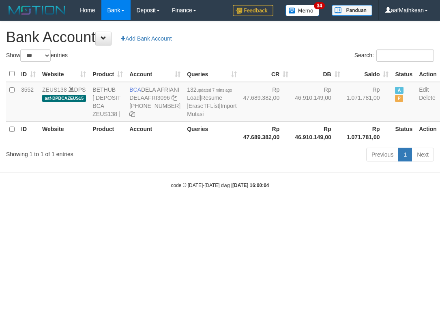
select select "***"
drag, startPoint x: 243, startPoint y: 91, endPoint x: 259, endPoint y: 205, distance: 115.0
click at [250, 144] on table "ID Website Product Account Queries CR DB Saldo Status Action 3552 ZEUS138 DPS a…" at bounding box center [223, 105] width 434 height 78
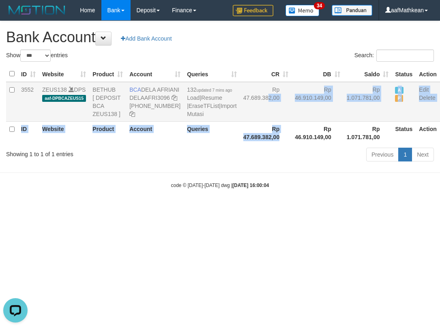
drag, startPoint x: 270, startPoint y: 213, endPoint x: 323, endPoint y: 96, distance: 128.6
click at [275, 194] on body "Toggle navigation Home Bank Account List Load By Website Group [OXPLAY] ZEUS138…" at bounding box center [220, 104] width 440 height 209
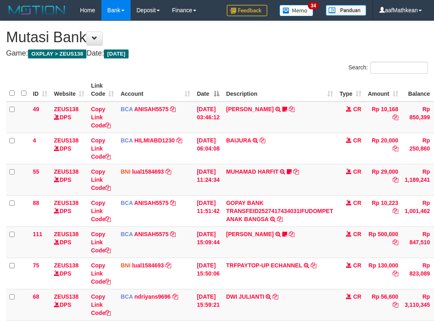
scroll to position [42, 0]
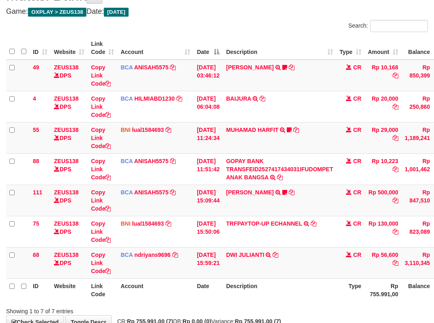
click at [307, 256] on td "DWI JULIANTI TRSF E-BANKING CR 0110/FTSCY/WS95051 56600.002025100143361989 TRFD…" at bounding box center [278, 262] width 113 height 31
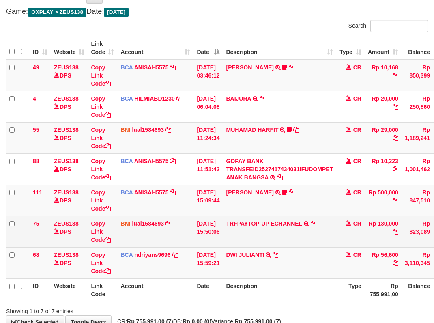
drag, startPoint x: 313, startPoint y: 235, endPoint x: 316, endPoint y: 240, distance: 6.2
click at [314, 236] on td "TRFPAYTOP-UP ECHANNEL TRF/PAY/TOP-UP ECHANNEL" at bounding box center [278, 231] width 113 height 31
click at [317, 242] on td "TRFPAYTOP-UP ECHANNEL TRF/PAY/TOP-UP ECHANNEL" at bounding box center [278, 231] width 113 height 31
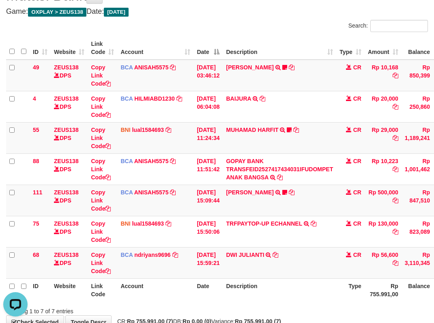
drag, startPoint x: 225, startPoint y: 263, endPoint x: 439, endPoint y: 263, distance: 214.4
click at [230, 263] on tr "68 ZEUS138 DPS Copy Link Code BCA ndriyans9696 DPS ANDRIYANSYAH mutasi_20251001…" at bounding box center [247, 262] width 483 height 31
drag, startPoint x: 276, startPoint y: 270, endPoint x: 437, endPoint y: 262, distance: 161.1
click at [336, 271] on td "DWI JULIANTI TRSF E-BANKING CR 0110/FTSCY/WS95051 56600.002025100143361989 TRFD…" at bounding box center [278, 262] width 113 height 31
drag, startPoint x: 292, startPoint y: 276, endPoint x: 294, endPoint y: 287, distance: 10.7
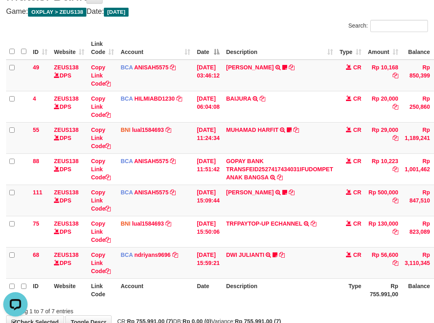
click at [294, 284] on table "ID Website Link Code Account Date Description Type Amount Balance Status Action…" at bounding box center [247, 168] width 483 height 265
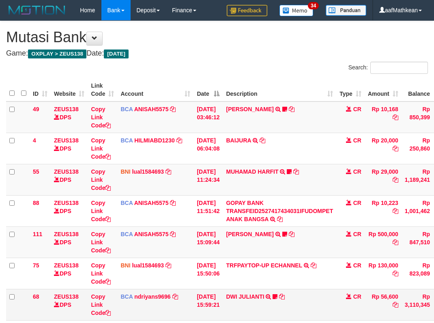
scroll to position [42, 0]
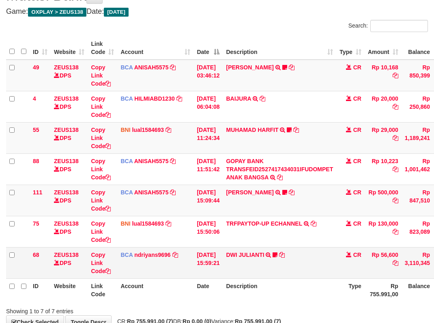
drag, startPoint x: 301, startPoint y: 268, endPoint x: 303, endPoint y: 276, distance: 7.5
click at [303, 275] on td "DWI JULIANTI TRSF E-BANKING CR 0110/FTSCY/WS95051 56600.002025100143361989 TRFD…" at bounding box center [278, 262] width 113 height 31
drag, startPoint x: 298, startPoint y: 277, endPoint x: 289, endPoint y: 270, distance: 11.8
click at [298, 276] on td "DWI JULIANTI TRSF E-BANKING CR 0110/FTSCY/WS95051 56600.002025100143361989 TRFD…" at bounding box center [278, 262] width 113 height 31
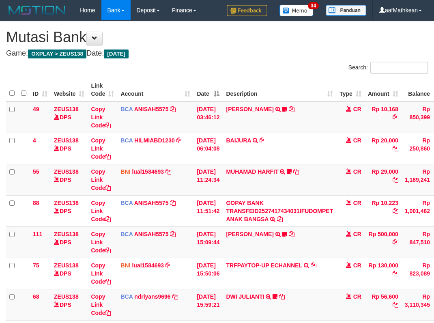
scroll to position [42, 0]
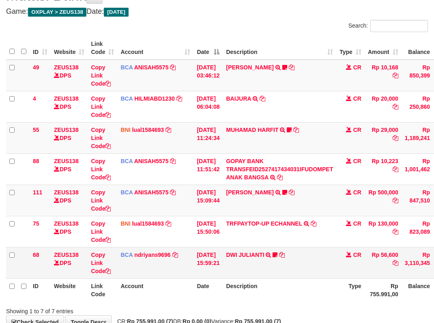
click at [285, 261] on td "DWI JULIANTI TRSF E-BANKING CR 0110/FTSCY/WS95051 56600.002025100143361989 TRFD…" at bounding box center [278, 262] width 113 height 31
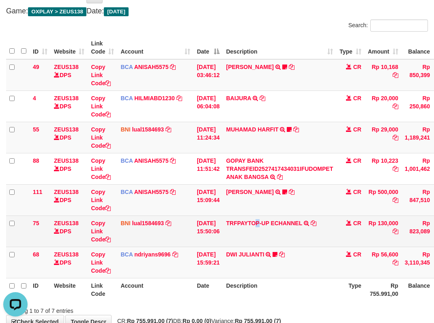
click at [266, 247] on tbody "49 ZEUS138 DPS Copy Link Code BCA ANISAH5575 DPS ANISAH mutasi_20251001_3827 | …" at bounding box center [247, 168] width 483 height 219
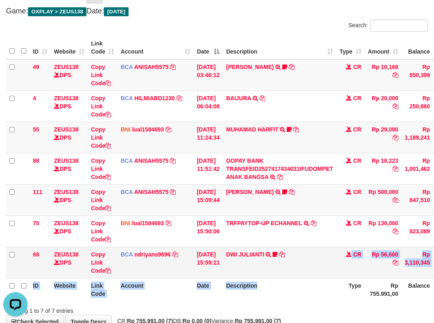
drag, startPoint x: 320, startPoint y: 280, endPoint x: 322, endPoint y: 273, distance: 8.1
click at [324, 283] on table "ID Website Link Code Account Date Description Type Amount Balance Status Action…" at bounding box center [247, 168] width 483 height 265
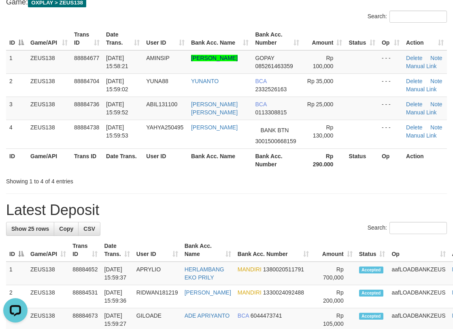
scroll to position [81, 0]
